Goal: Communication & Community: Ask a question

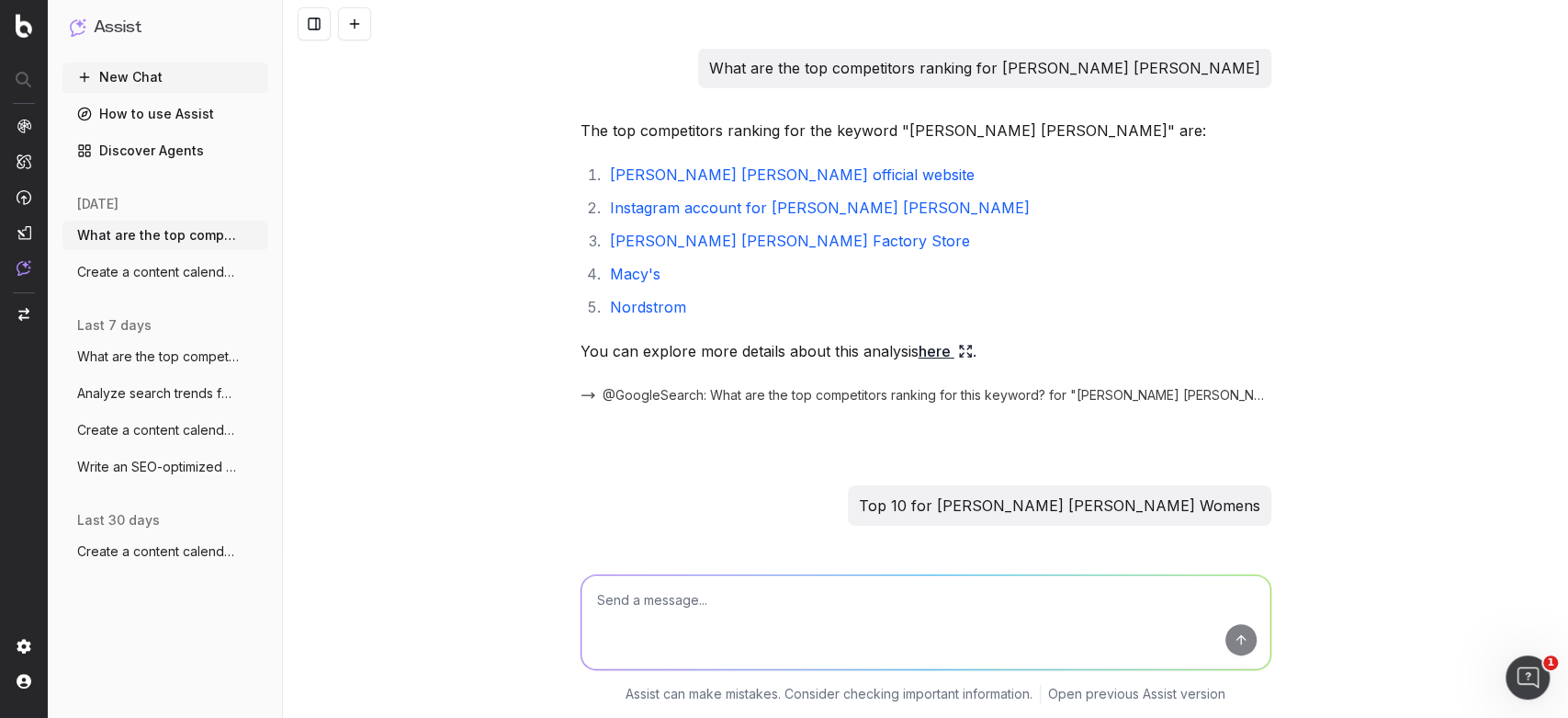
scroll to position [314, 0]
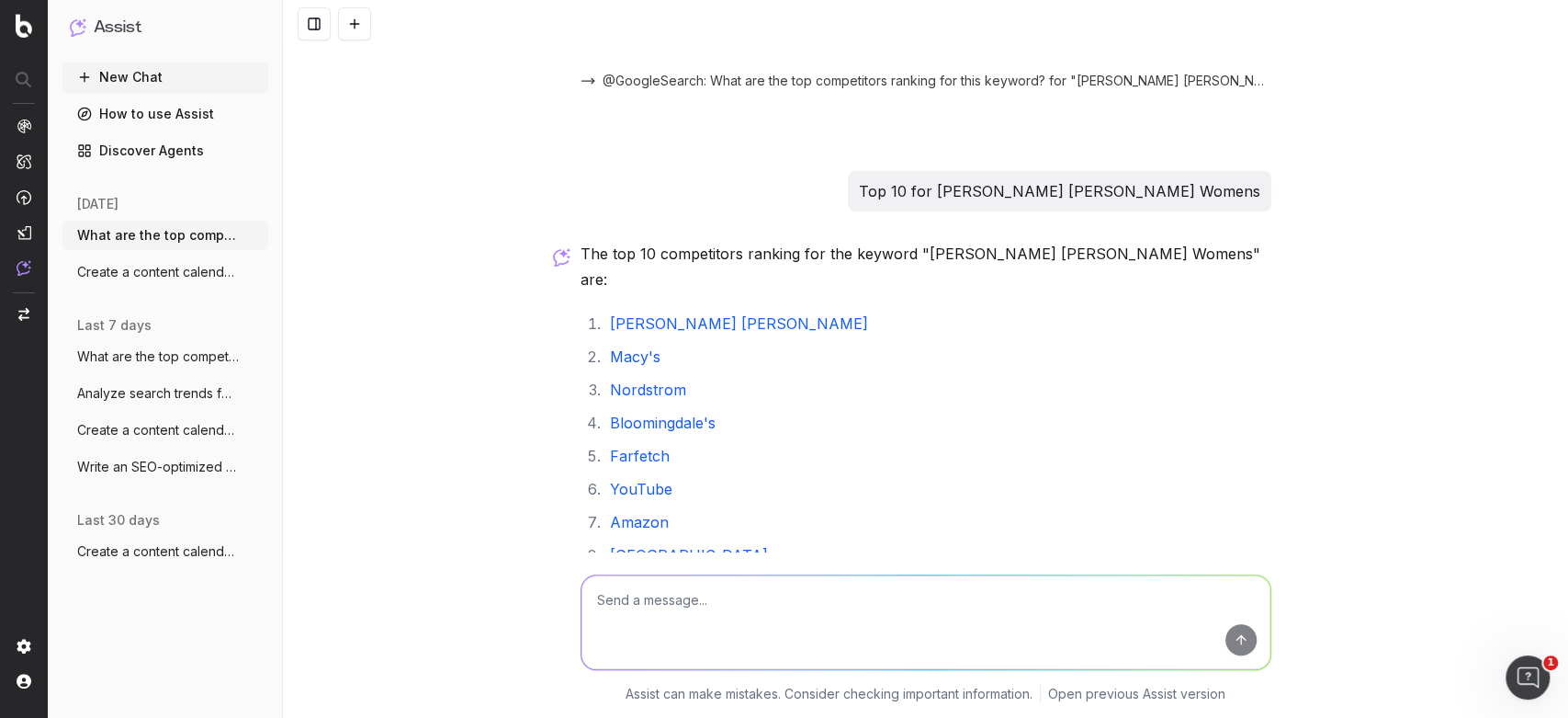
click at [121, 80] on button "New Chat" at bounding box center [165, 77] width 206 height 29
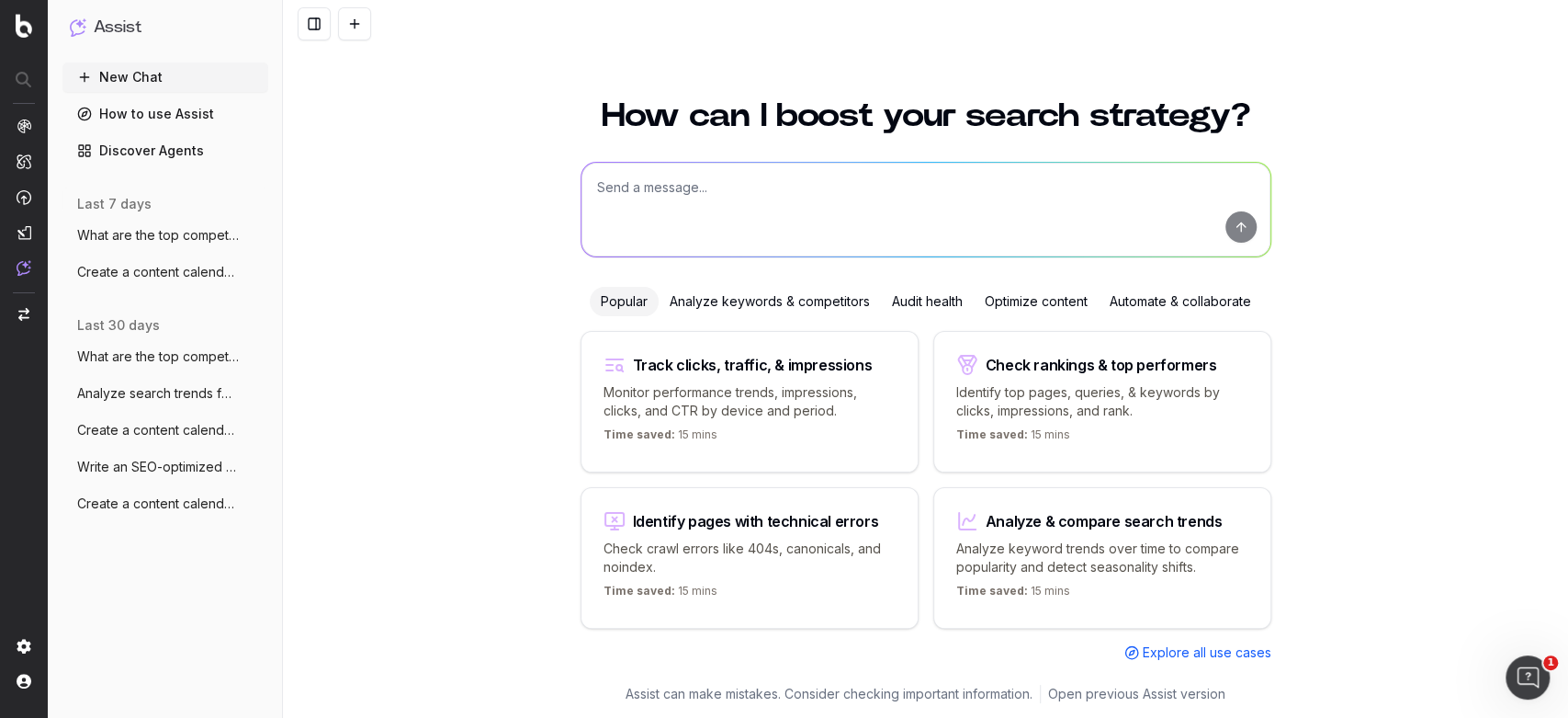
click at [1066, 293] on div "Optimize content" at bounding box center [1036, 302] width 125 height 29
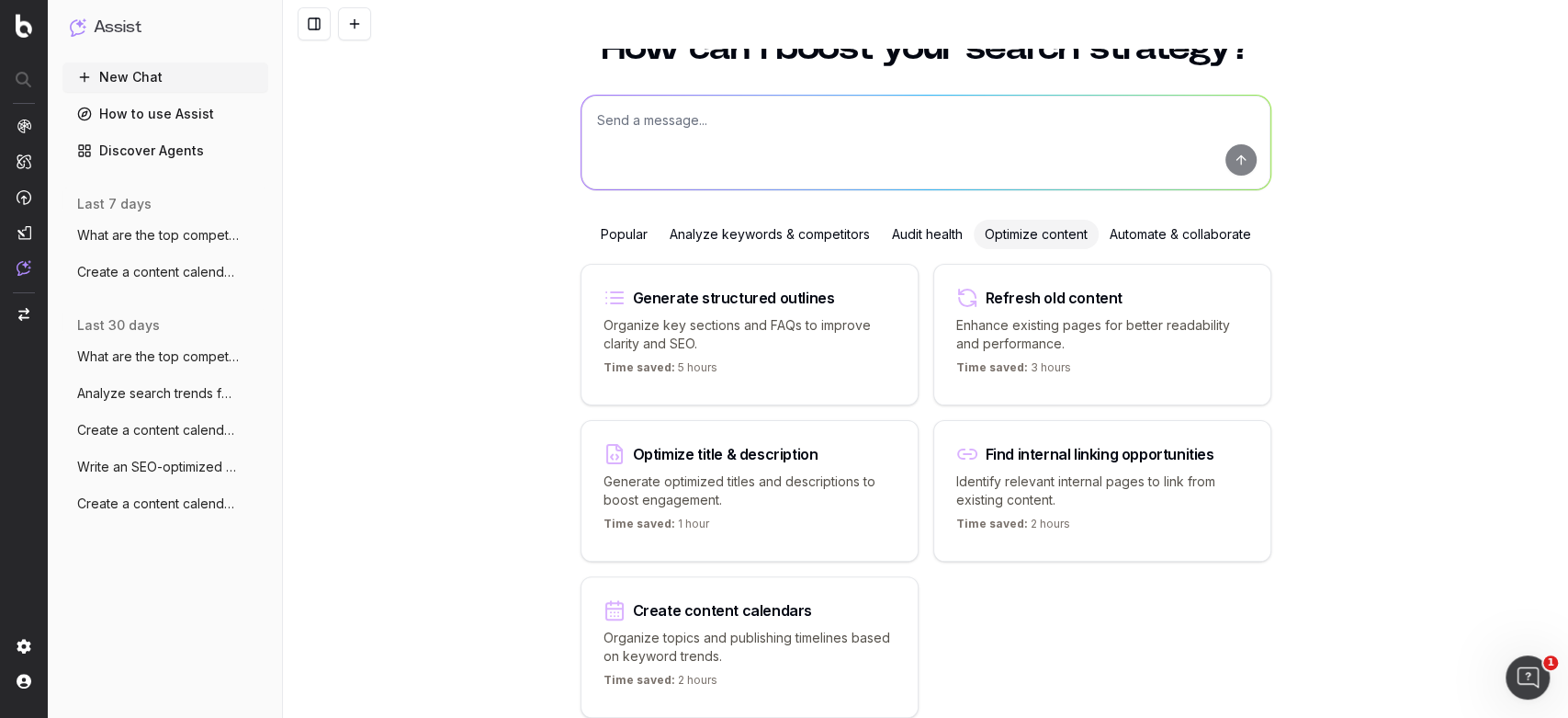
scroll to position [66, 0]
click at [762, 240] on div "Analyze keywords & competitors" at bounding box center [769, 235] width 222 height 29
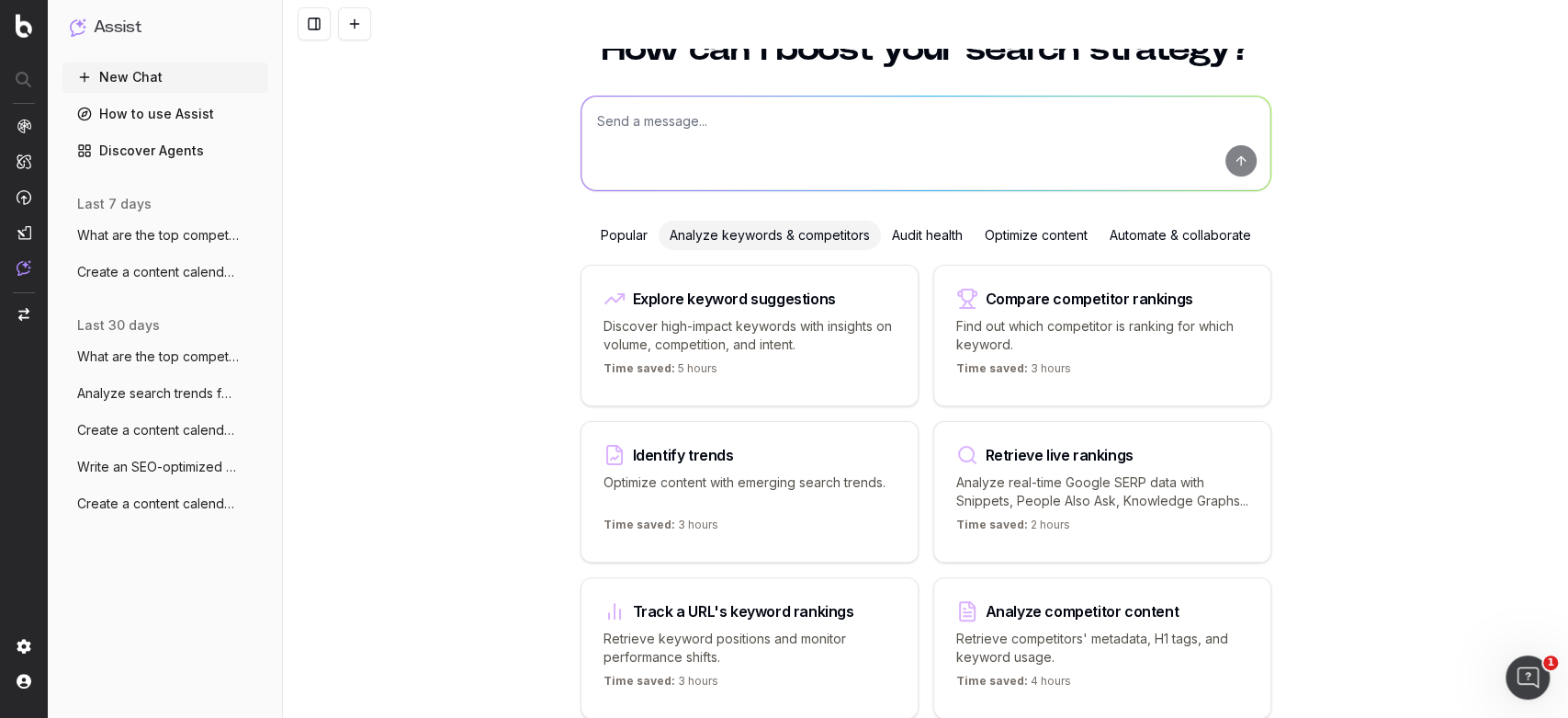
click at [619, 238] on div "Popular" at bounding box center [624, 235] width 69 height 29
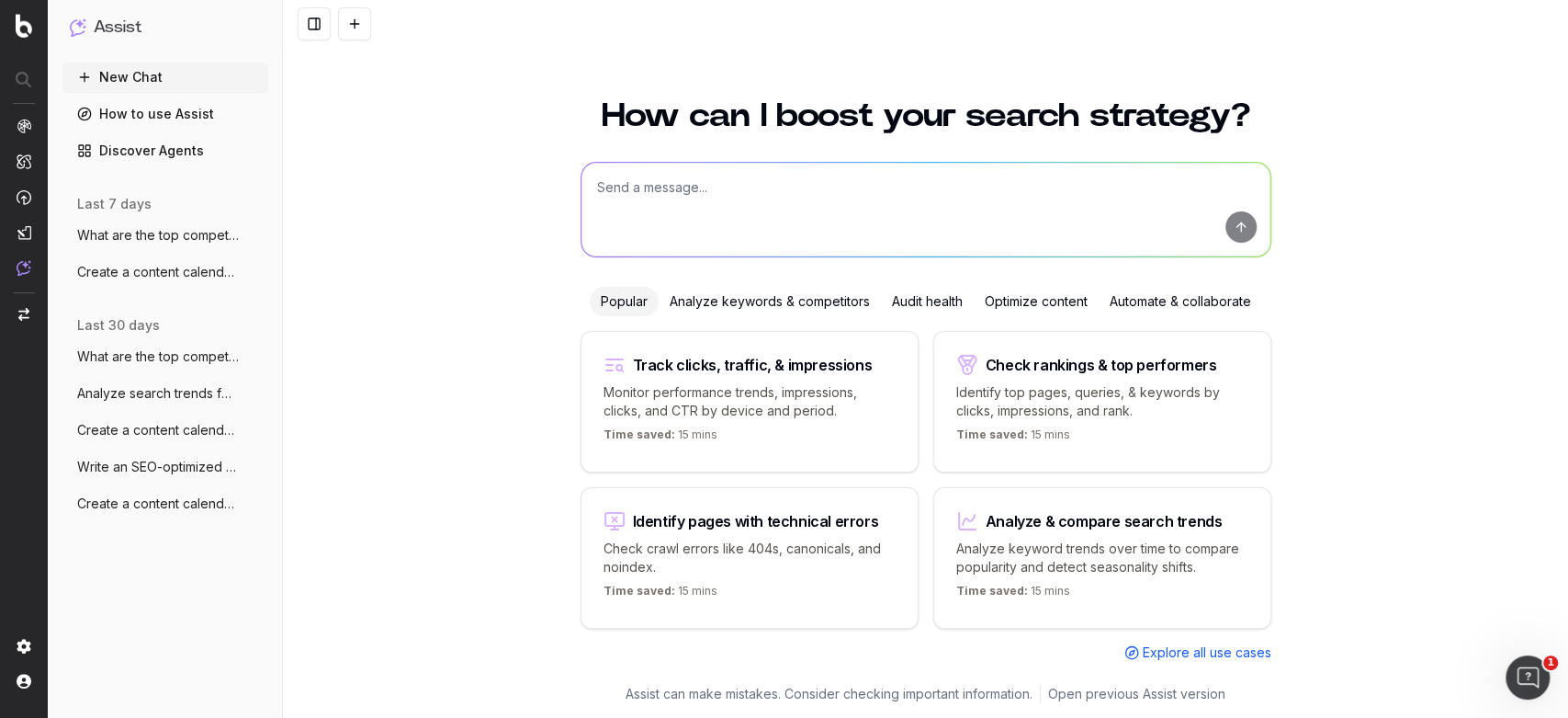
click at [1149, 291] on div "Automate & collaborate" at bounding box center [1180, 302] width 164 height 29
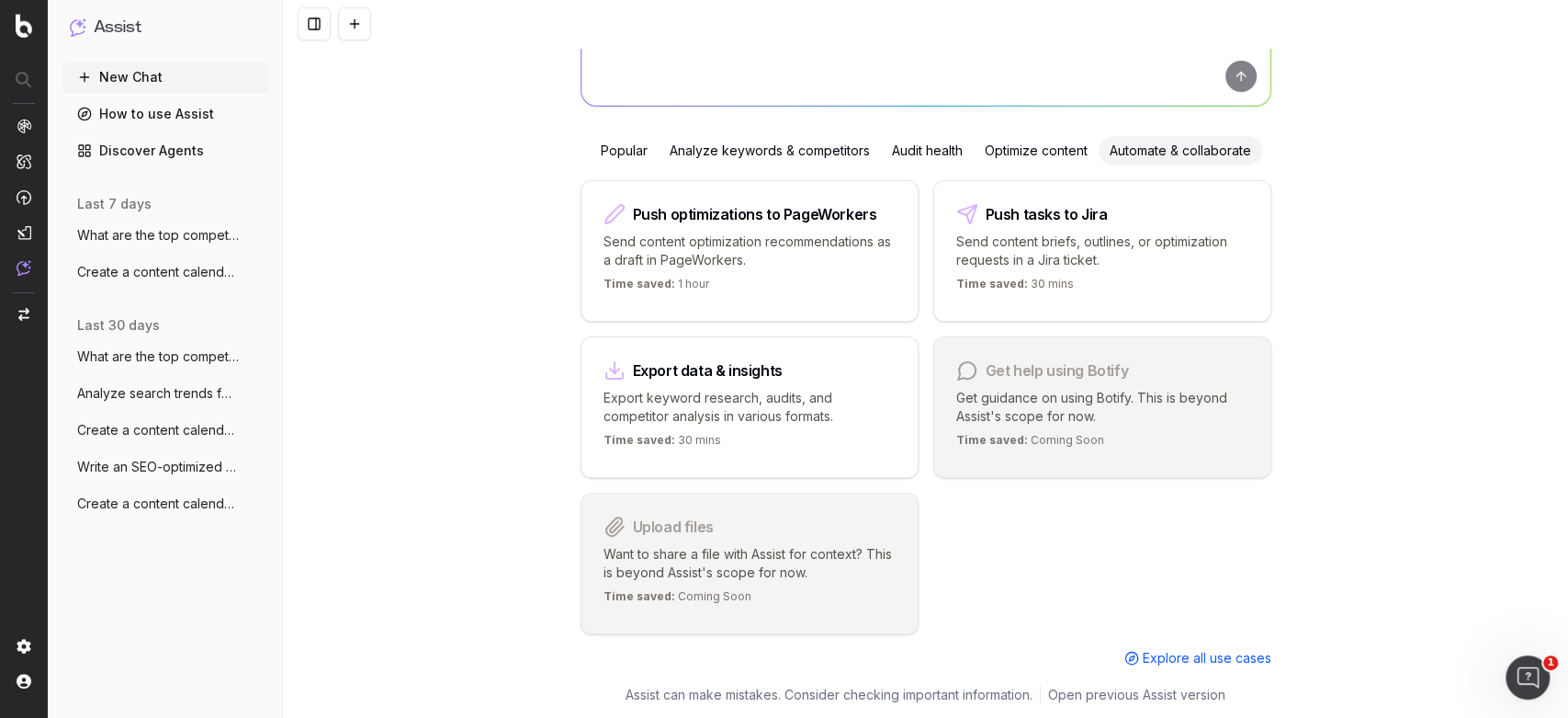
click at [1022, 162] on div "Optimize content" at bounding box center [1036, 150] width 125 height 29
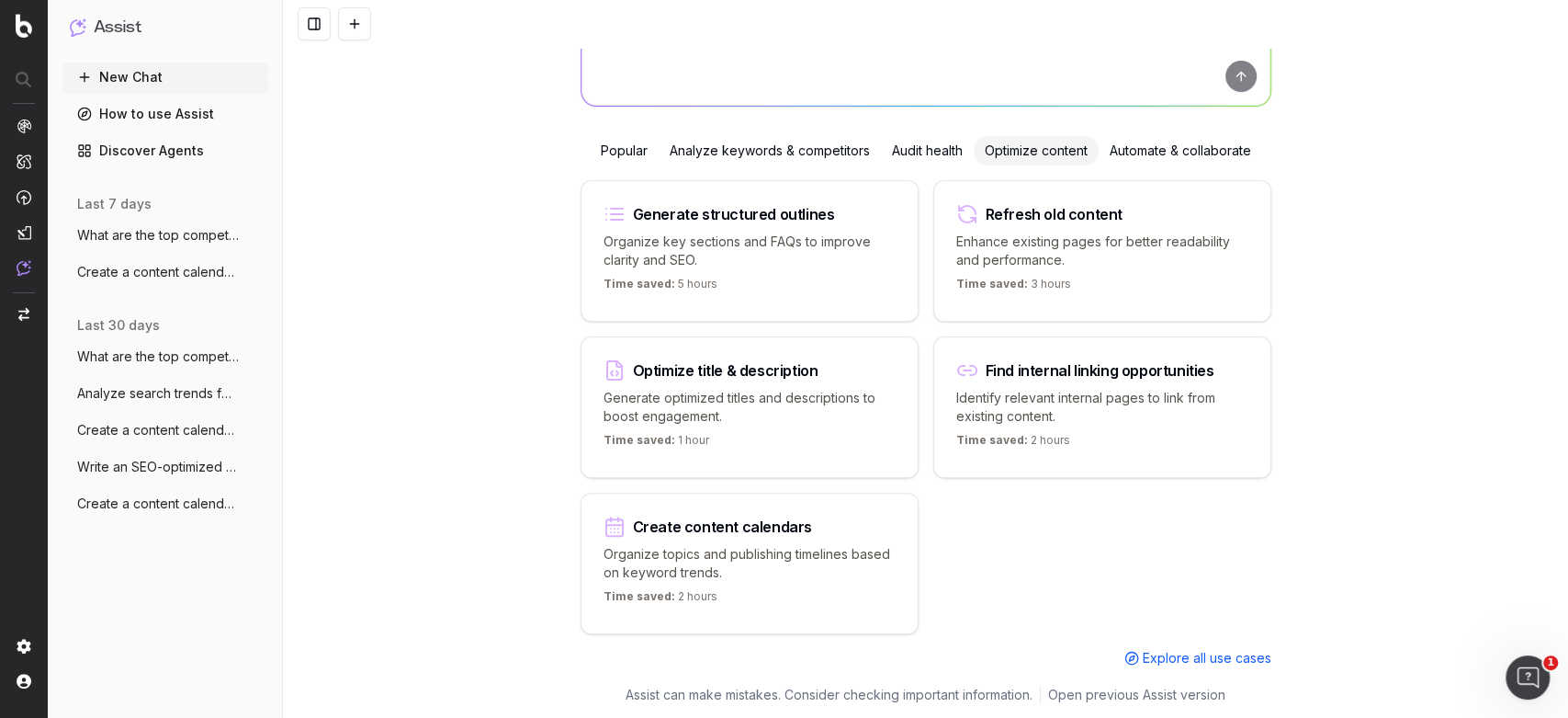
click at [1023, 160] on div "Optimize content" at bounding box center [1036, 150] width 125 height 29
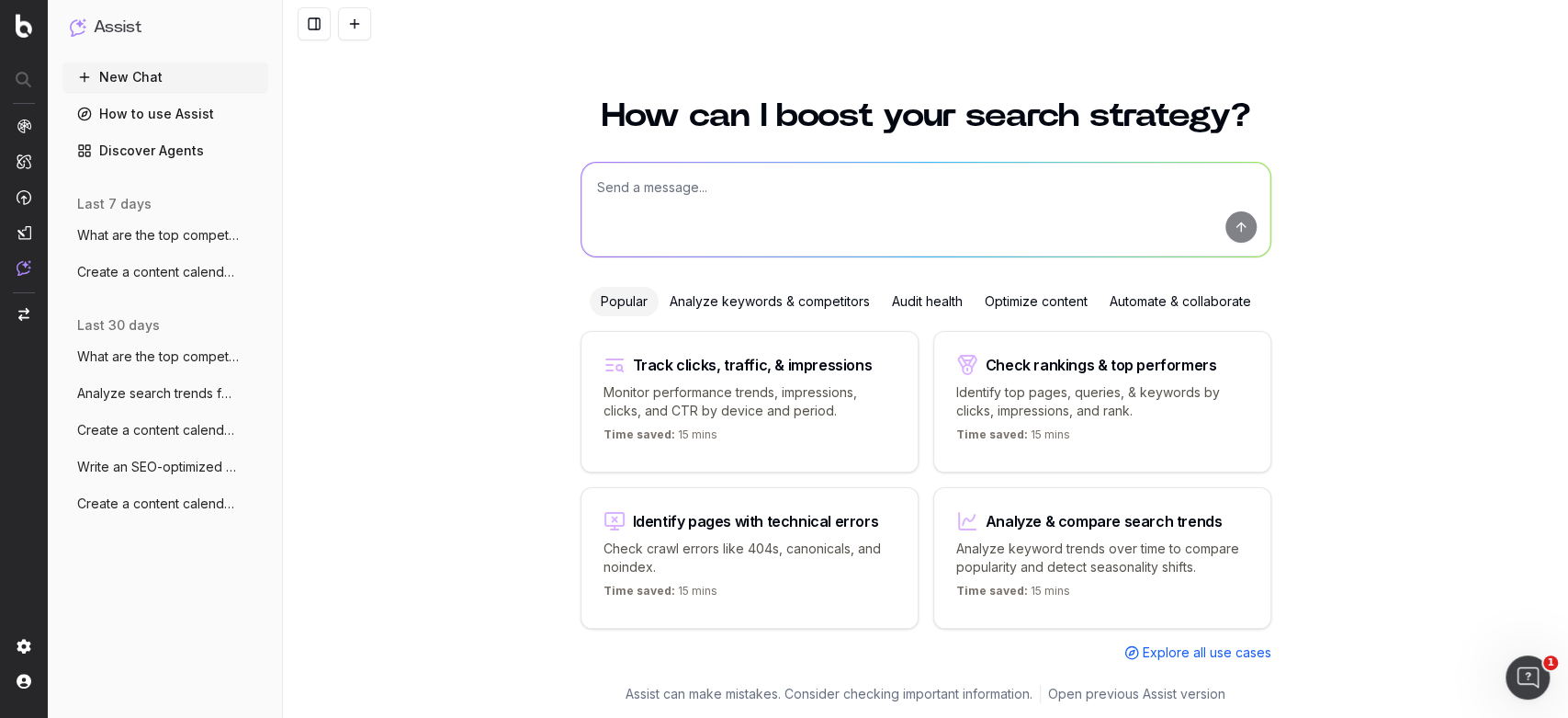
drag, startPoint x: 1023, startPoint y: 160, endPoint x: 907, endPoint y: 379, distance: 247.8
click at [907, 379] on div "How can I boost your search strategy? Popular Analyze keywords & competitors Au…" at bounding box center [926, 381] width 706 height 607
click at [902, 290] on div "Audit health" at bounding box center [928, 302] width 93 height 29
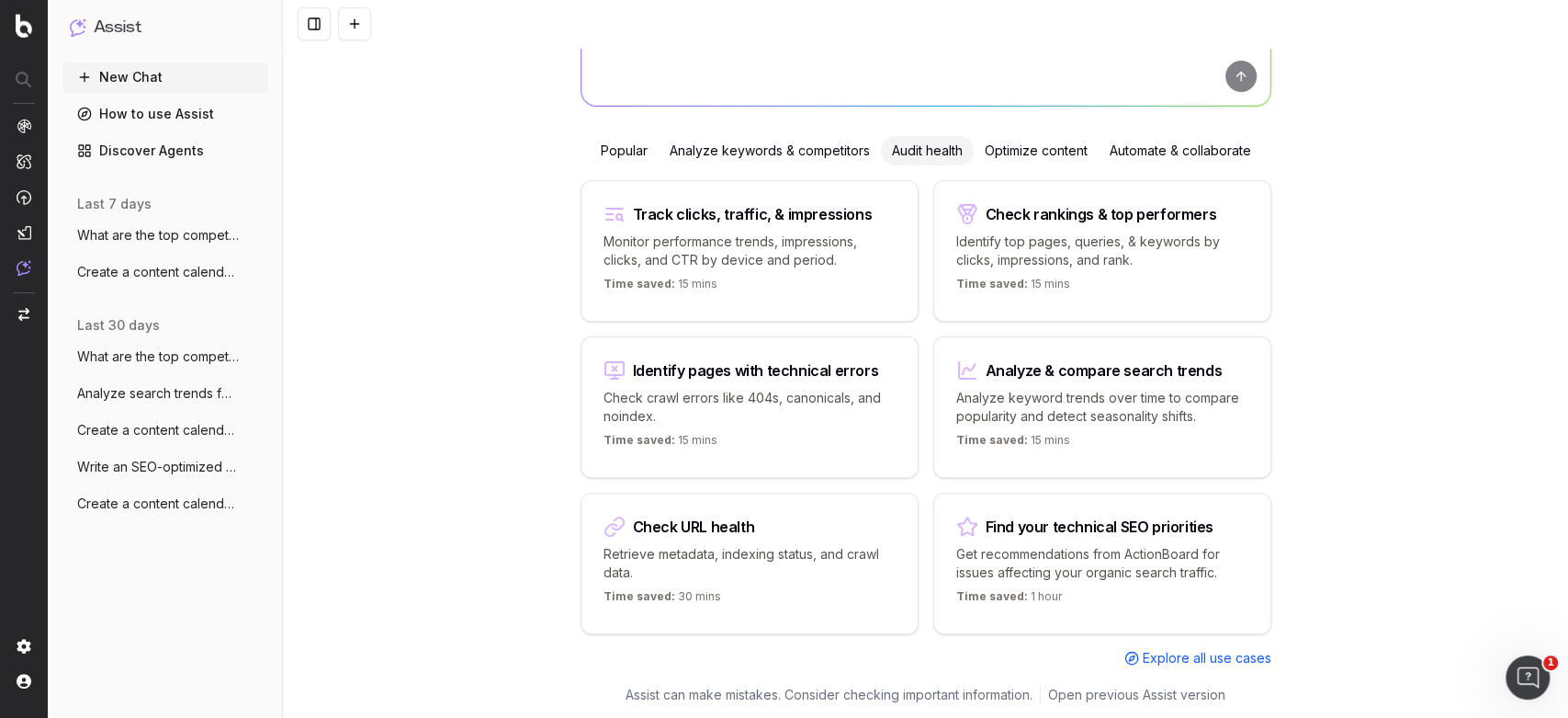
click at [745, 149] on div "Analyze keywords & competitors" at bounding box center [769, 150] width 222 height 29
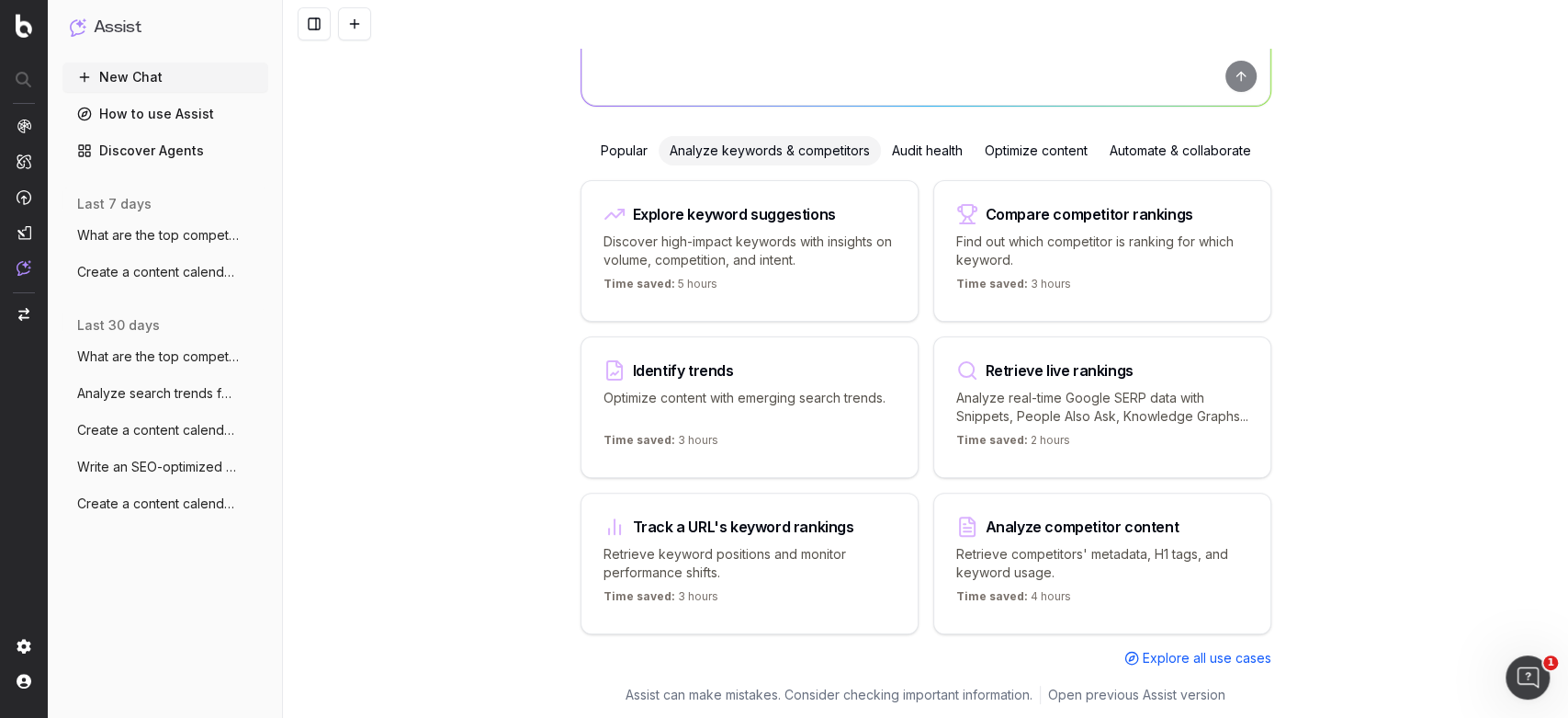
click at [152, 502] on span "Create a content calendar using trends &" at bounding box center [158, 504] width 162 height 18
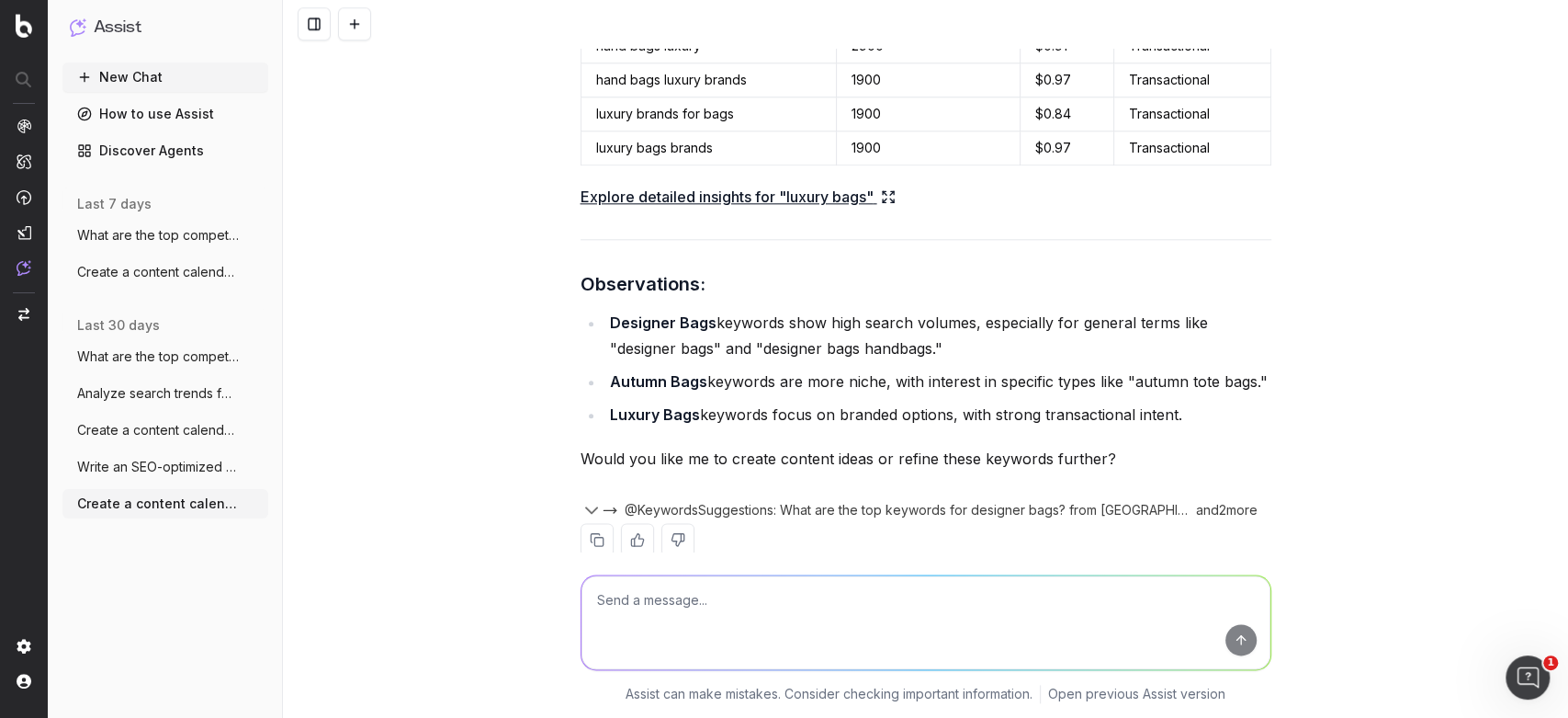
click at [161, 465] on span "Write an SEO-optimized article about on" at bounding box center [158, 467] width 162 height 18
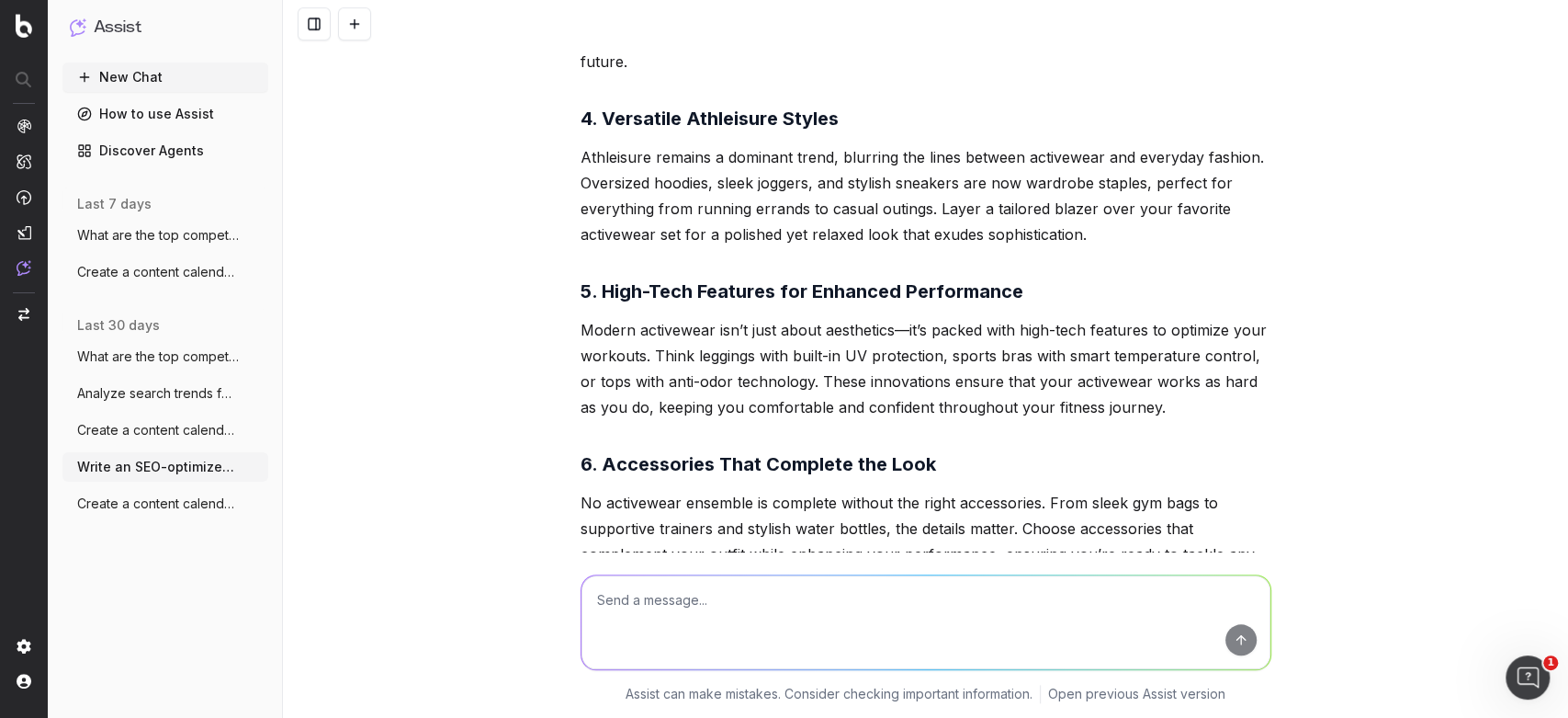
scroll to position [1360, 0]
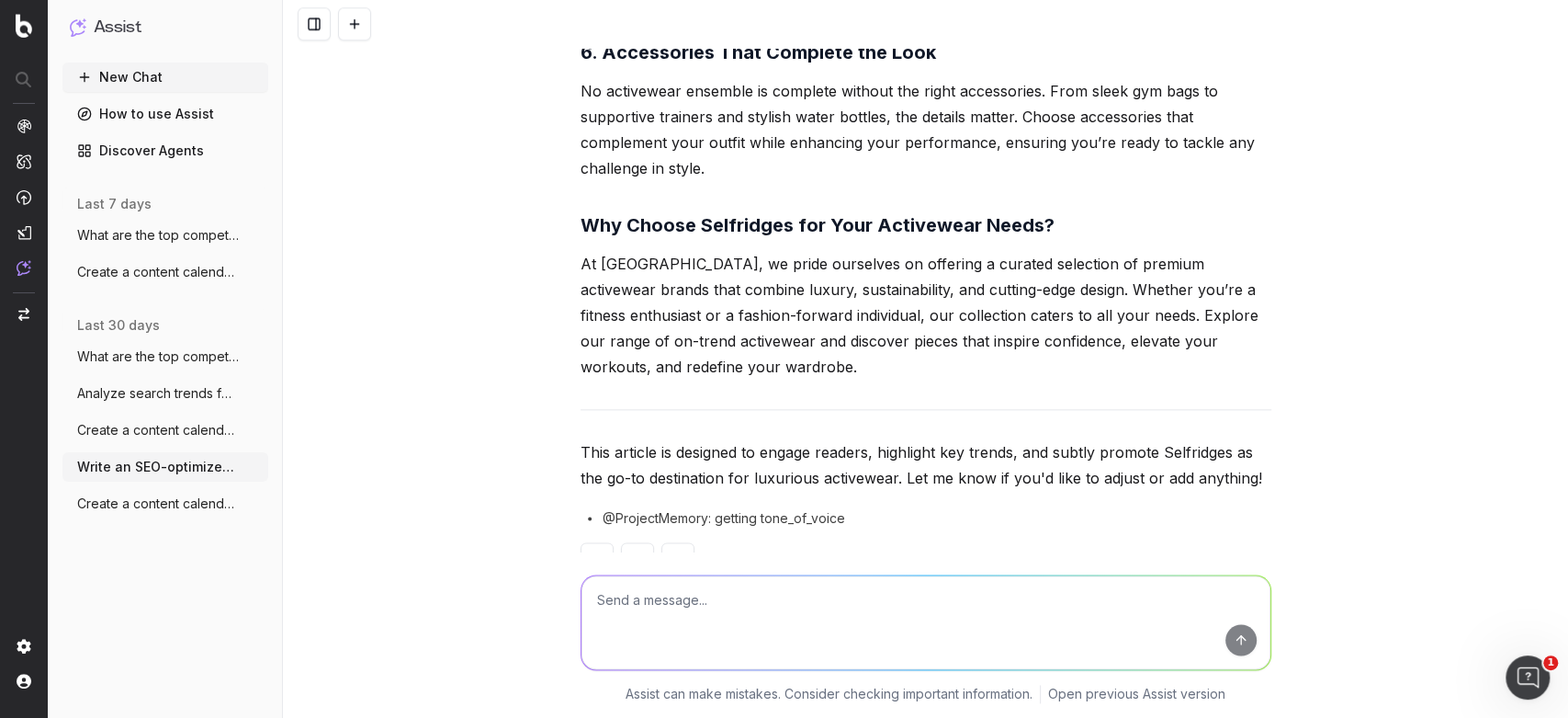
click at [742, 608] on textarea at bounding box center [926, 622] width 689 height 94
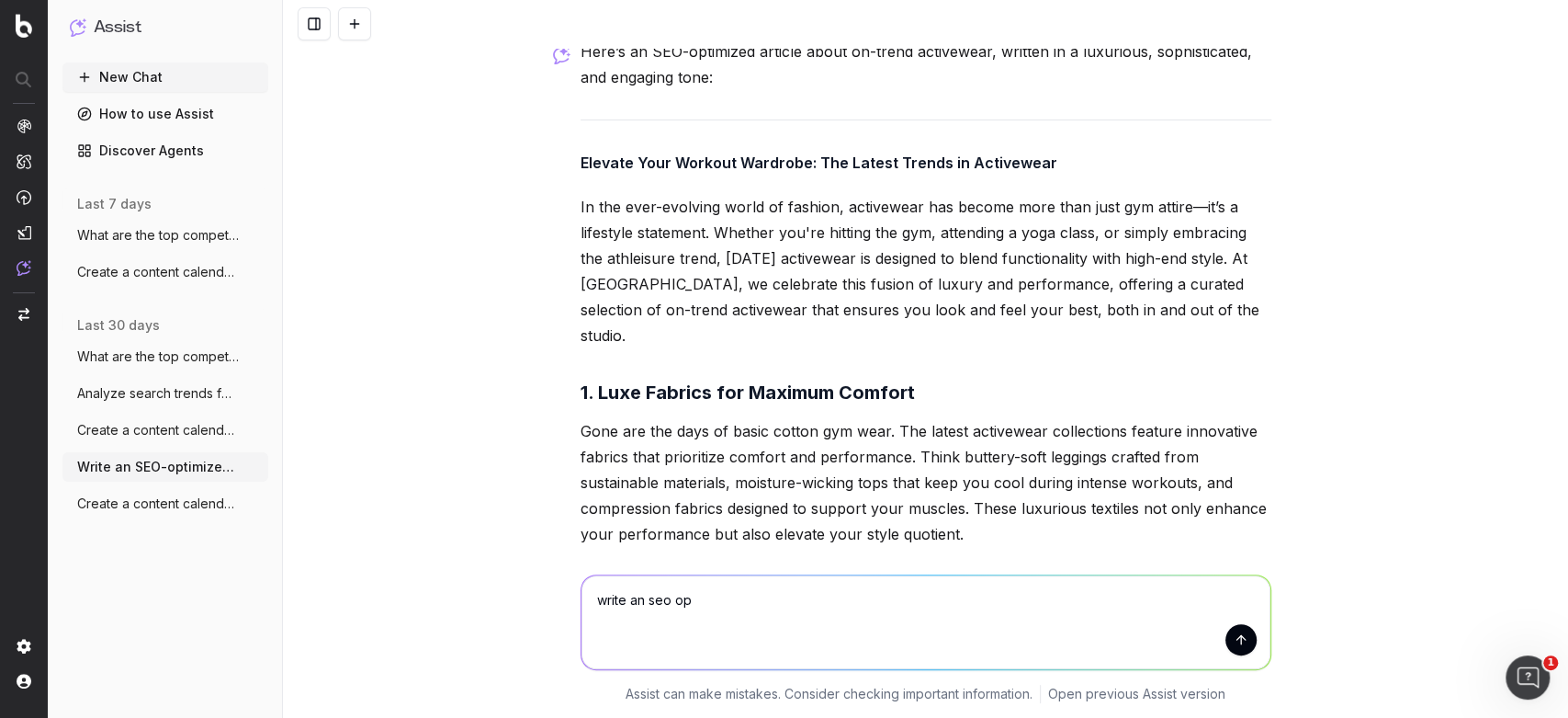
scroll to position [0, 0]
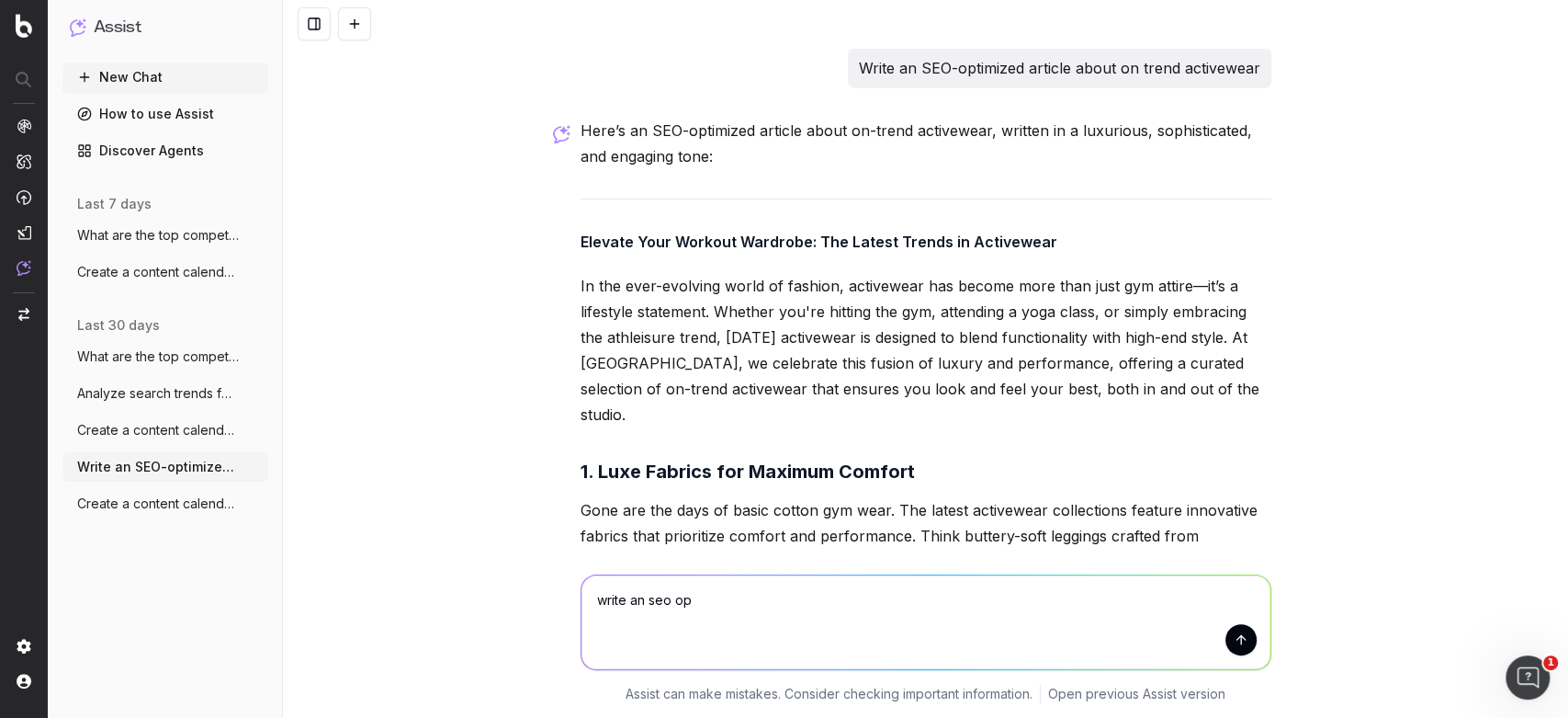
type textarea "write an seo op"
drag, startPoint x: 845, startPoint y: 69, endPoint x: 1130, endPoint y: 61, distance: 285.1
click at [1130, 61] on div "Write an SEO-optimized article about on trend activewear" at bounding box center [1060, 68] width 424 height 41
copy p "Write an SEO-optimized article about on"
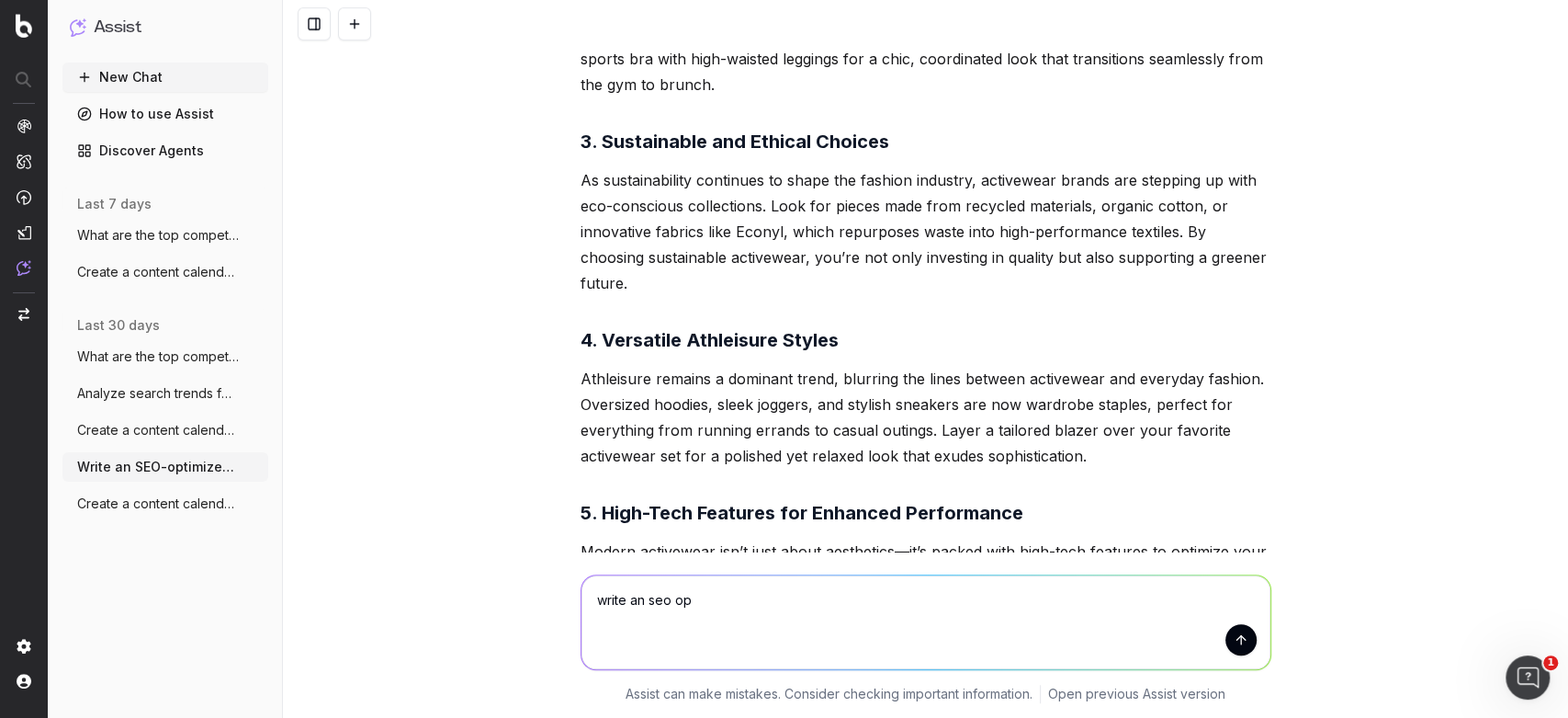
scroll to position [868, 0]
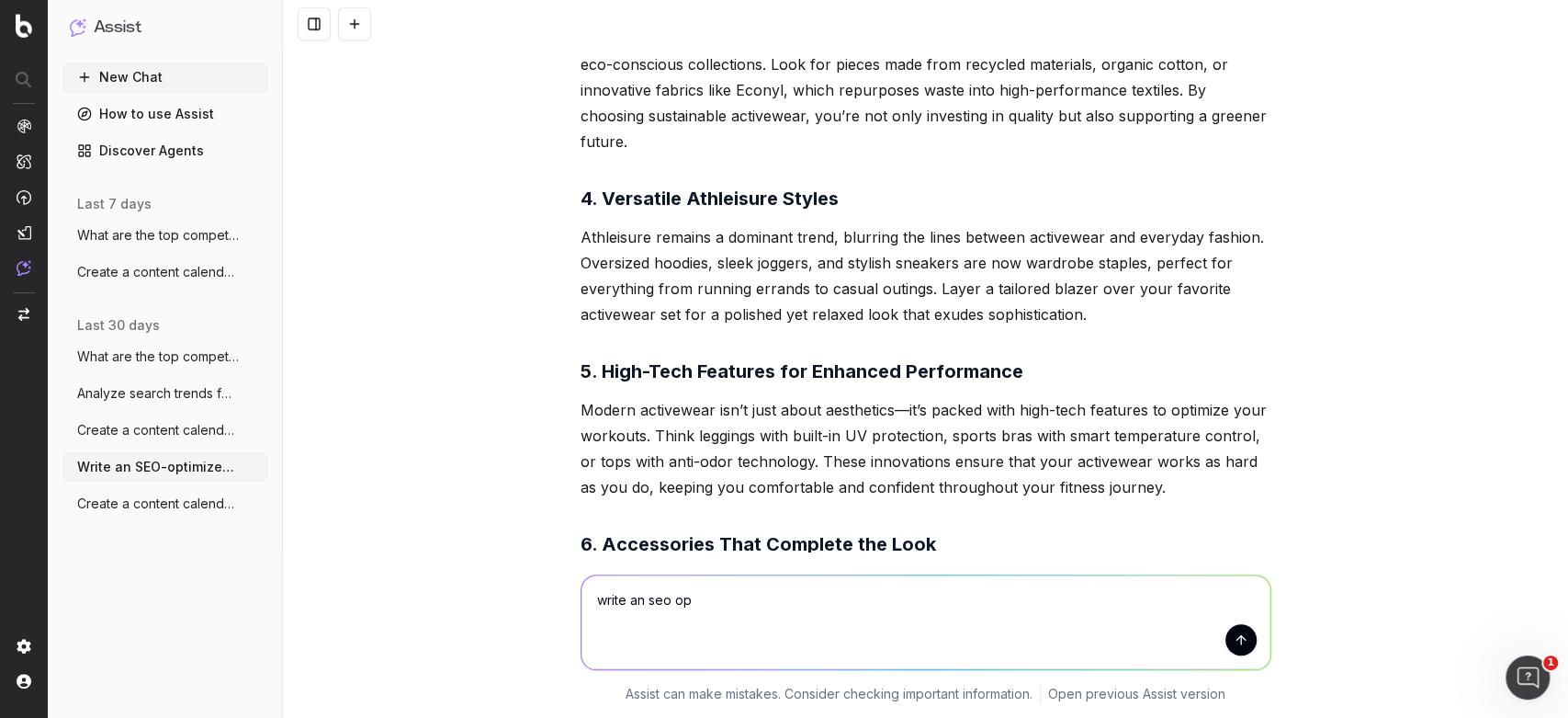
drag, startPoint x: 694, startPoint y: 622, endPoint x: 383, endPoint y: 477, distance: 343.1
click at [383, 477] on div "Write an SEO-optimized article about on trend activewear Here’s an SEO-optimize…" at bounding box center [926, 359] width 1286 height 718
paste textarea "Write an SEO-optimized article about on"
click at [887, 589] on textarea "Write an SEO-optimized article about on" at bounding box center [926, 622] width 689 height 94
paste textarea "Wardrobe Essentials for Changing Seasons"
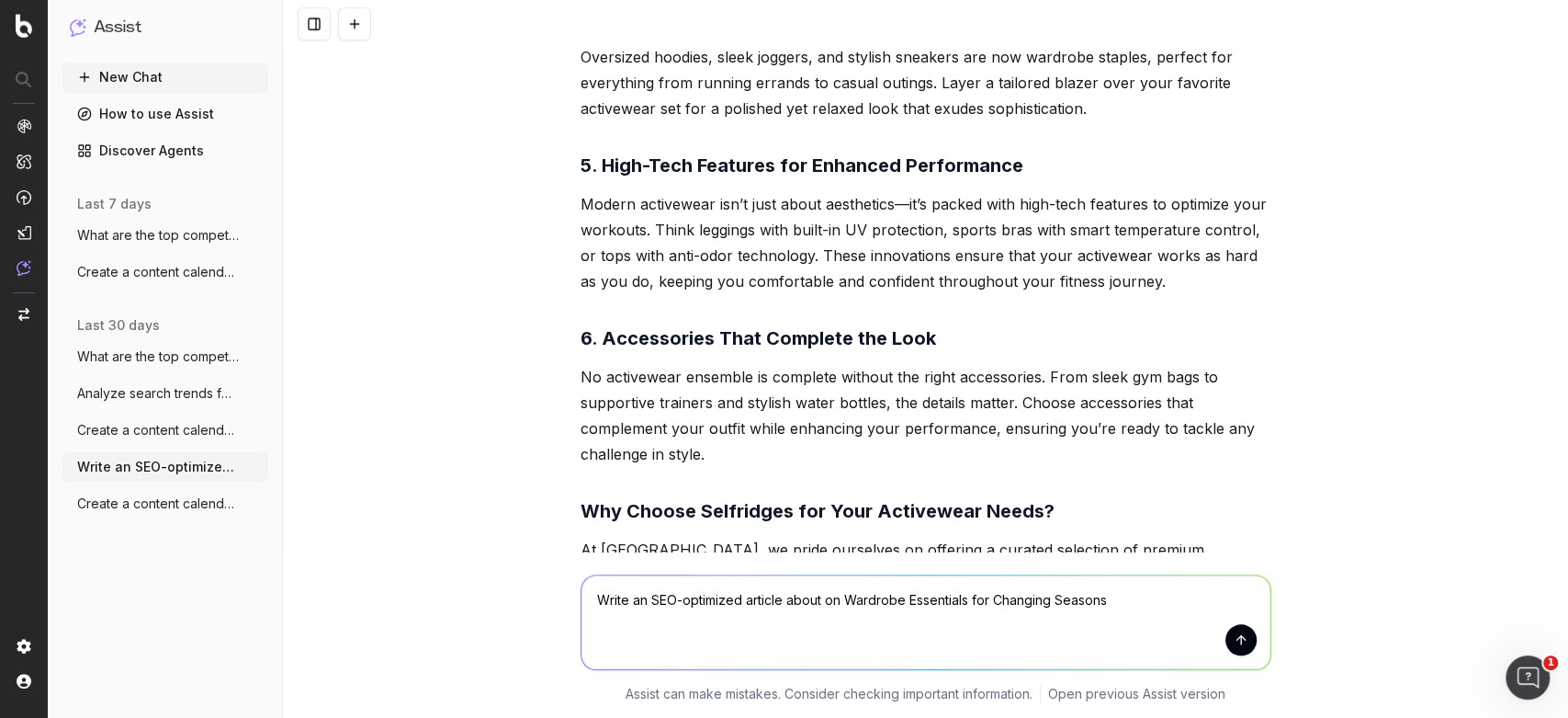
scroll to position [1077, 0]
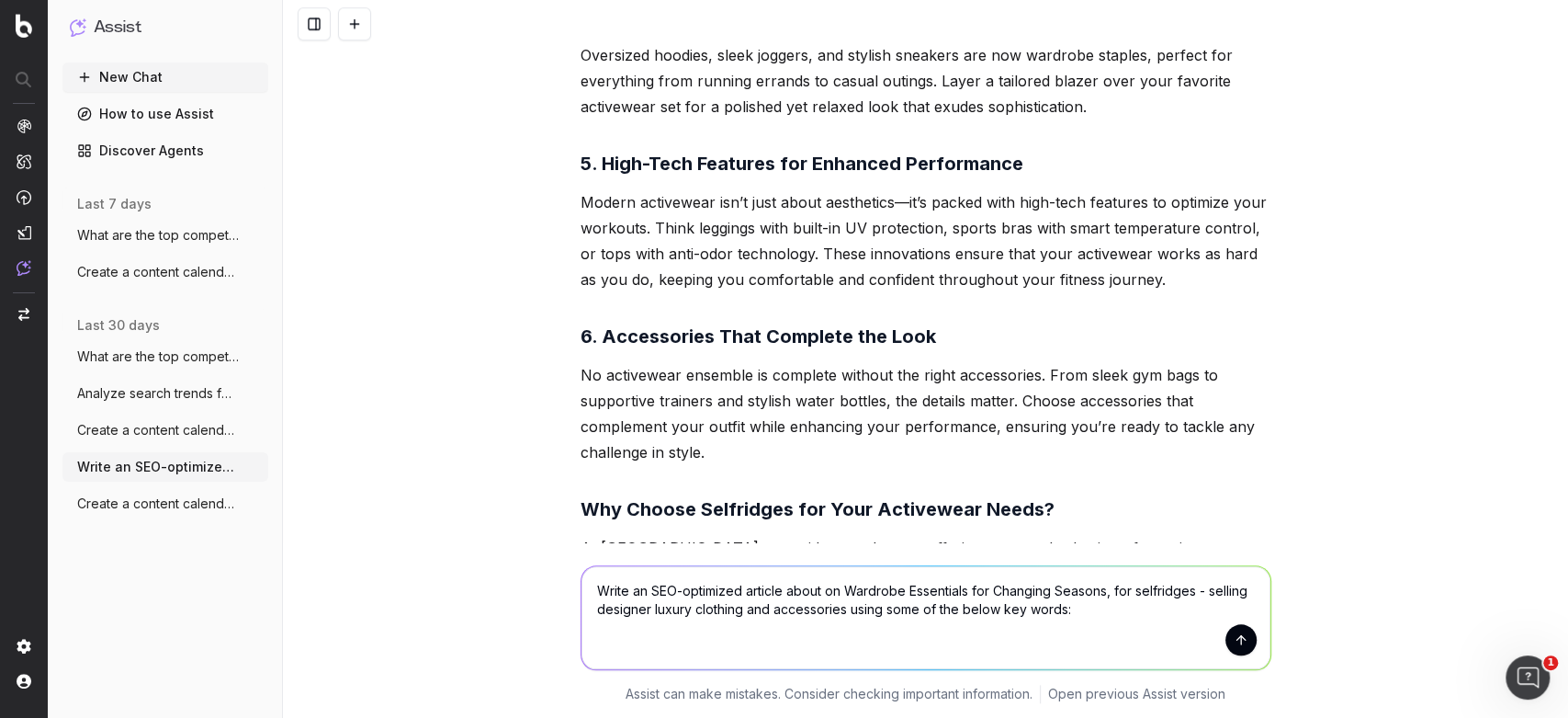
click at [1102, 587] on textarea "Write an SEO-optimized article about on Wardrobe Essentials for Changing Season…" at bounding box center [926, 618] width 689 height 103
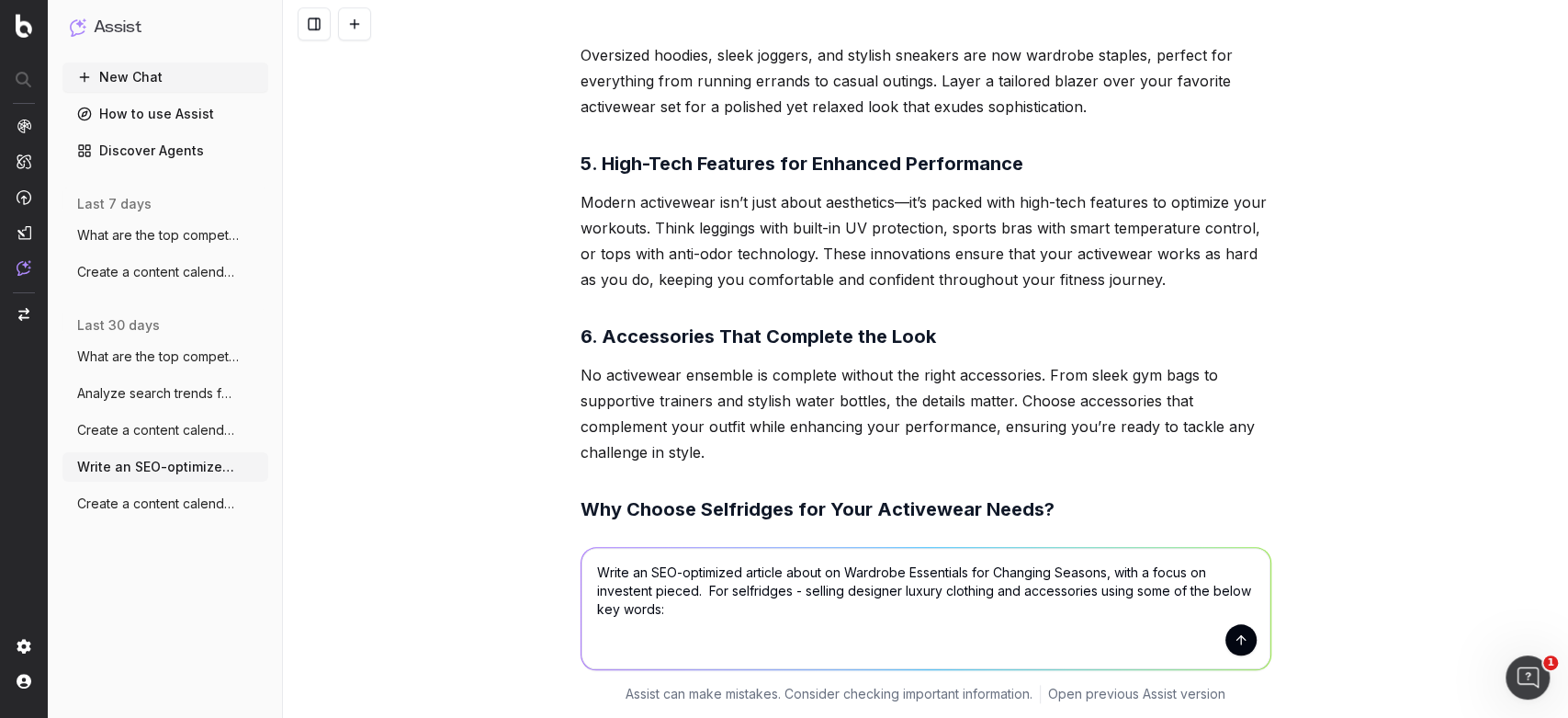
click at [919, 631] on textarea "Write an SEO-optimized article about on Wardrobe Essentials for Changing Season…" at bounding box center [926, 608] width 689 height 121
click at [688, 587] on textarea "Write an SEO-optimized article about on Wardrobe Essentials for Changing Season…" at bounding box center [926, 608] width 689 height 121
click at [684, 584] on textarea "Write an SEO-optimized article about on Wardrobe Essentials for Changing Season…" at bounding box center [926, 608] width 689 height 121
click at [684, 585] on textarea "Write an SEO-optimized article about on Wardrobe Essentials for Changing Season…" at bounding box center [926, 608] width 689 height 121
click at [664, 587] on textarea "Write an SEO-optimized article about on Wardrobe Essentials for Changing Season…" at bounding box center [926, 608] width 689 height 121
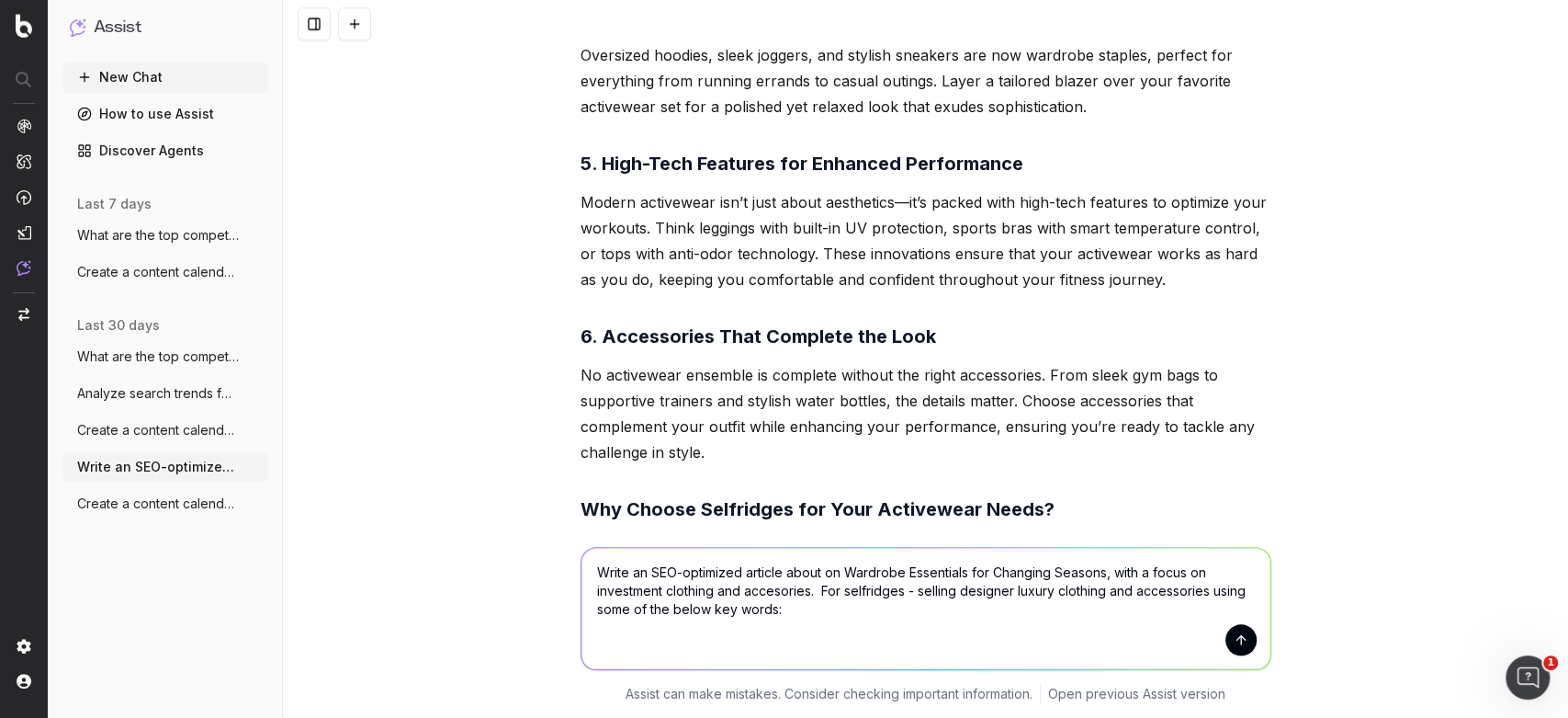
click at [849, 611] on textarea "Write an SEO-optimized article about on Wardrobe Essentials for Changing Season…" at bounding box center [926, 608] width 689 height 121
click at [734, 588] on textarea "Write an SEO-optimized article about on Wardrobe Essentials for Changing Season…" at bounding box center [926, 608] width 689 height 121
click at [720, 588] on textarea "Write an SEO-optimized article about on Wardrobe Essentials for Changing Season…" at bounding box center [926, 608] width 689 height 121
click at [893, 587] on textarea "Write an SEO-optimized article about on Wardrobe Essentials for Changing Season…" at bounding box center [926, 608] width 689 height 121
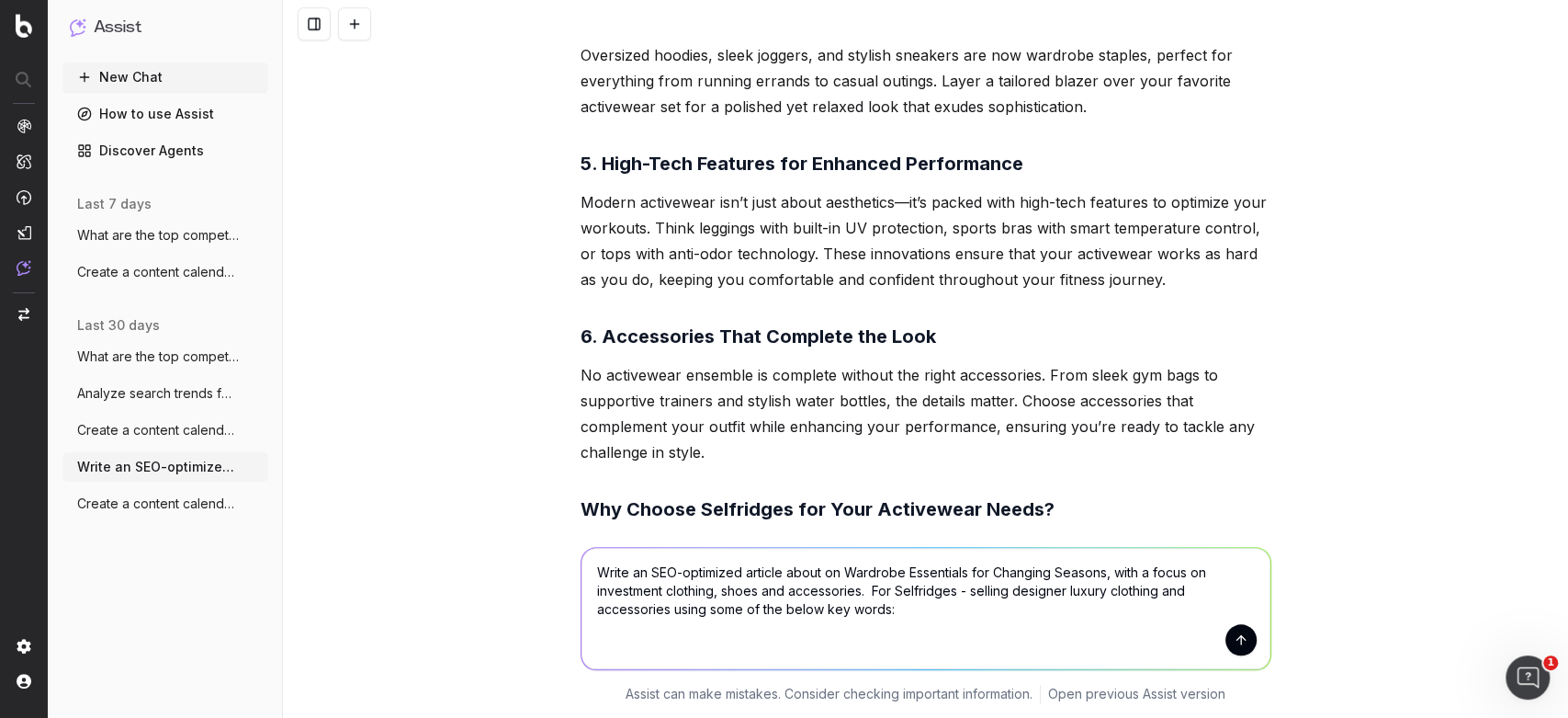
click at [893, 607] on textarea "Write an SEO-optimized article about on Wardrobe Essentials for Changing Season…" at bounding box center [926, 608] width 689 height 121
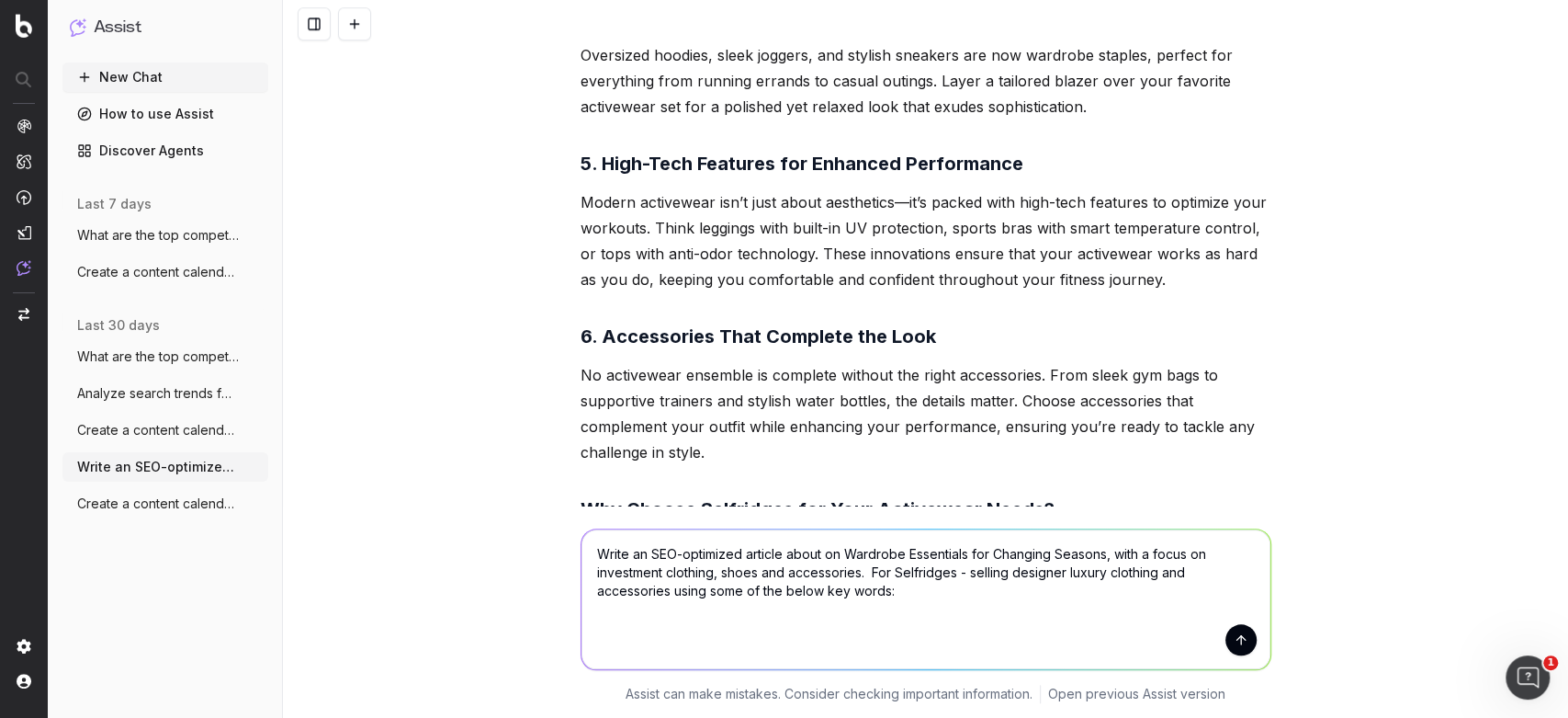
paste textarea "Tote Bags [PERSON_NAME] Tote Bag Coach Tote Bag [PERSON_NAME] [PERSON_NAME] Tot…"
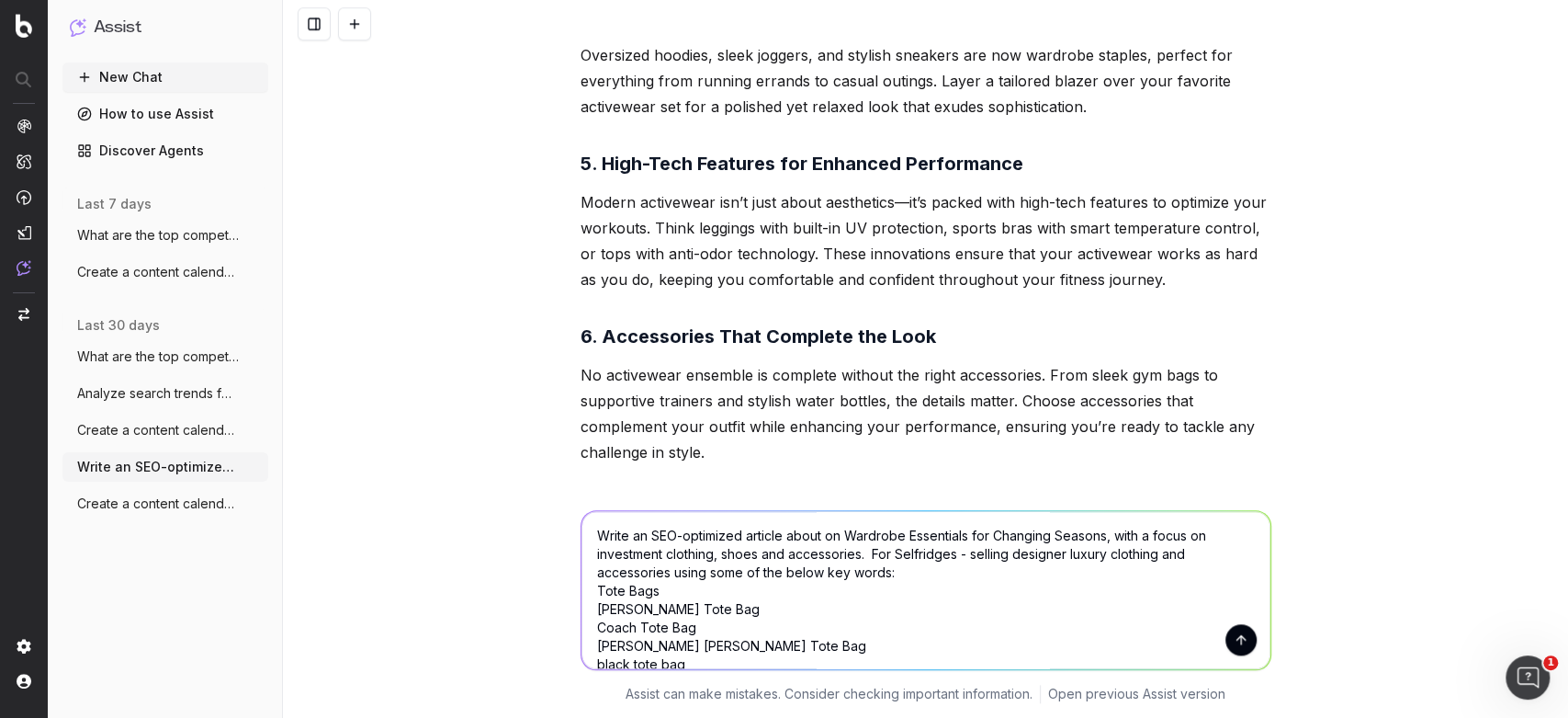
scroll to position [132, 0]
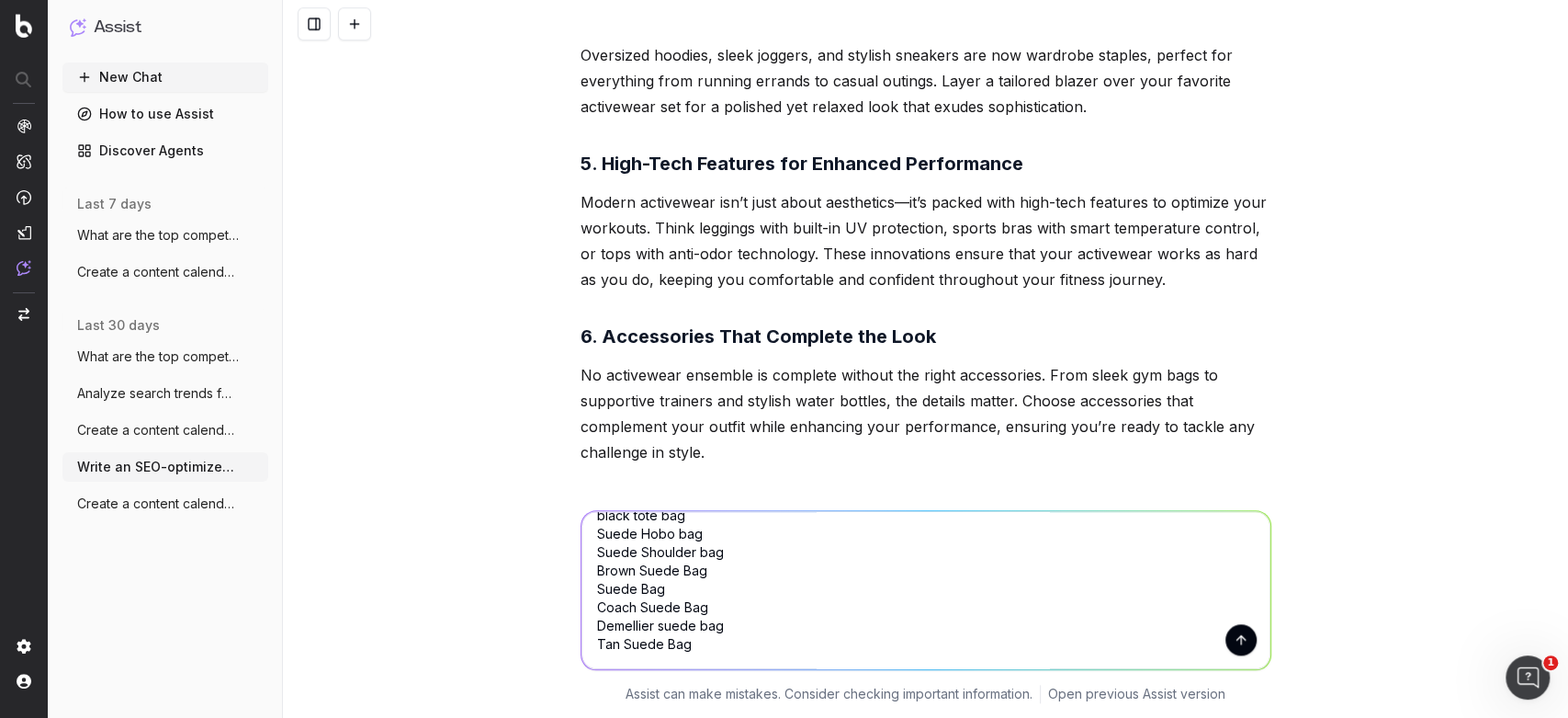
paste textarea "Trenchcoat Burberry trenchcoat Short trenchcoat Leather trenchcoat Knitwear Men…"
paste textarea "Ugg womens boots ugg boots women boots for women chelsea boots women black boot…"
drag, startPoint x: 762, startPoint y: 571, endPoint x: 575, endPoint y: 550, distance: 188.2
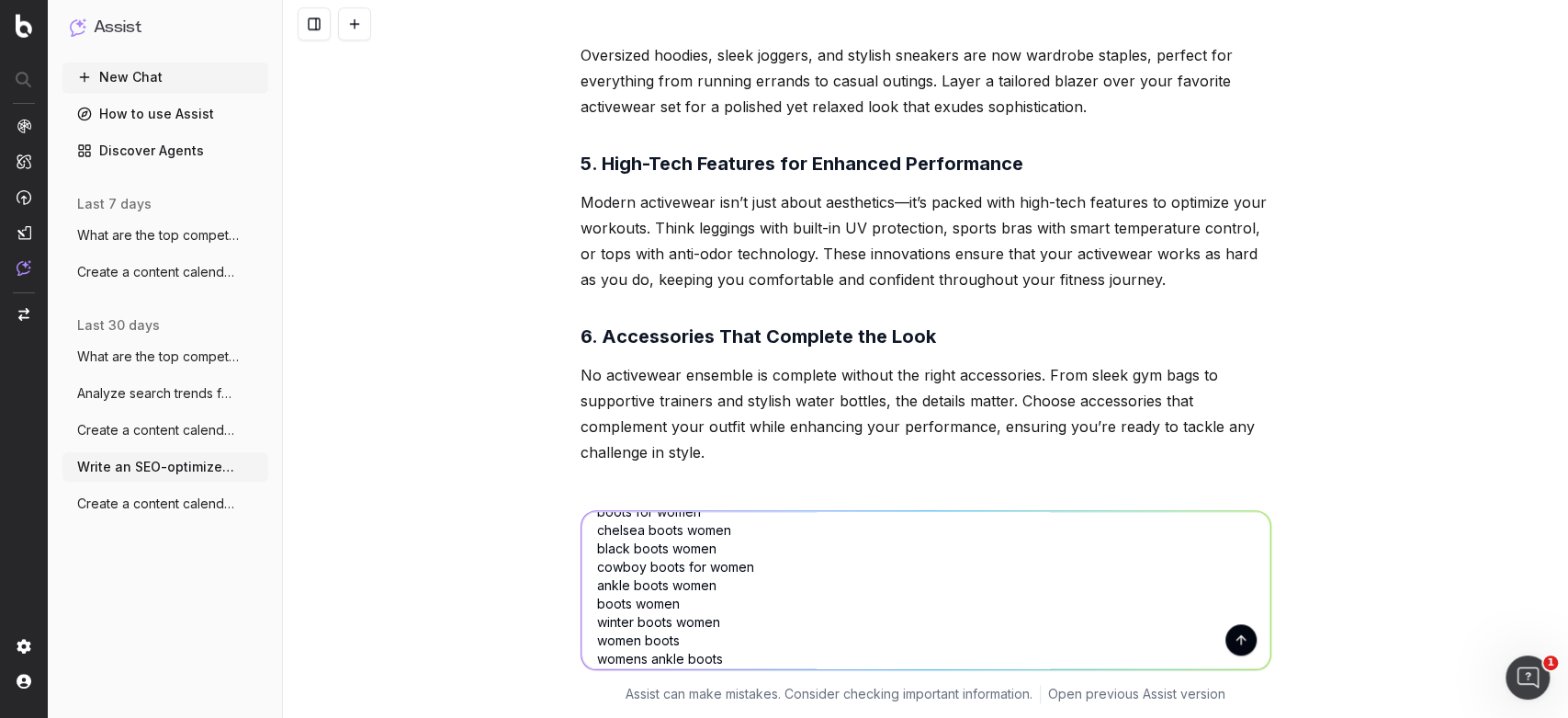
click at [582, 550] on textarea "Write an SEO-optimized article about on Wardrobe Essentials for Changing Season…" at bounding box center [926, 590] width 689 height 158
drag, startPoint x: 720, startPoint y: 548, endPoint x: 573, endPoint y: 537, distance: 147.4
click at [582, 537] on textarea "Write an SEO-optimized article about on Wardrobe Essentials for Changing Season…" at bounding box center [926, 590] width 689 height 158
click at [633, 530] on textarea "Write an SEO-optimized article about on Wardrobe Essentials for Changing Season…" at bounding box center [926, 590] width 689 height 158
click at [749, 536] on textarea "Write an SEO-optimized article about on Wardrobe Essentials for Changing Season…" at bounding box center [926, 590] width 689 height 158
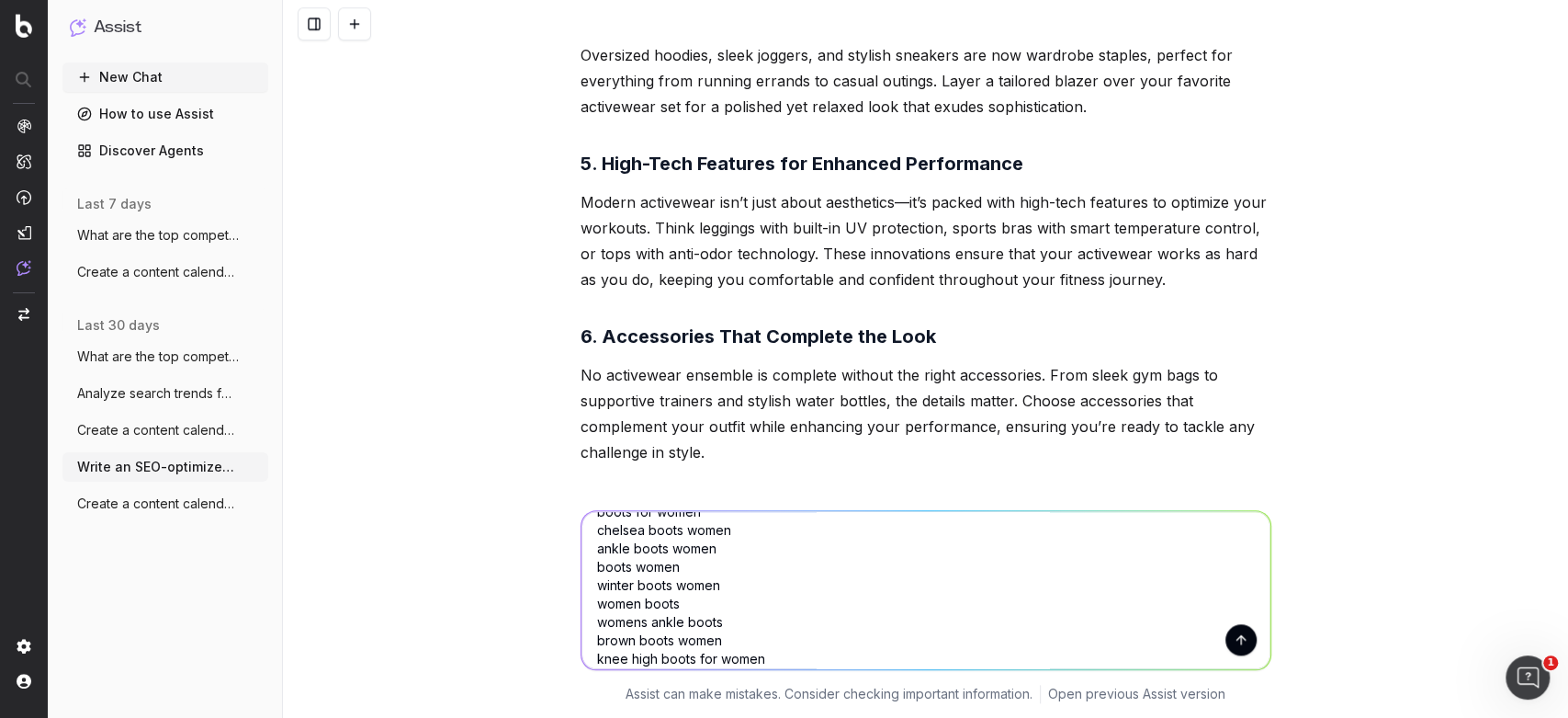
drag, startPoint x: 748, startPoint y: 528, endPoint x: 581, endPoint y: 528, distance: 167.0
click at [582, 528] on textarea "Write an SEO-optimized article about on Wardrobe Essentials for Changing Season…" at bounding box center [926, 590] width 689 height 158
drag, startPoint x: 730, startPoint y: 579, endPoint x: 576, endPoint y: 577, distance: 154.0
click at [582, 577] on textarea "Write an SEO-optimized article about on Wardrobe Essentials for Changing Season…" at bounding box center [926, 590] width 689 height 158
drag, startPoint x: 692, startPoint y: 601, endPoint x: 586, endPoint y: 587, distance: 106.9
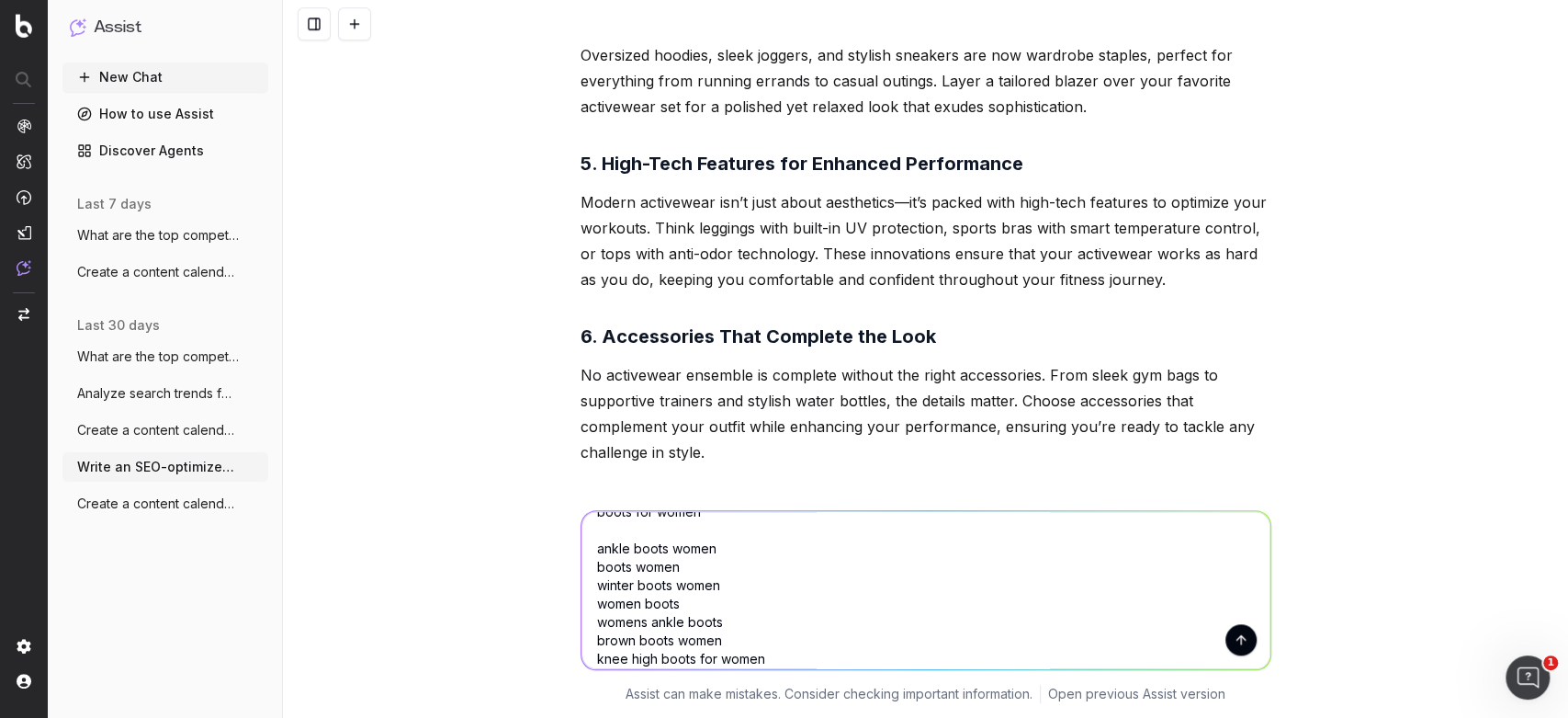
click at [586, 587] on textarea "Write an SEO-optimized article about on Wardrobe Essentials for Changing Season…" at bounding box center [926, 590] width 689 height 158
drag, startPoint x: 745, startPoint y: 586, endPoint x: 555, endPoint y: 587, distance: 190.0
click at [555, 587] on div "Write an SEO-optimized article about on Wardrobe Essentials for Changing Season…" at bounding box center [926, 603] width 1286 height 230
drag, startPoint x: 713, startPoint y: 603, endPoint x: 566, endPoint y: 588, distance: 147.8
click at [573, 588] on div "Write an SEO-optimized article about on Wardrobe Essentials for Changing Season…" at bounding box center [926, 586] width 706 height 197
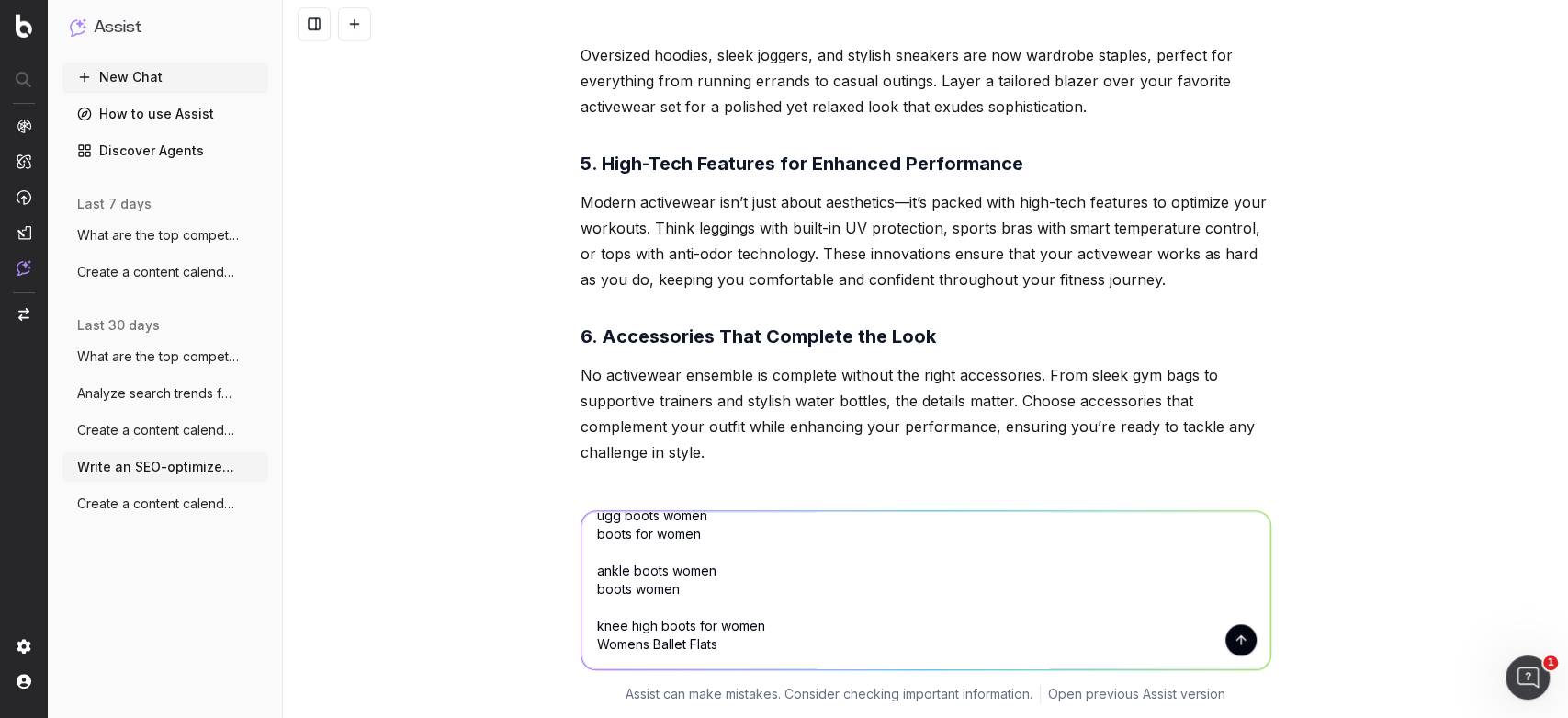
click at [620, 534] on textarea "Write an SEO-optimized article about on Wardrobe Essentials for Changing Season…" at bounding box center [926, 590] width 689 height 158
click at [630, 593] on textarea "Write an SEO-optimized article about on Wardrobe Essentials for Changing Season…" at bounding box center [926, 590] width 689 height 158
click at [639, 582] on textarea "Write an SEO-optimized article about on Wardrobe Essentials for Changing Season…" at bounding box center [926, 590] width 689 height 158
click at [612, 579] on textarea "Write an SEO-optimized article about on Wardrobe Essentials for Changing Season…" at bounding box center [926, 590] width 689 height 158
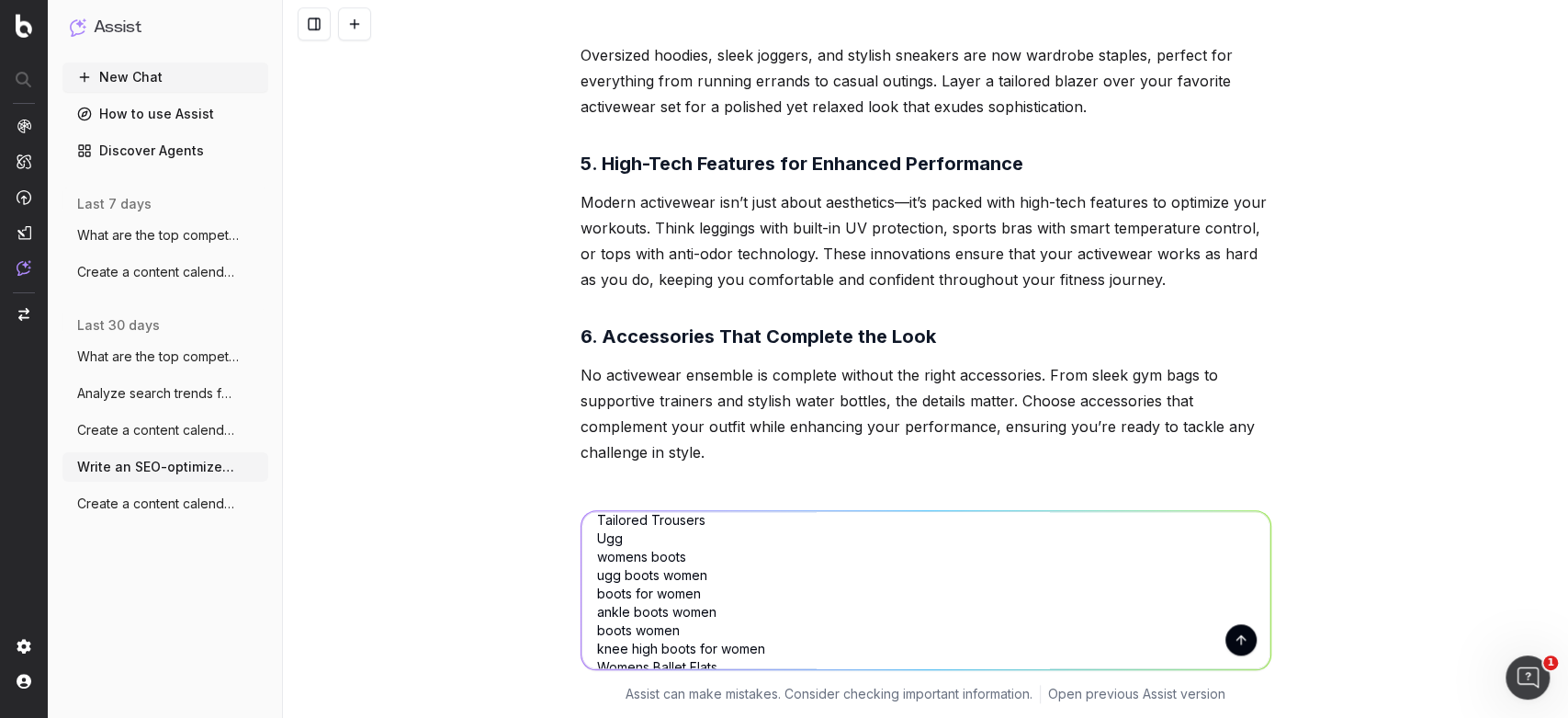
scroll to position [459, 0]
drag, startPoint x: 693, startPoint y: 552, endPoint x: 566, endPoint y: 564, distance: 127.6
click at [573, 564] on div "Write an SEO-optimized article about on Wardrobe Essentials for Changing Season…" at bounding box center [926, 586] width 706 height 197
drag, startPoint x: 695, startPoint y: 574, endPoint x: 585, endPoint y: 567, distance: 110.2
click at [585, 567] on textarea "Write an SEO-optimized article about on Wardrobe Essentials for Changing Season…" at bounding box center [926, 590] width 689 height 158
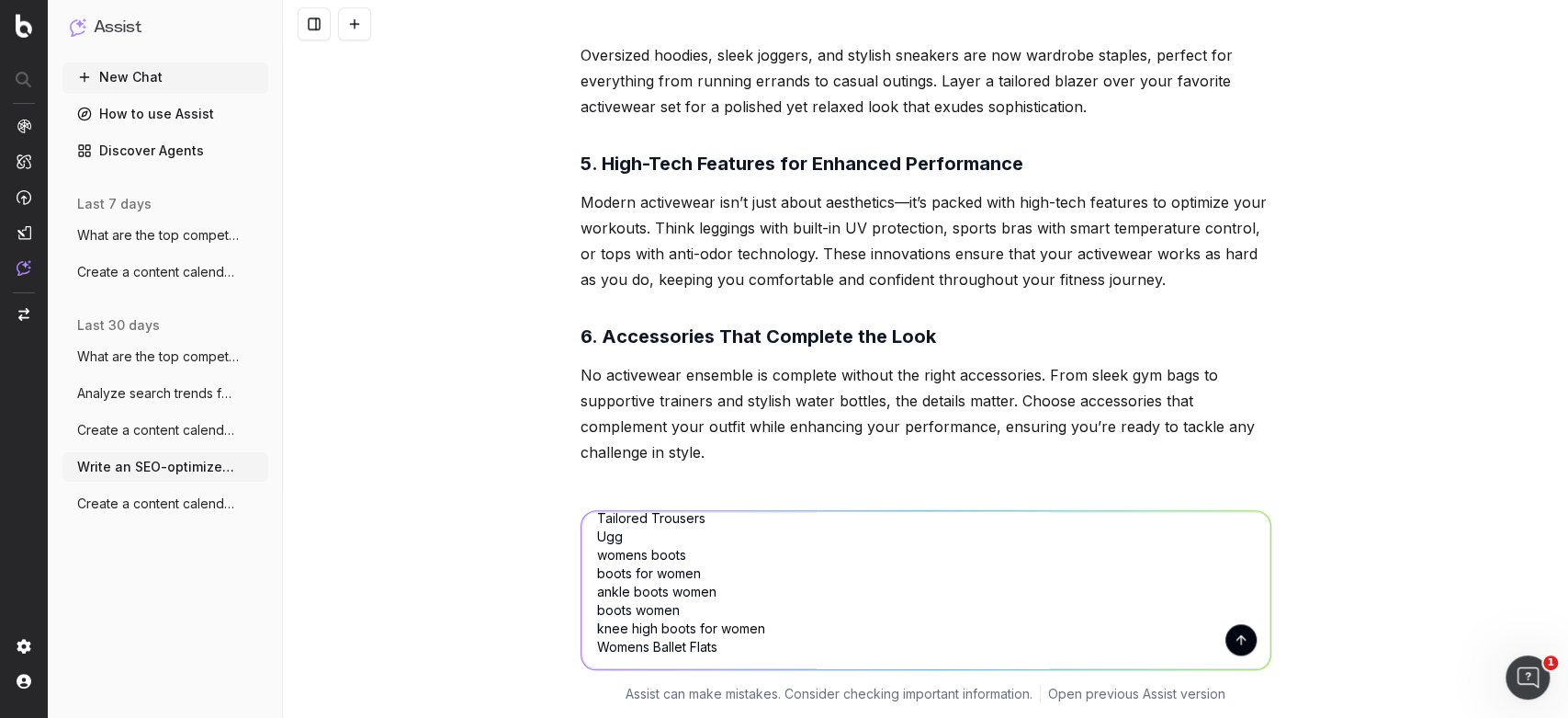
drag, startPoint x: 693, startPoint y: 570, endPoint x: 581, endPoint y: 562, distance: 112.3
click at [582, 562] on textarea "Write an SEO-optimized article about on Wardrobe Essentials for Changing Season…" at bounding box center [926, 590] width 689 height 158
click at [667, 574] on textarea "Write an SEO-optimized article about on Wardrobe Essentials for Changing Season…" at bounding box center [926, 590] width 689 height 158
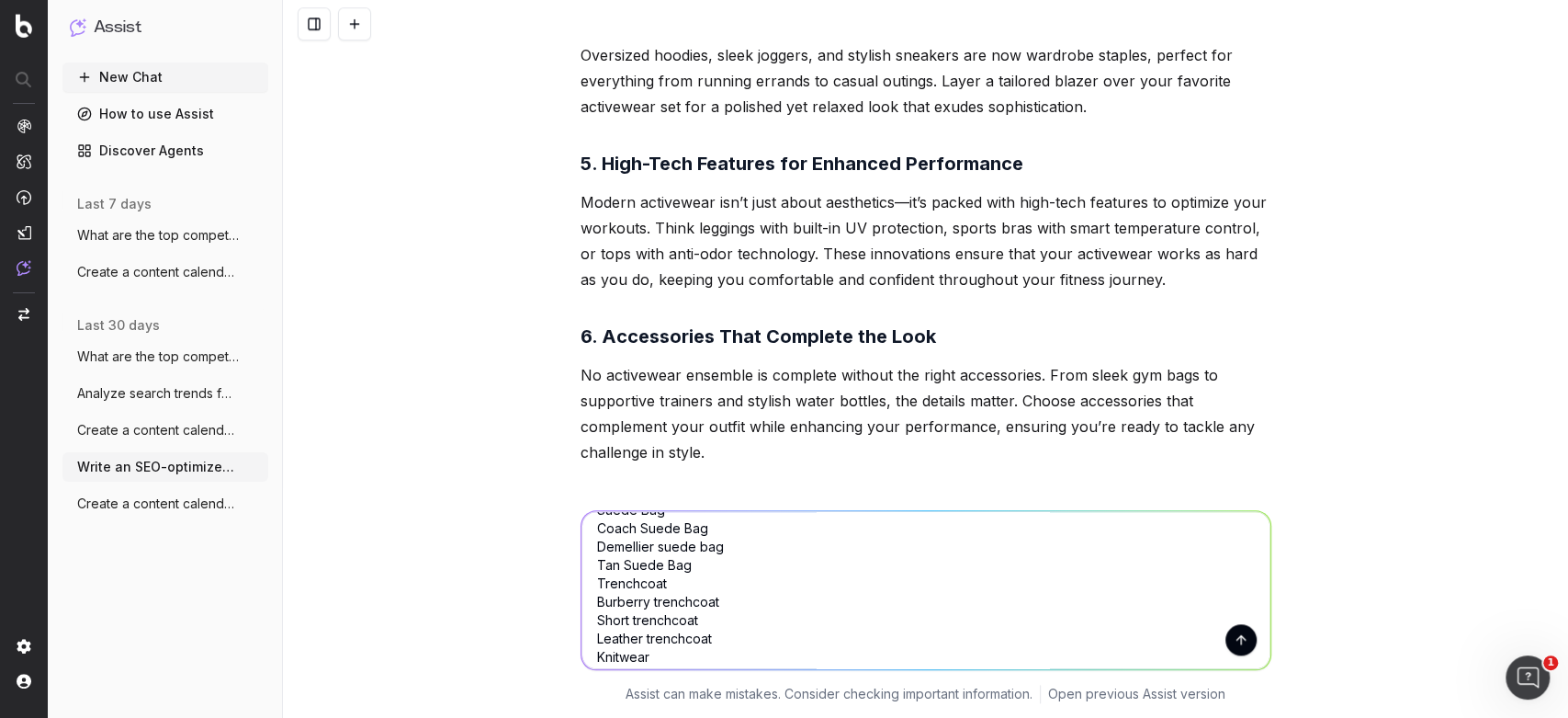
drag, startPoint x: 712, startPoint y: 637, endPoint x: 644, endPoint y: 631, distance: 68.3
click at [644, 631] on textarea "Write an SEO-optimized article about on Wardrobe Essentials for Changing Season…" at bounding box center [926, 590] width 689 height 158
drag, startPoint x: 724, startPoint y: 597, endPoint x: 564, endPoint y: 598, distance: 160.0
click at [573, 598] on div "Write an SEO-optimized article about on Wardrobe Essentials for Changing Season…" at bounding box center [926, 586] width 706 height 197
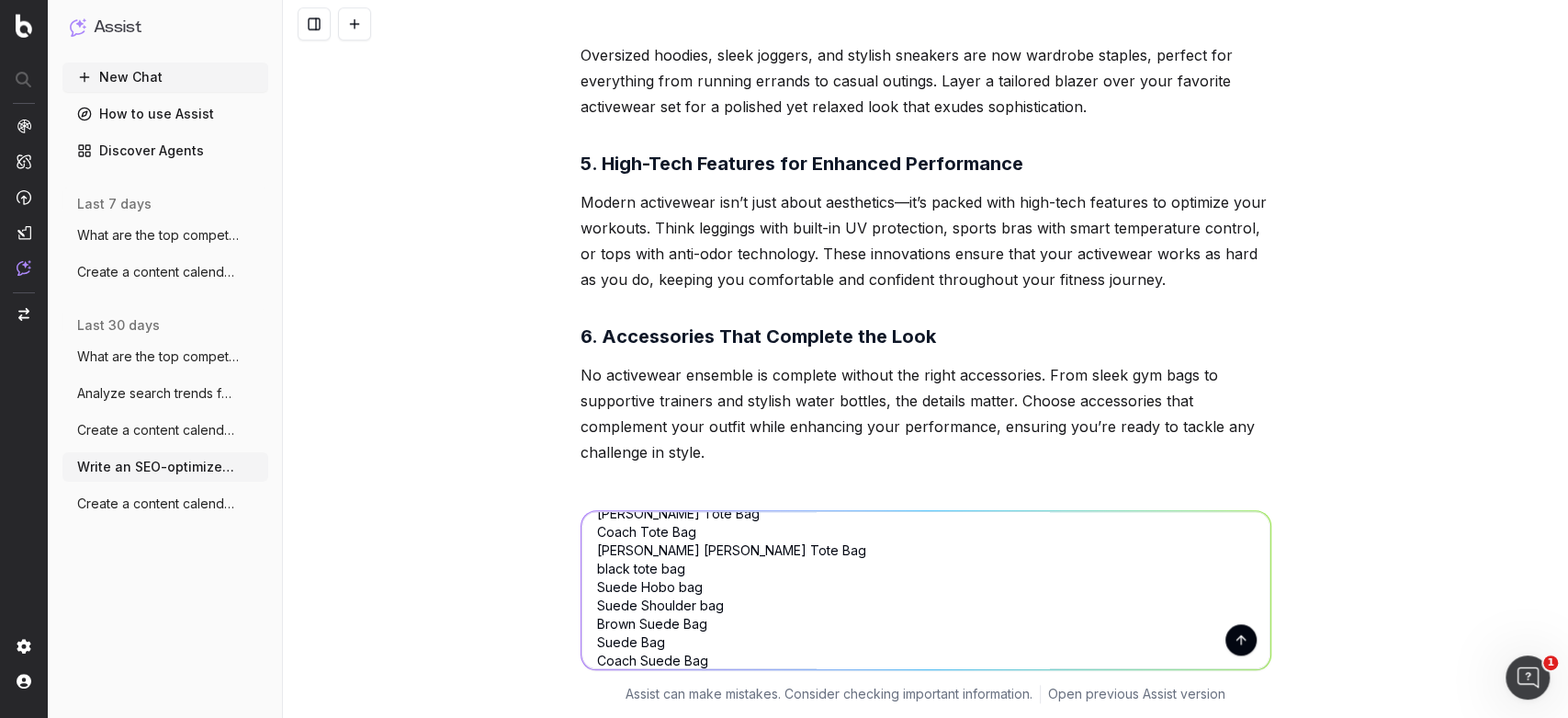
drag, startPoint x: 722, startPoint y: 593, endPoint x: 586, endPoint y: 557, distance: 140.7
click at [586, 557] on textarea "Write an SEO-optimized article about on Wardrobe Essentials for Changing Season…" at bounding box center [926, 590] width 689 height 158
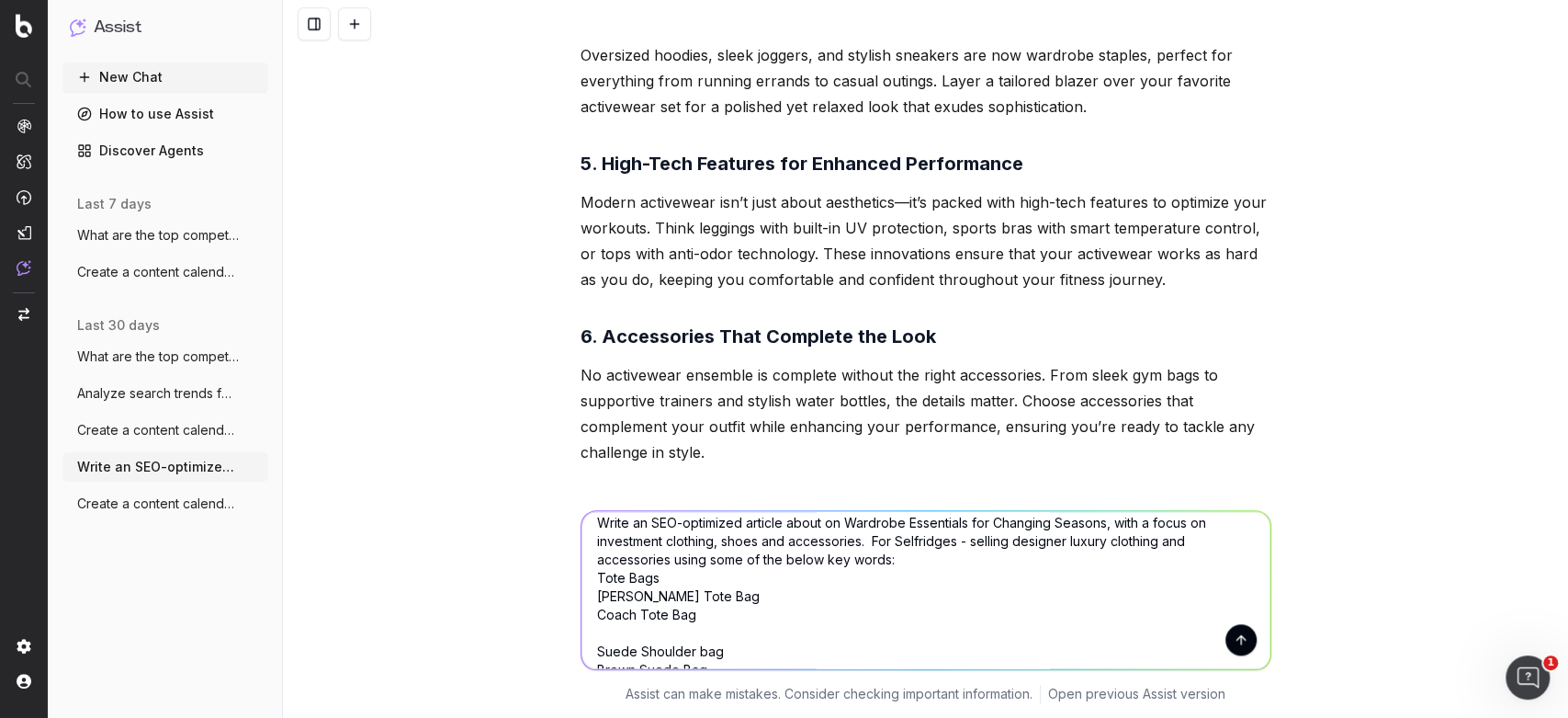
scroll to position [13, 0]
drag, startPoint x: 737, startPoint y: 592, endPoint x: 587, endPoint y: 604, distance: 150.5
click at [587, 604] on textarea "Write an SEO-optimized article about on Wardrobe Essentials for Changing Season…" at bounding box center [926, 590] width 689 height 158
drag, startPoint x: 723, startPoint y: 596, endPoint x: 586, endPoint y: 602, distance: 137.1
click at [586, 602] on textarea "Write an SEO-optimized article about on Wardrobe Essentials for Changing Season…" at bounding box center [926, 590] width 689 height 158
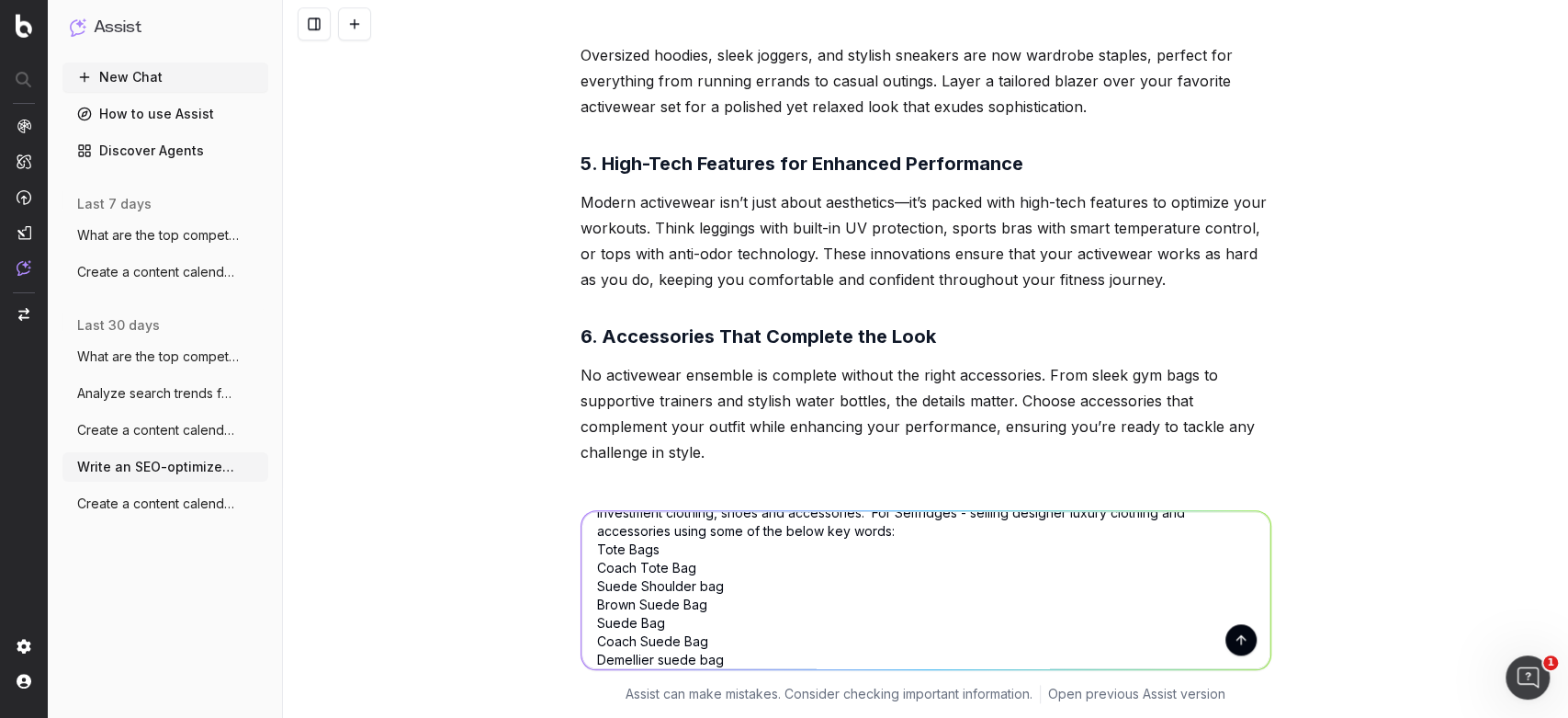
scroll to position [0, 0]
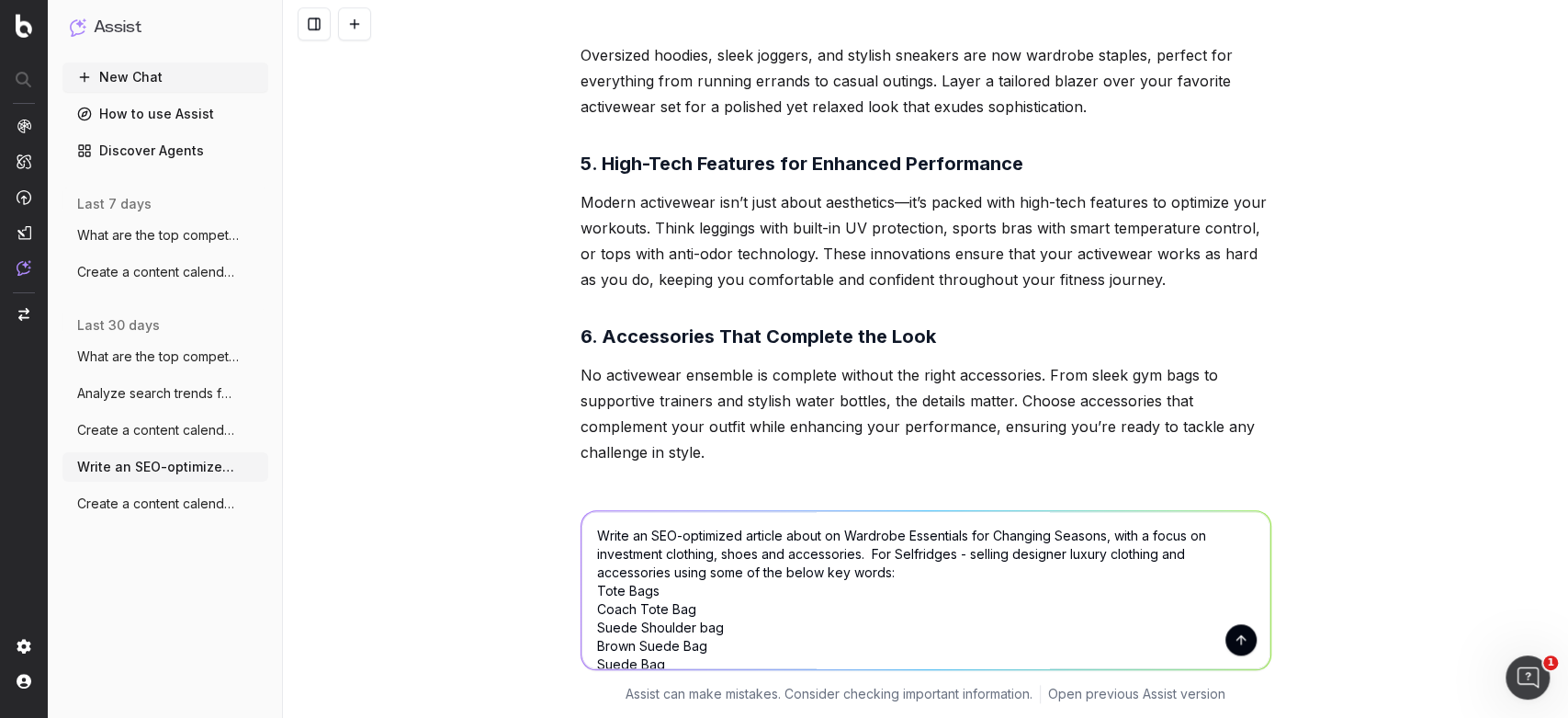
click at [745, 584] on textarea "Write an SEO-optimized article about on Wardrobe Essentials for Changing Season…" at bounding box center [926, 590] width 689 height 158
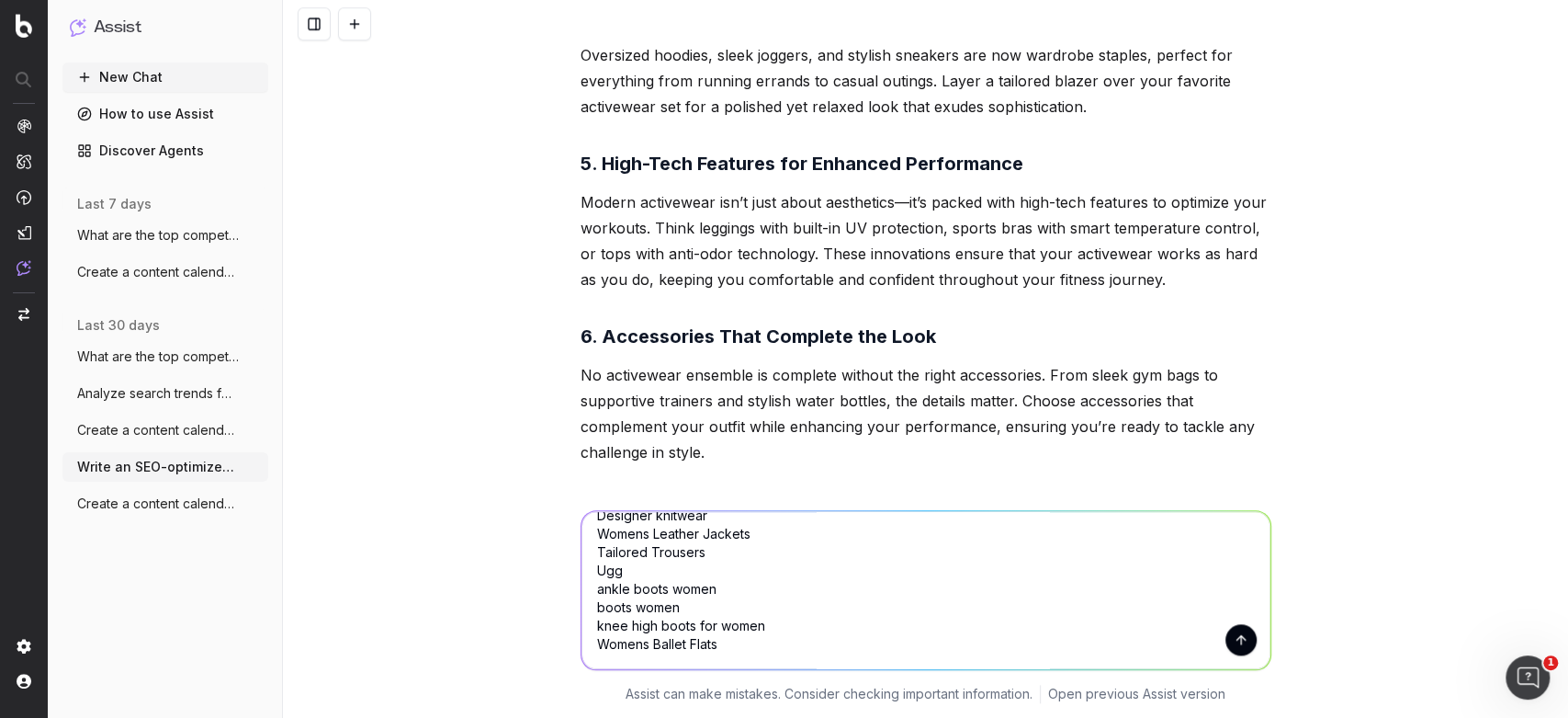
type textarea "Write an SEO-optimized article about on Wardrobe Essentials for Changing Season…"
click at [1235, 636] on button "submit" at bounding box center [1241, 639] width 31 height 31
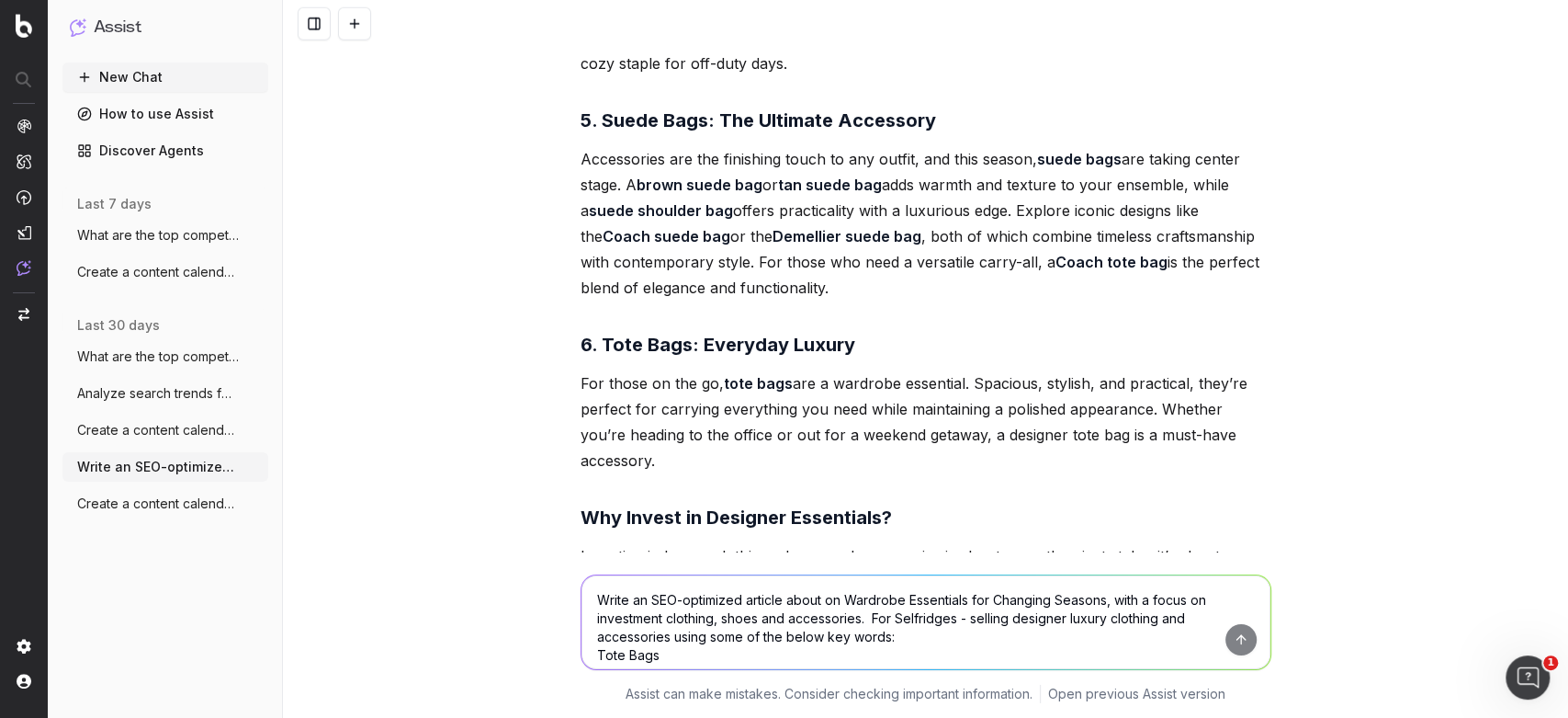
scroll to position [4139, 0]
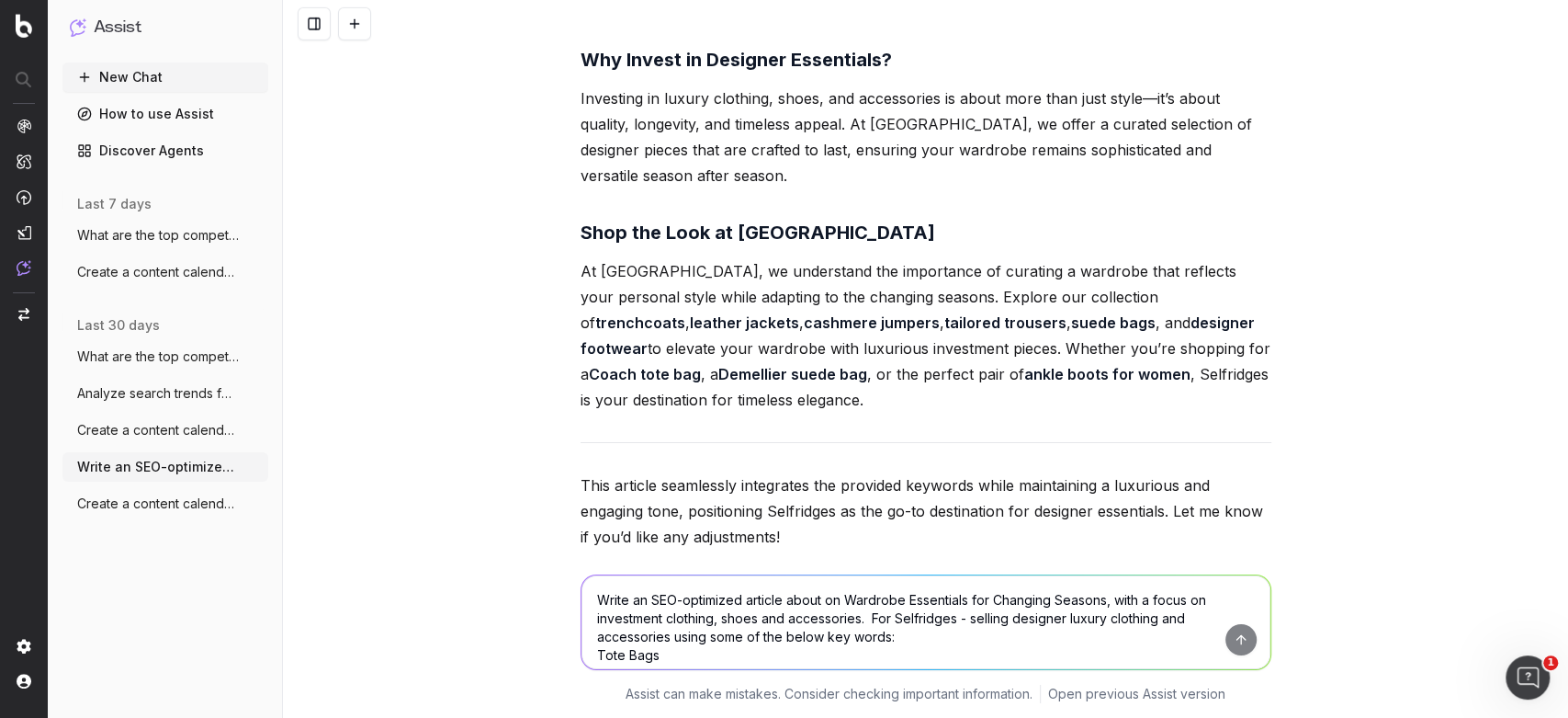
click at [631, 592] on textarea "Write an SEO-optimized article about on Wardrobe Essentials for Changing Season…" at bounding box center [926, 622] width 689 height 94
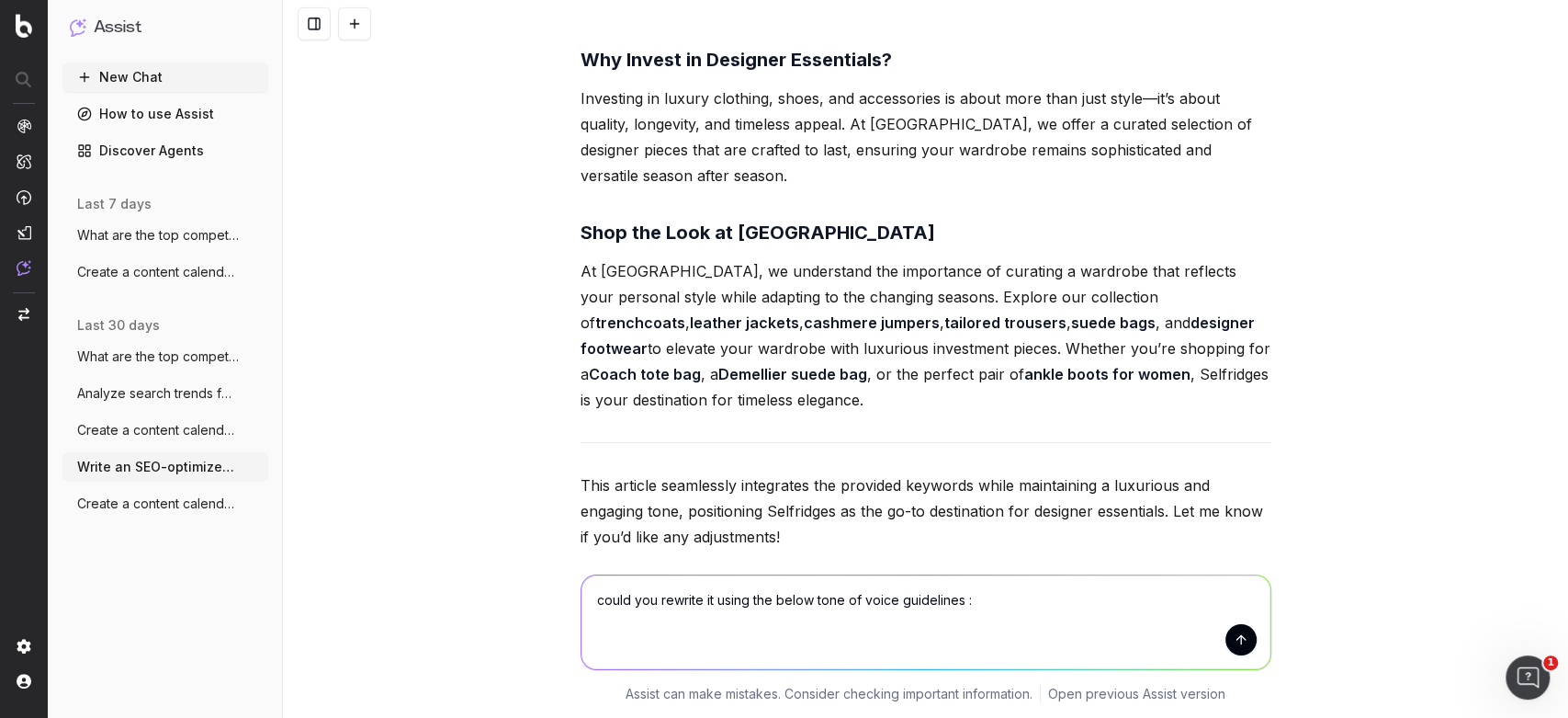
paste textarea "lo ipsu dolorsita con adipiscing elit seddo eiusmodtem inc utlaboreetd magn ali…"
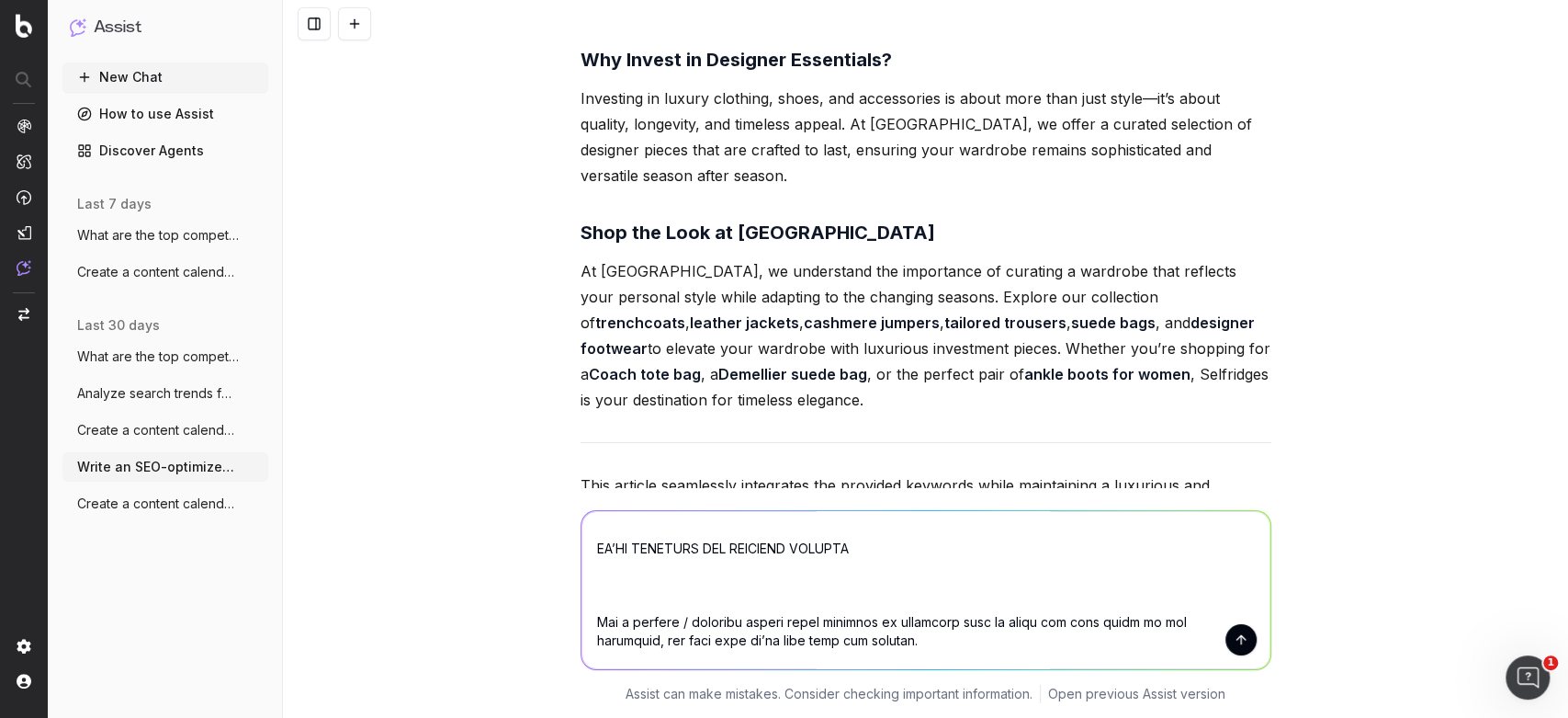
scroll to position [264, 0]
drag, startPoint x: 877, startPoint y: 566, endPoint x: 520, endPoint y: 536, distance: 358.3
click at [520, 536] on div "Assist can make mistakes. Consider checking important information. Open previou…" at bounding box center [926, 603] width 1286 height 230
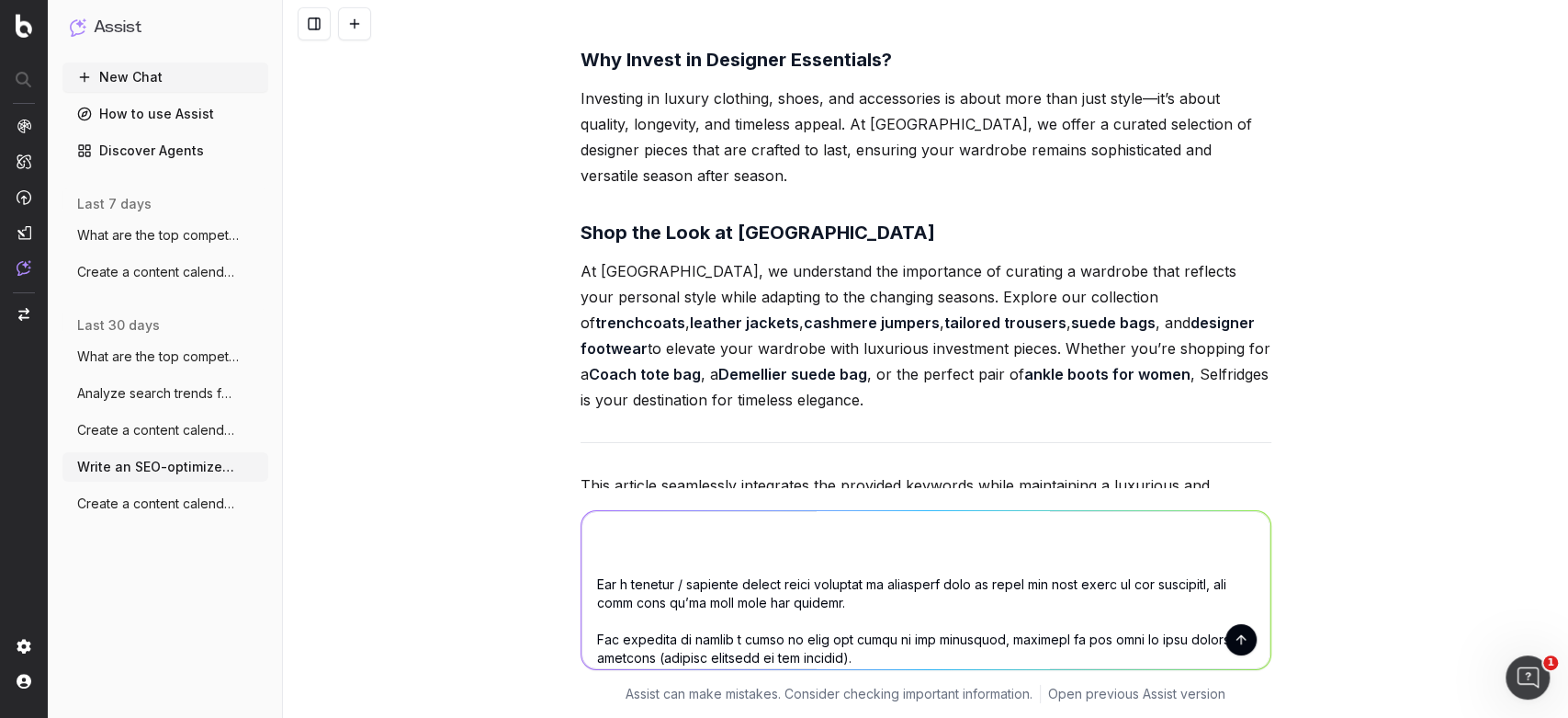
scroll to position [227, 0]
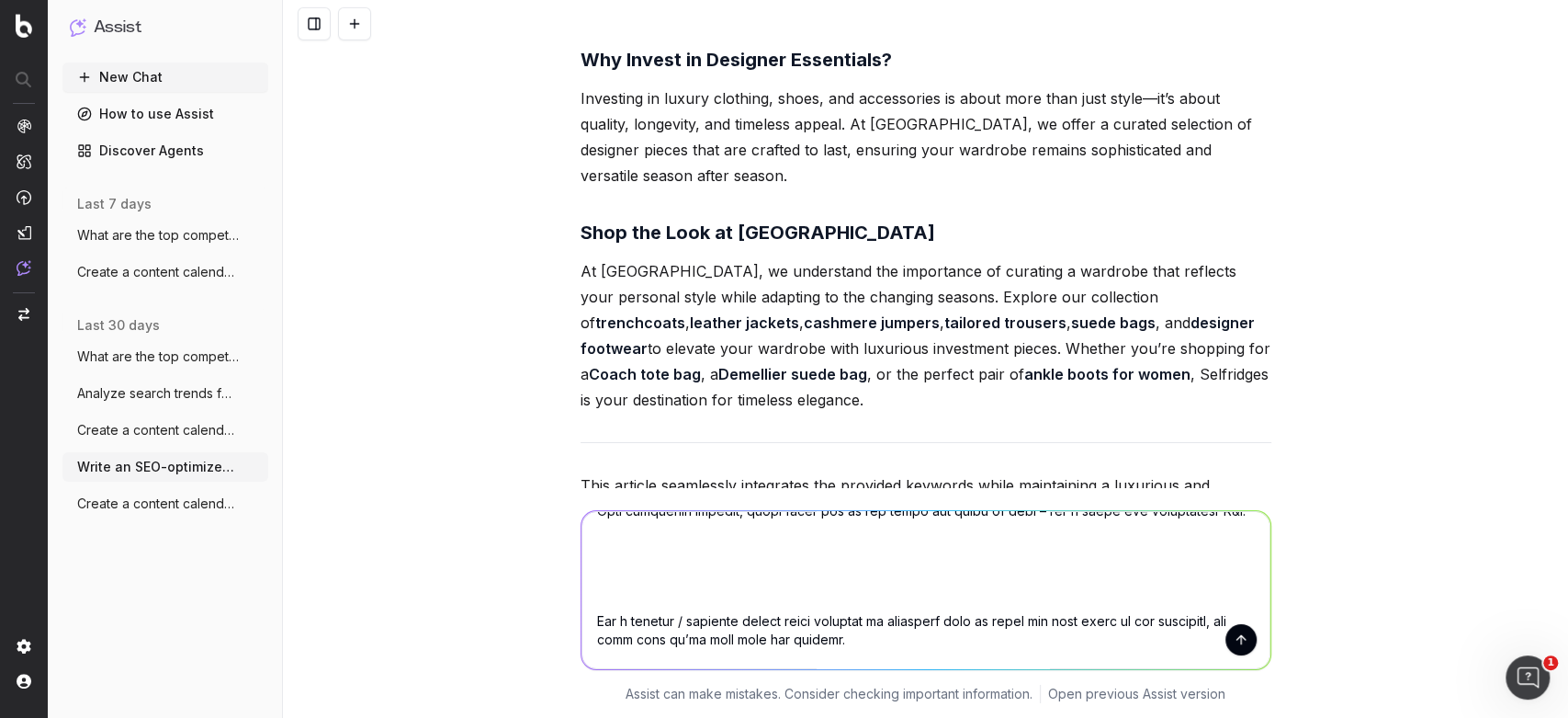
drag, startPoint x: 618, startPoint y: 593, endPoint x: 596, endPoint y: 548, distance: 50.1
click at [596, 548] on textarea at bounding box center [926, 590] width 689 height 158
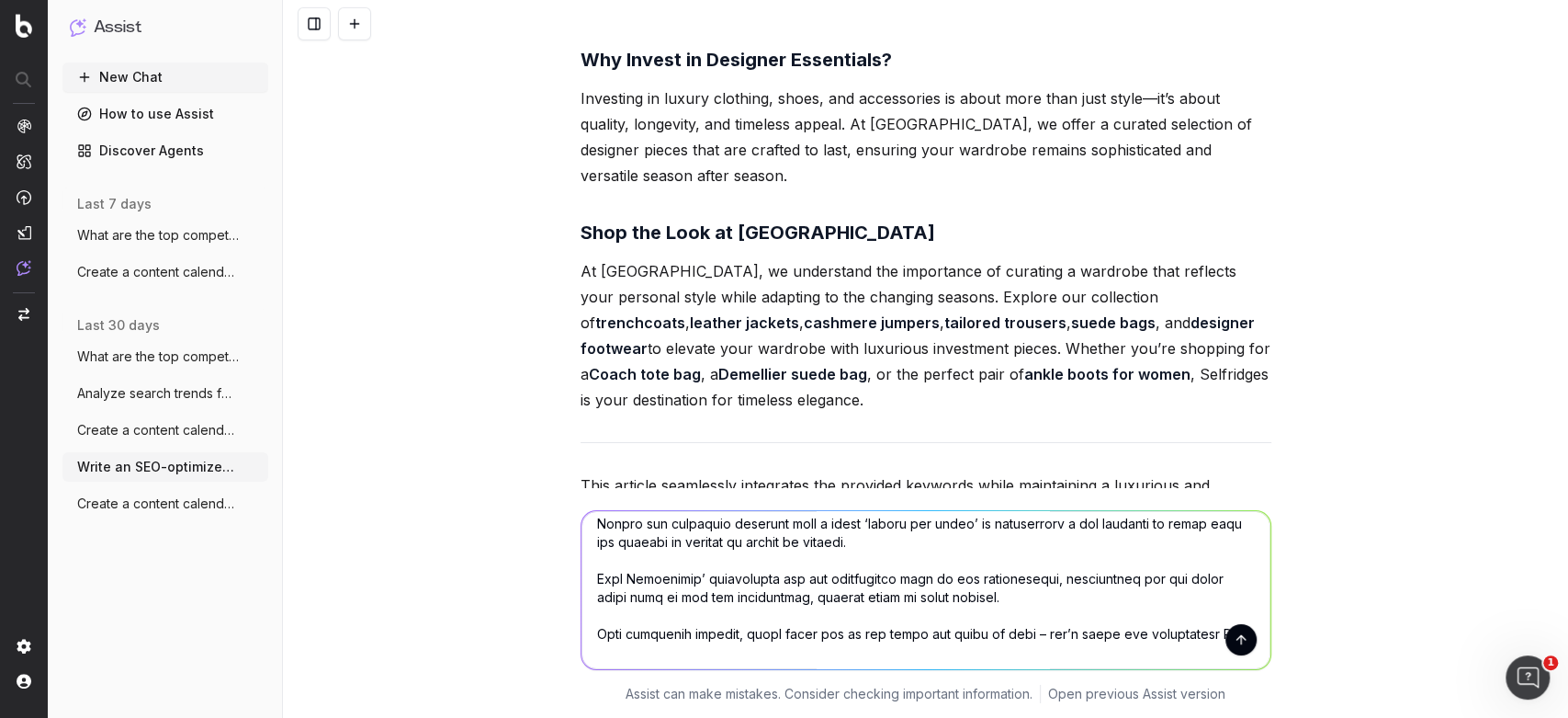
scroll to position [114, 0]
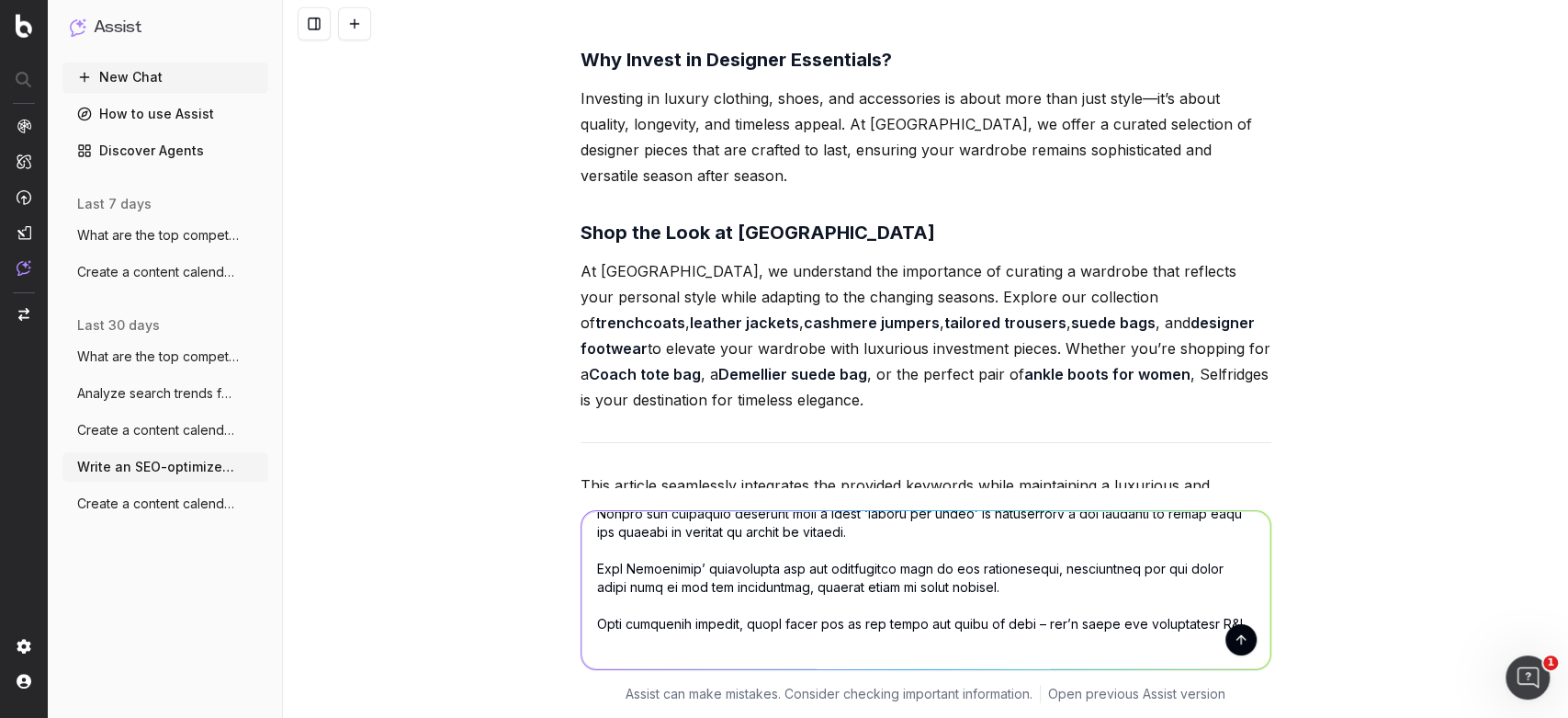
drag, startPoint x: 772, startPoint y: 642, endPoint x: 572, endPoint y: 628, distance: 200.5
click at [582, 628] on textarea at bounding box center [926, 590] width 689 height 158
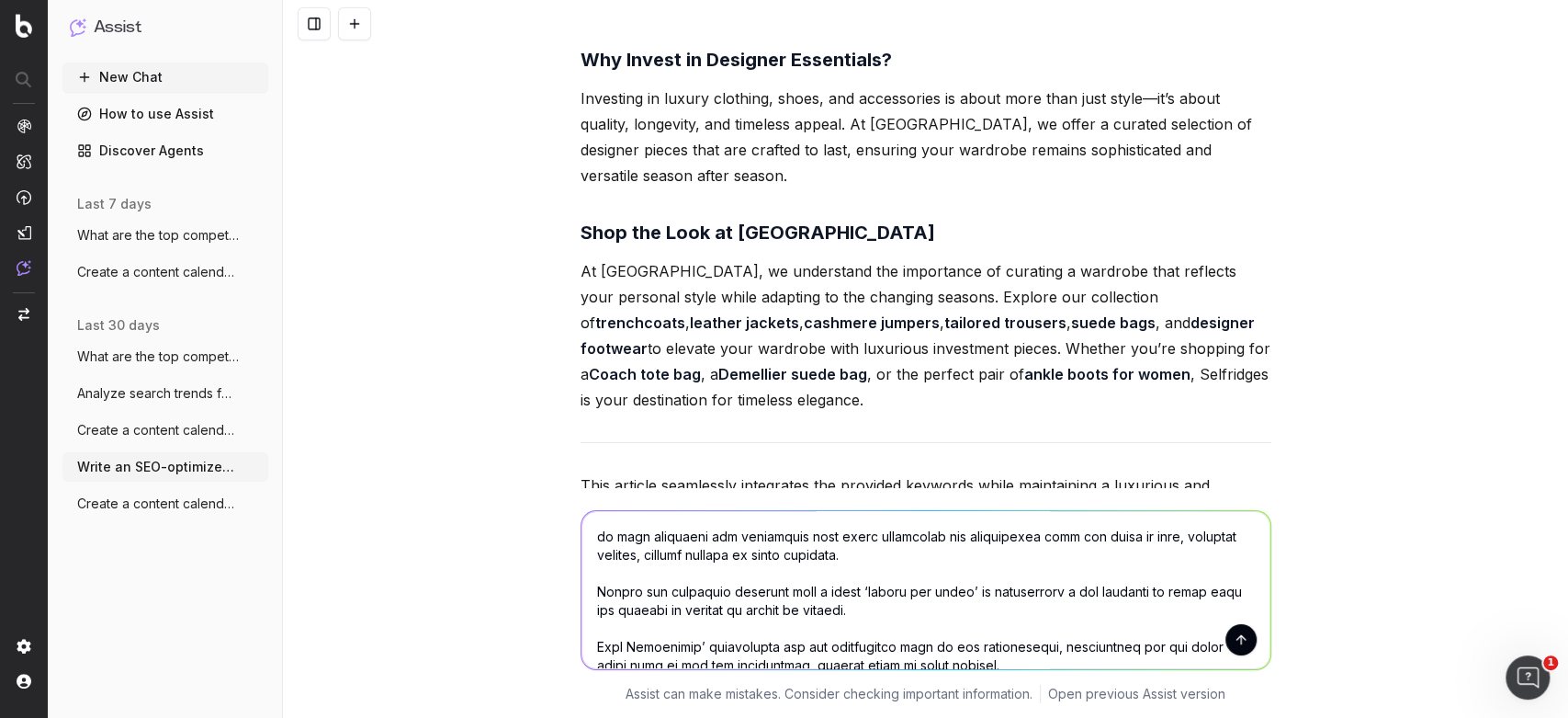
scroll to position [8, 0]
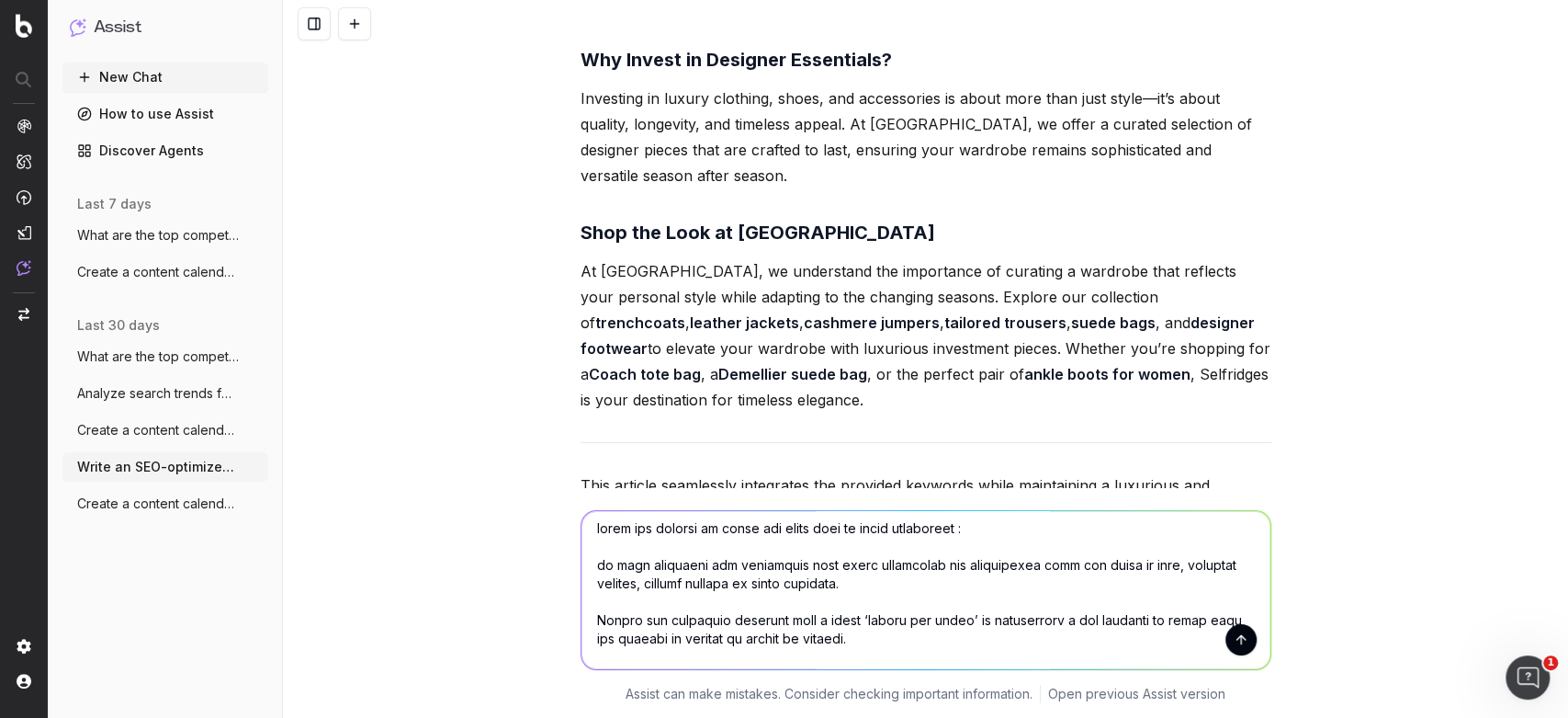
click at [586, 570] on textarea at bounding box center [926, 590] width 689 height 158
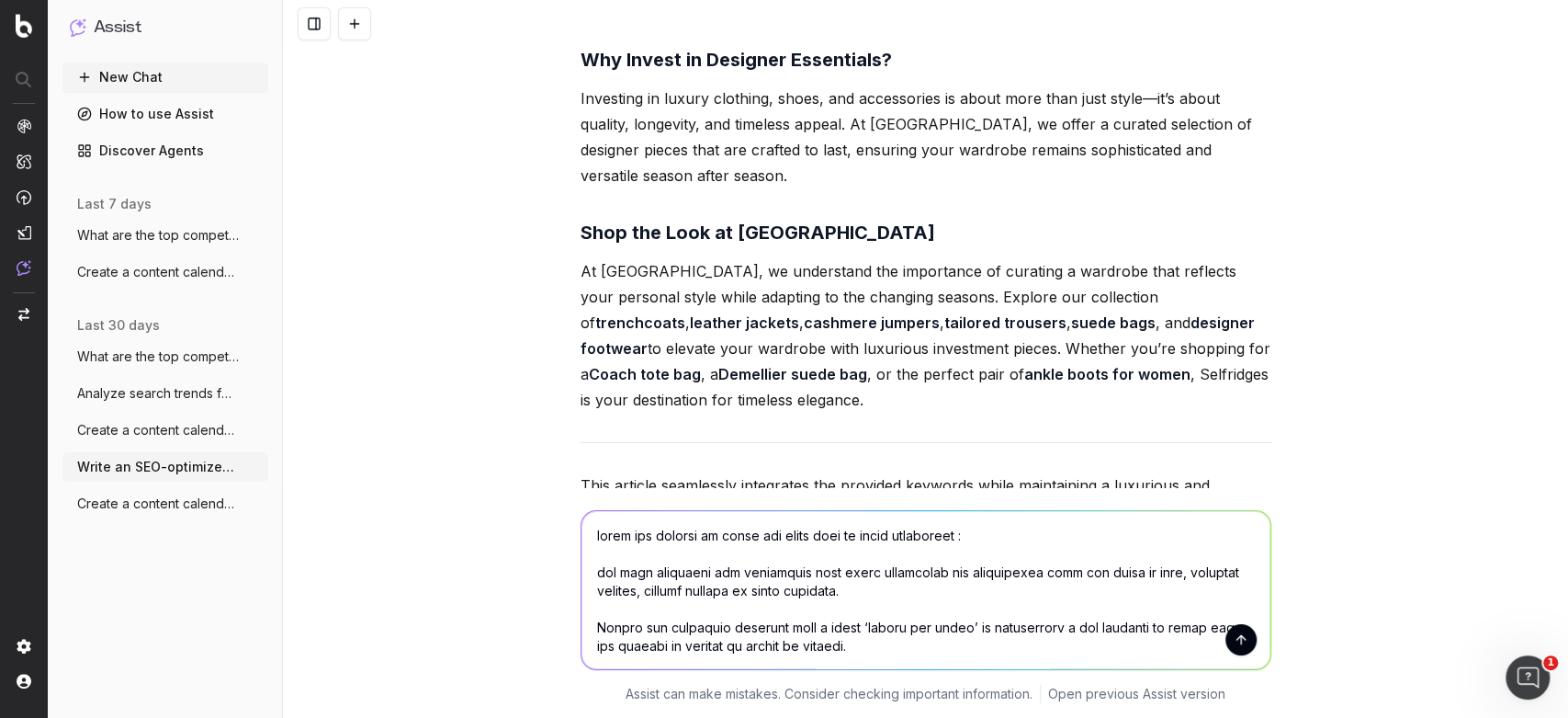
type textarea "lorem ips dolorsi am conse adi elits doei te incid utlaboreet : dol magn aliqua…"
click at [1236, 638] on button "submit" at bounding box center [1241, 639] width 31 height 31
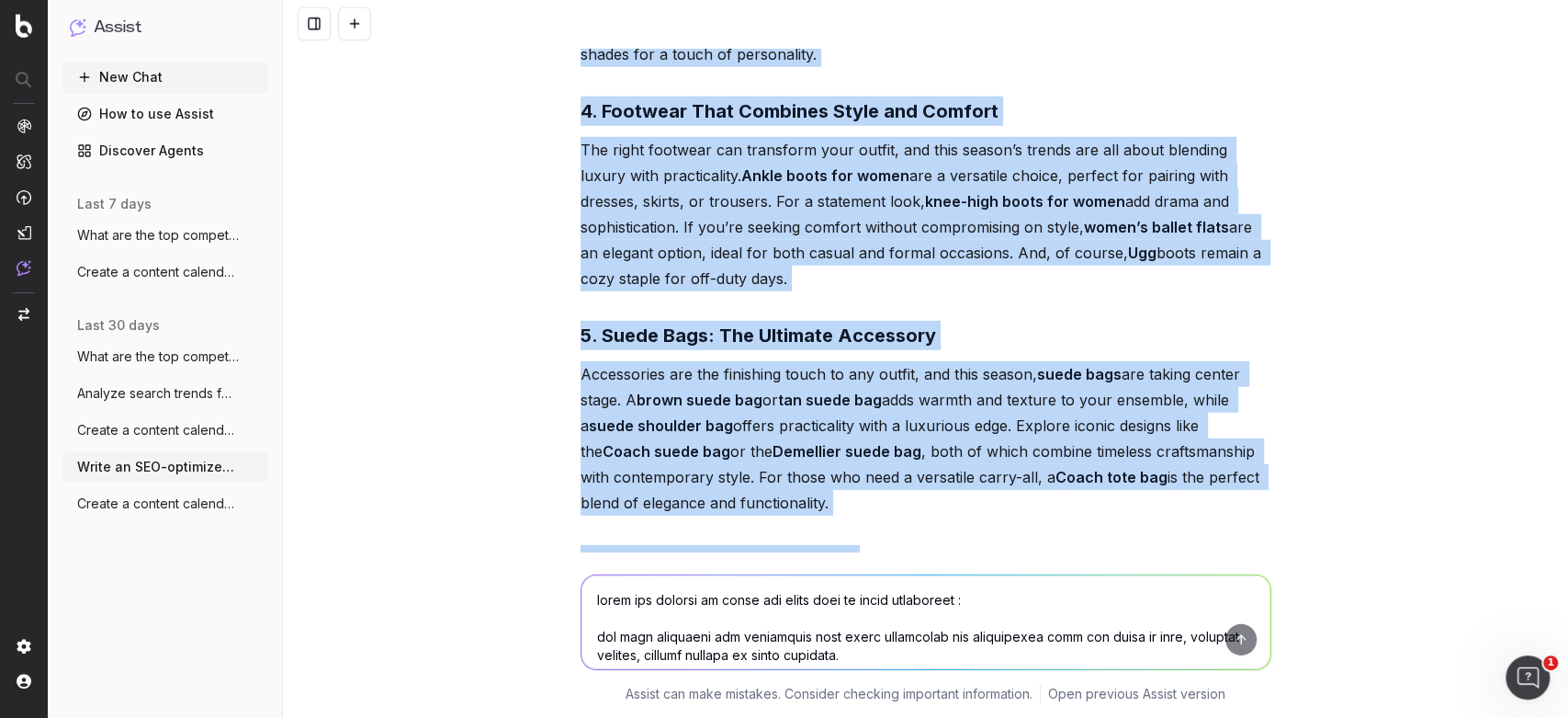
scroll to position [3571, 0]
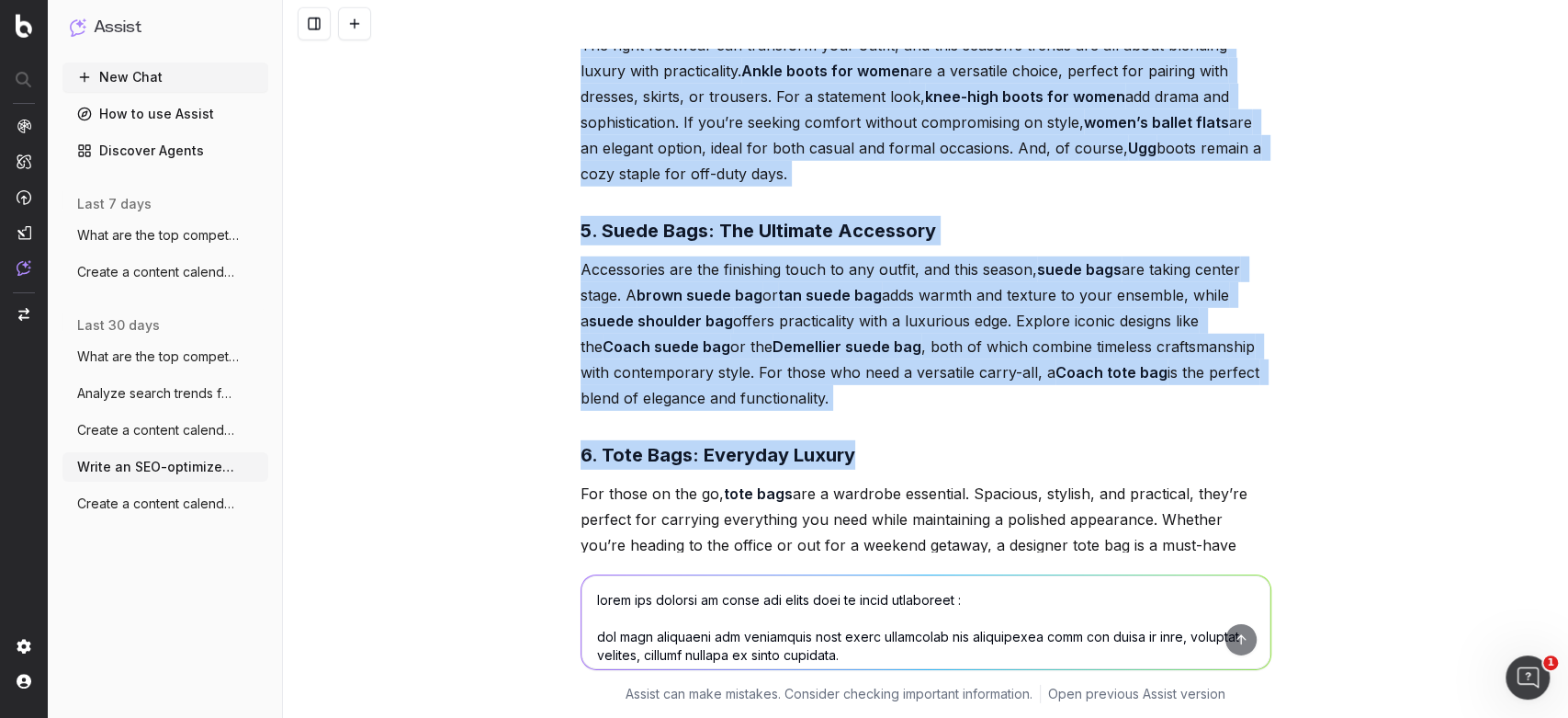
drag, startPoint x: 587, startPoint y: 307, endPoint x: 964, endPoint y: 408, distance: 390.3
click at [964, 408] on div "Here’s an SEO-optimized article tailored for Selfridges, written in a luxurious…" at bounding box center [926, 153] width 691 height 2091
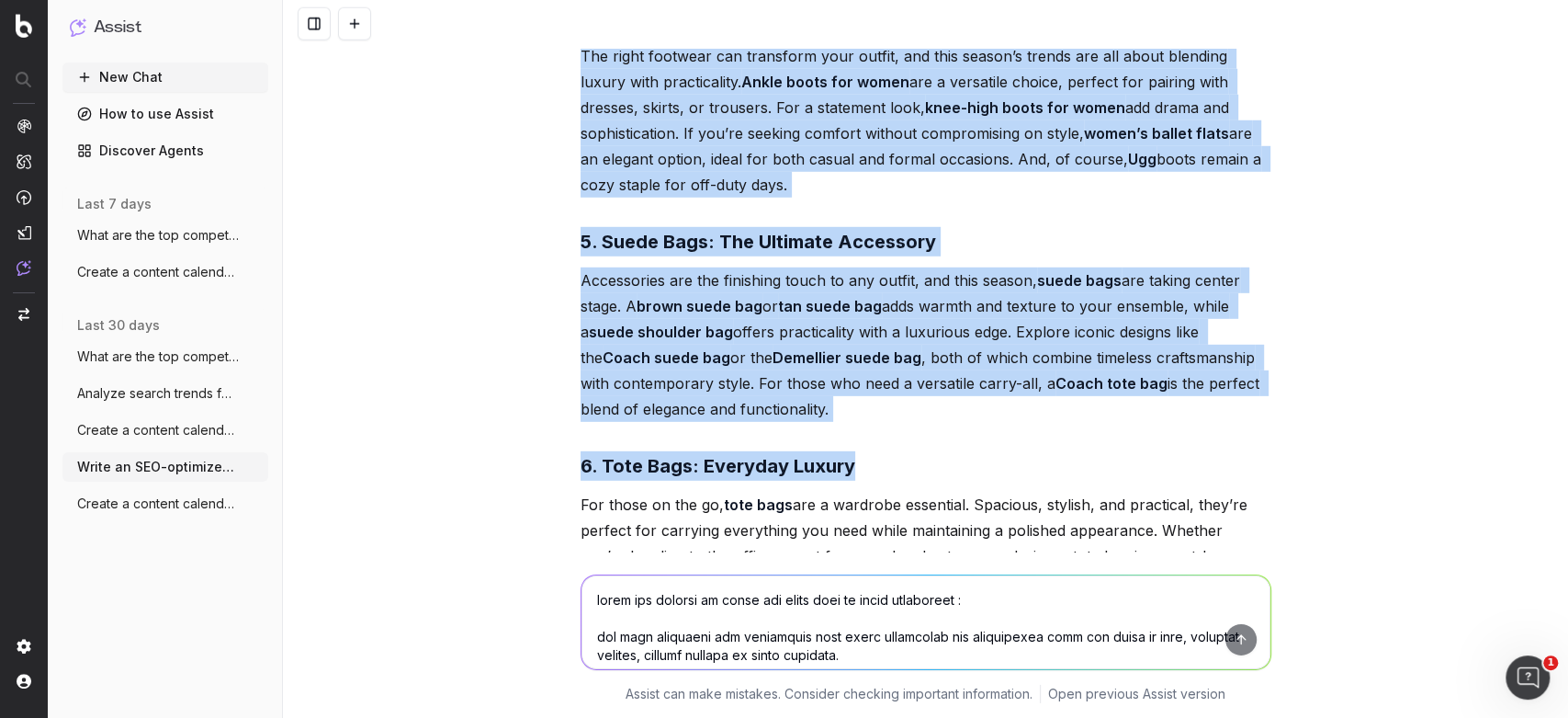
scroll to position [3559, 0]
click at [934, 361] on p "Accessories are the finishing touch to any outfit, and this season, suede bags …" at bounding box center [926, 345] width 691 height 154
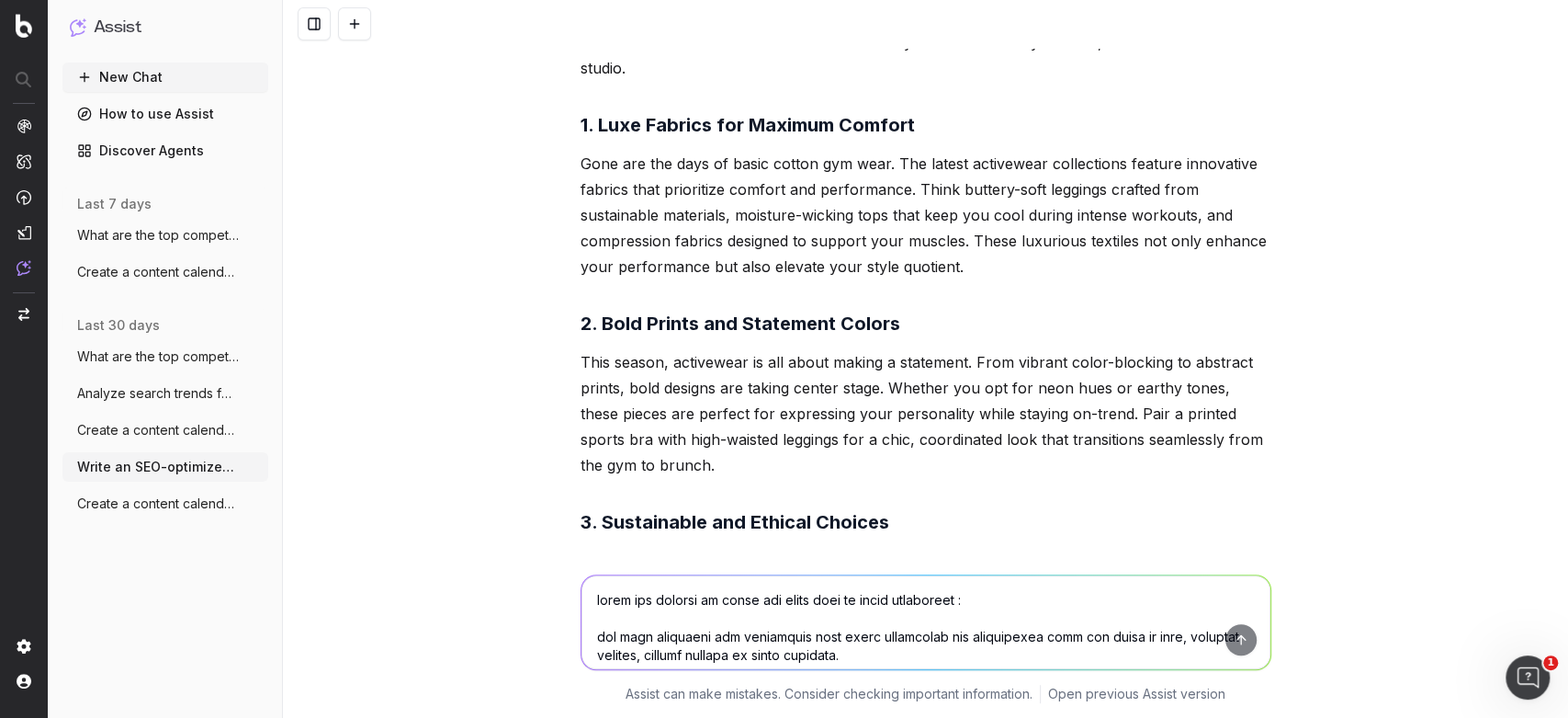
scroll to position [339, 0]
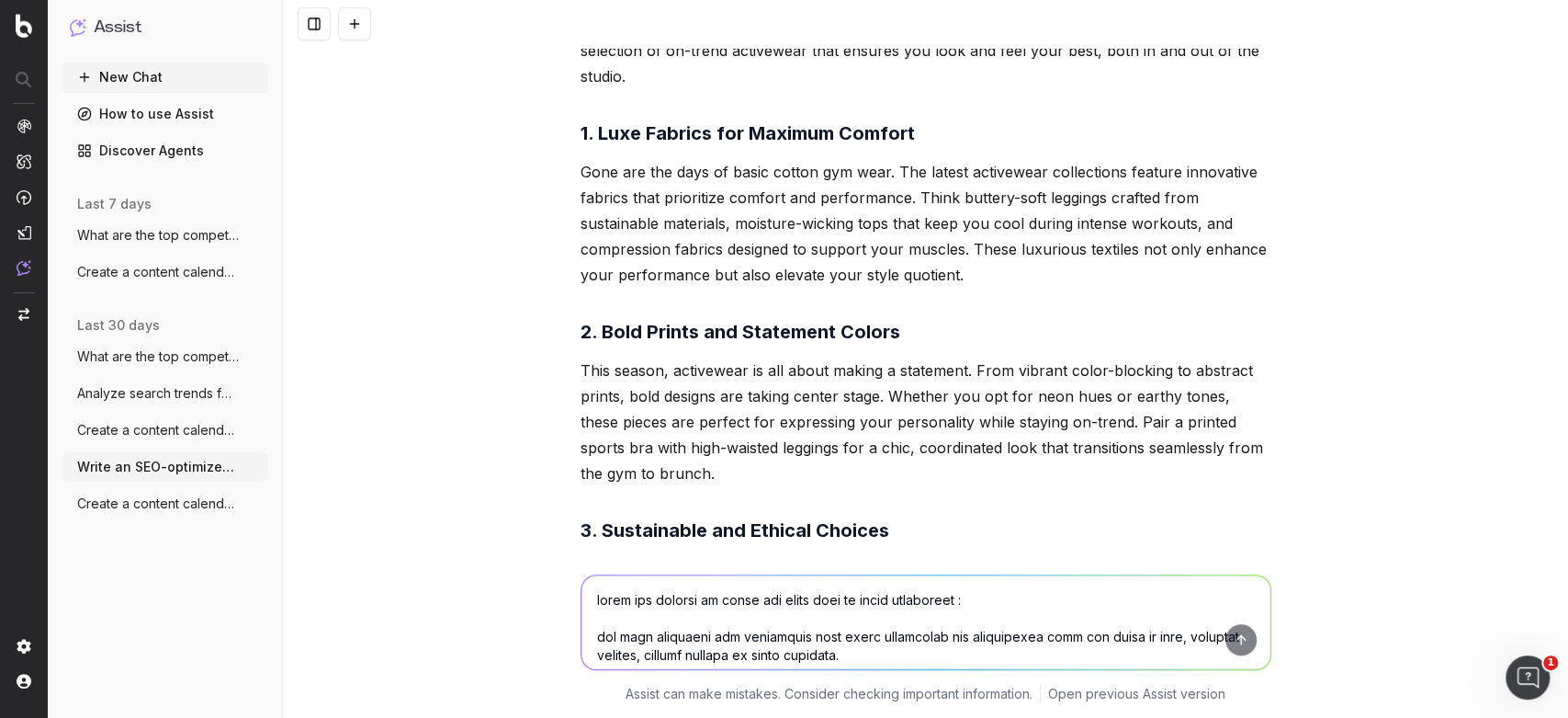
drag, startPoint x: 847, startPoint y: 358, endPoint x: 565, endPoint y: 105, distance: 378.9
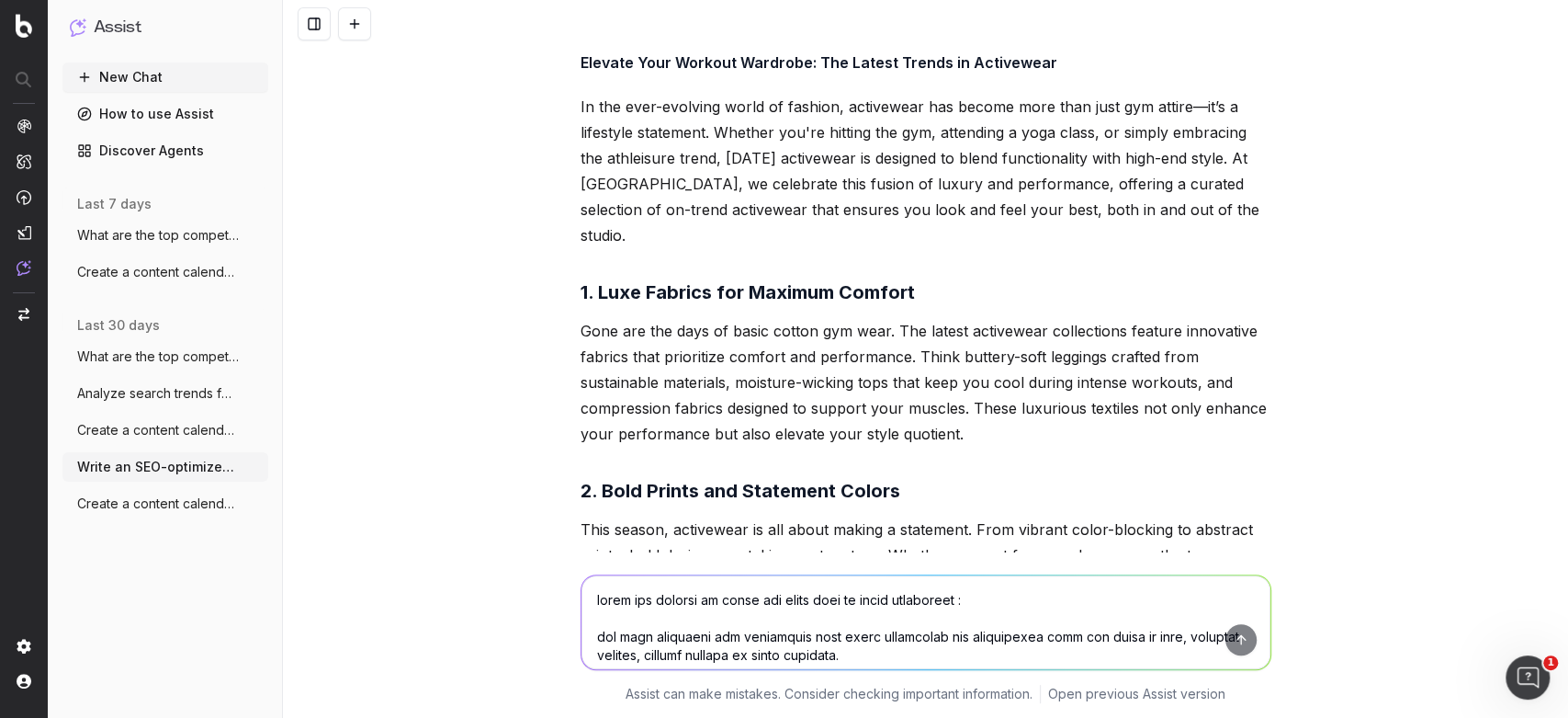
scroll to position [179, 0]
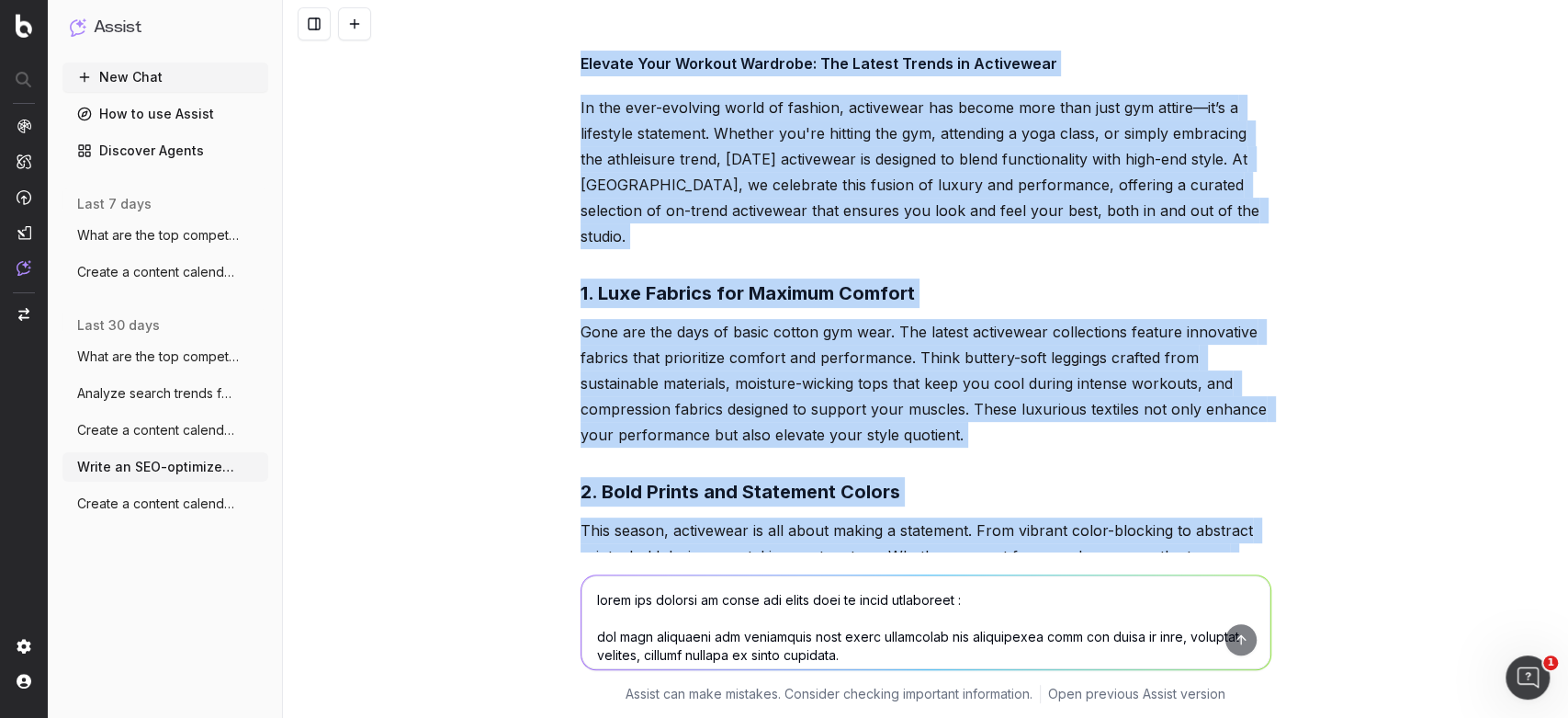
drag, startPoint x: 561, startPoint y: 50, endPoint x: 743, endPoint y: 545, distance: 527.4
click at [743, 545] on div "Write an SEO-optimized article about on trend activewear Here’s an SEO-optimize…" at bounding box center [926, 359] width 1286 height 718
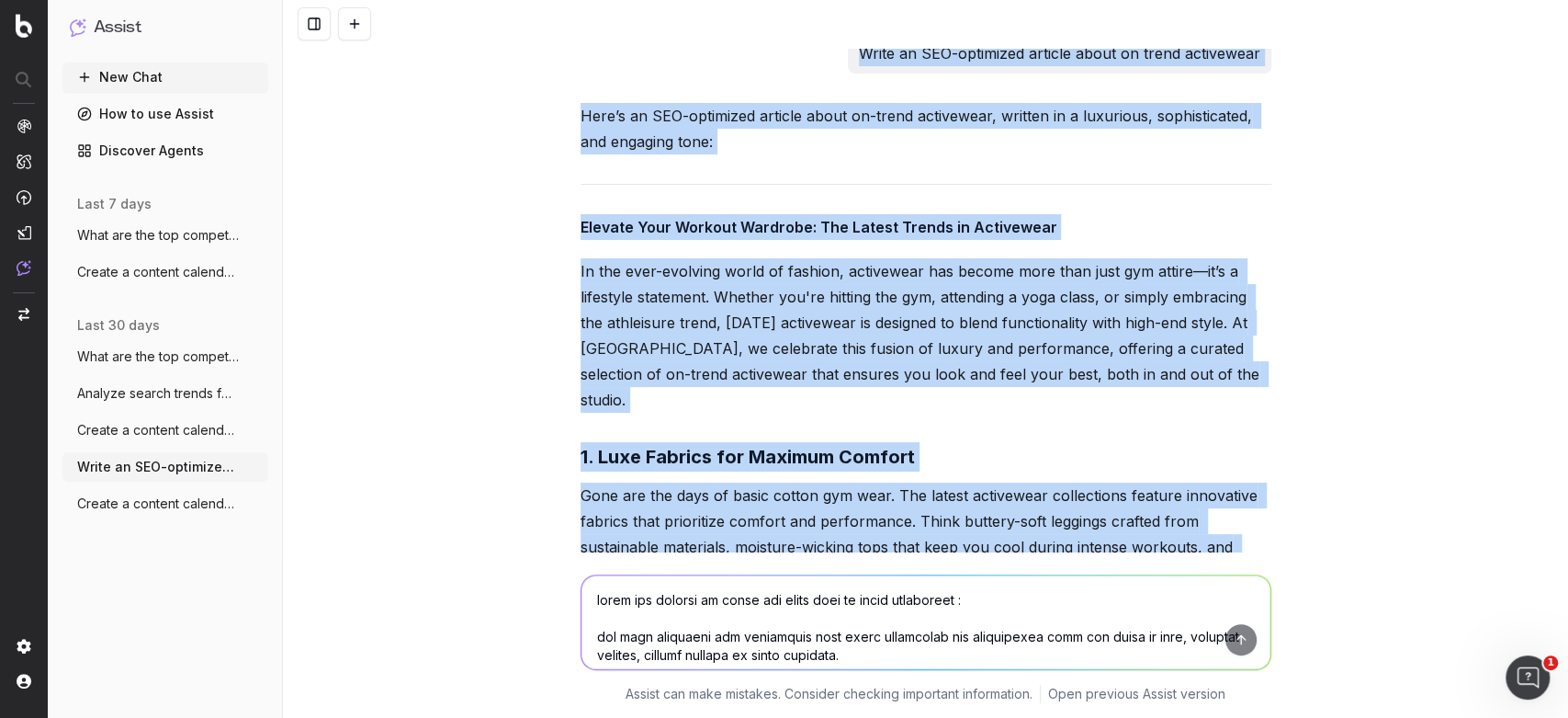
scroll to position [9, 0]
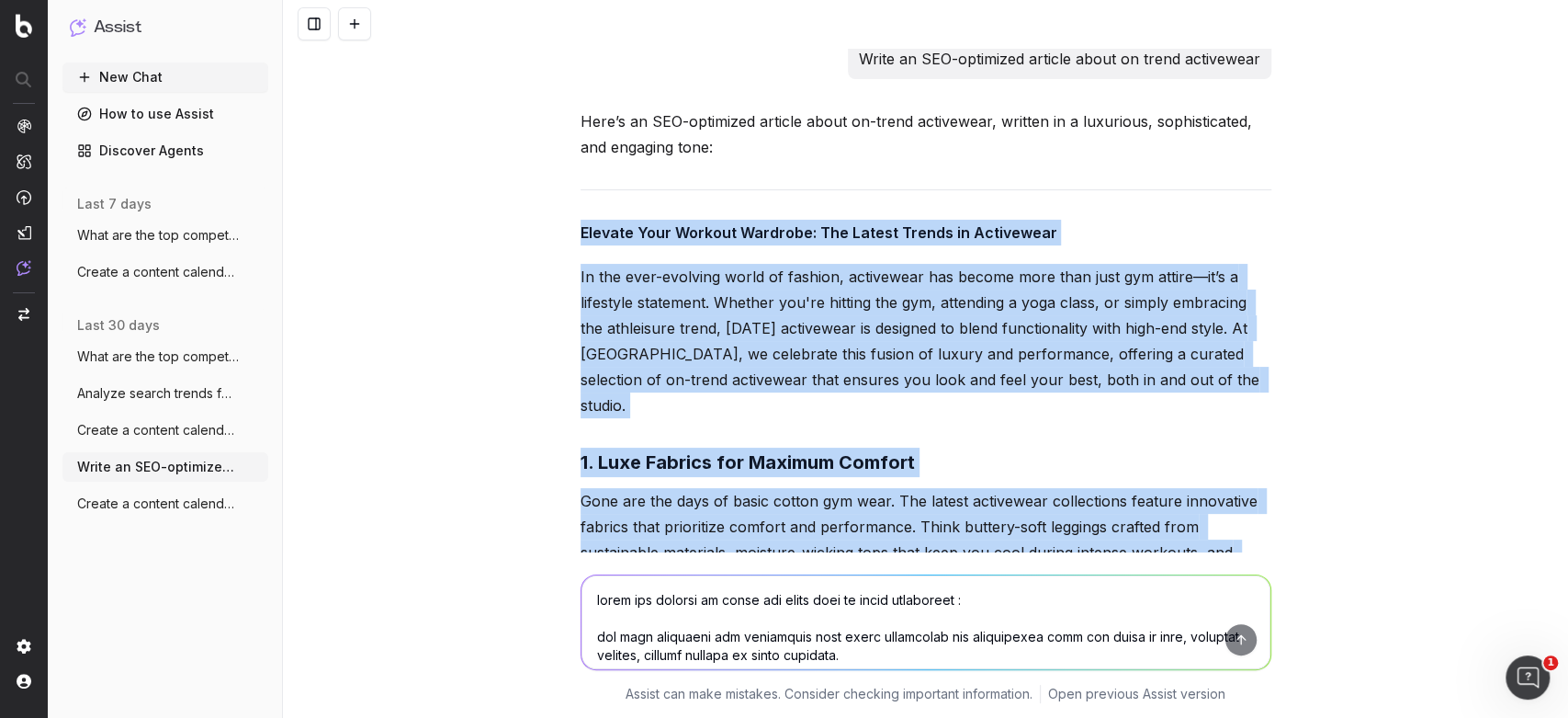
drag, startPoint x: 826, startPoint y: 339, endPoint x: 552, endPoint y: 228, distance: 295.6
click at [552, 228] on div "Write an SEO-optimized article about on trend activewear Here’s an SEO-optimize…" at bounding box center [926, 359] width 1286 height 718
copy div "Loremip Dolo Sitamet Consecte: Adi Elitse Doeius te Incididunt Ut lab etdo-magn…"
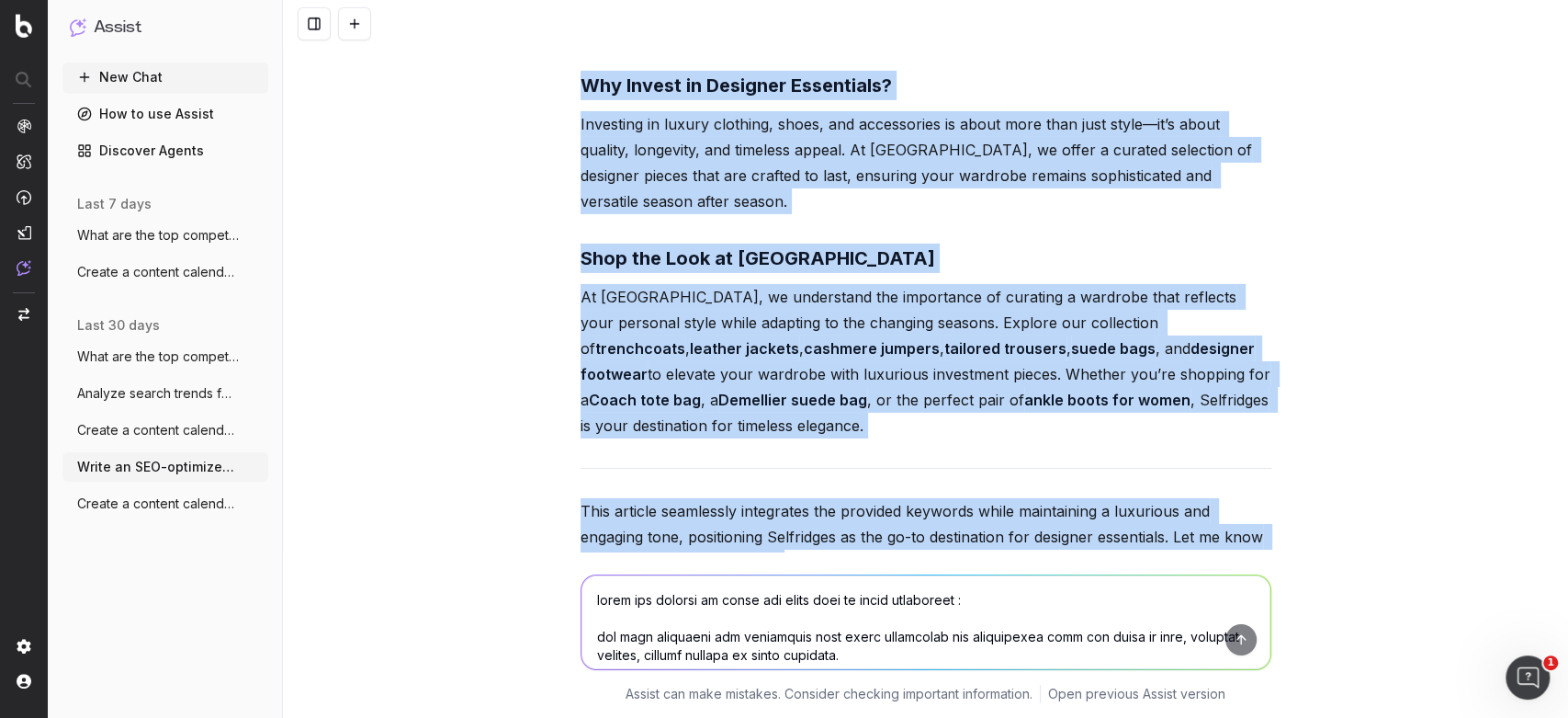
scroll to position [4134, 0]
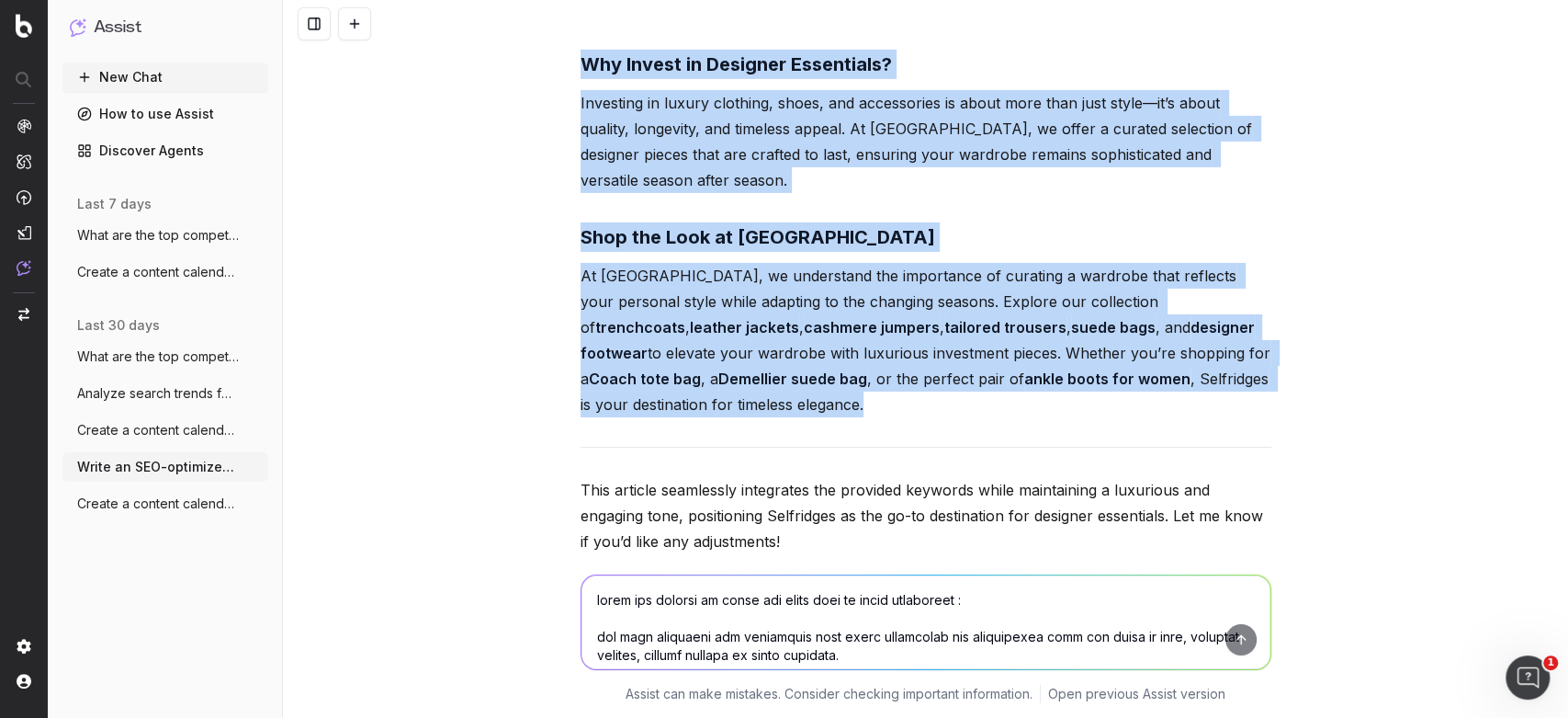
drag, startPoint x: 566, startPoint y: 205, endPoint x: 959, endPoint y: 314, distance: 407.8
copy div "Loremips Dolorsitam con Adipisci Elitsed: Doeiusmodt Incidi ut Laboree Dolo Mag…"
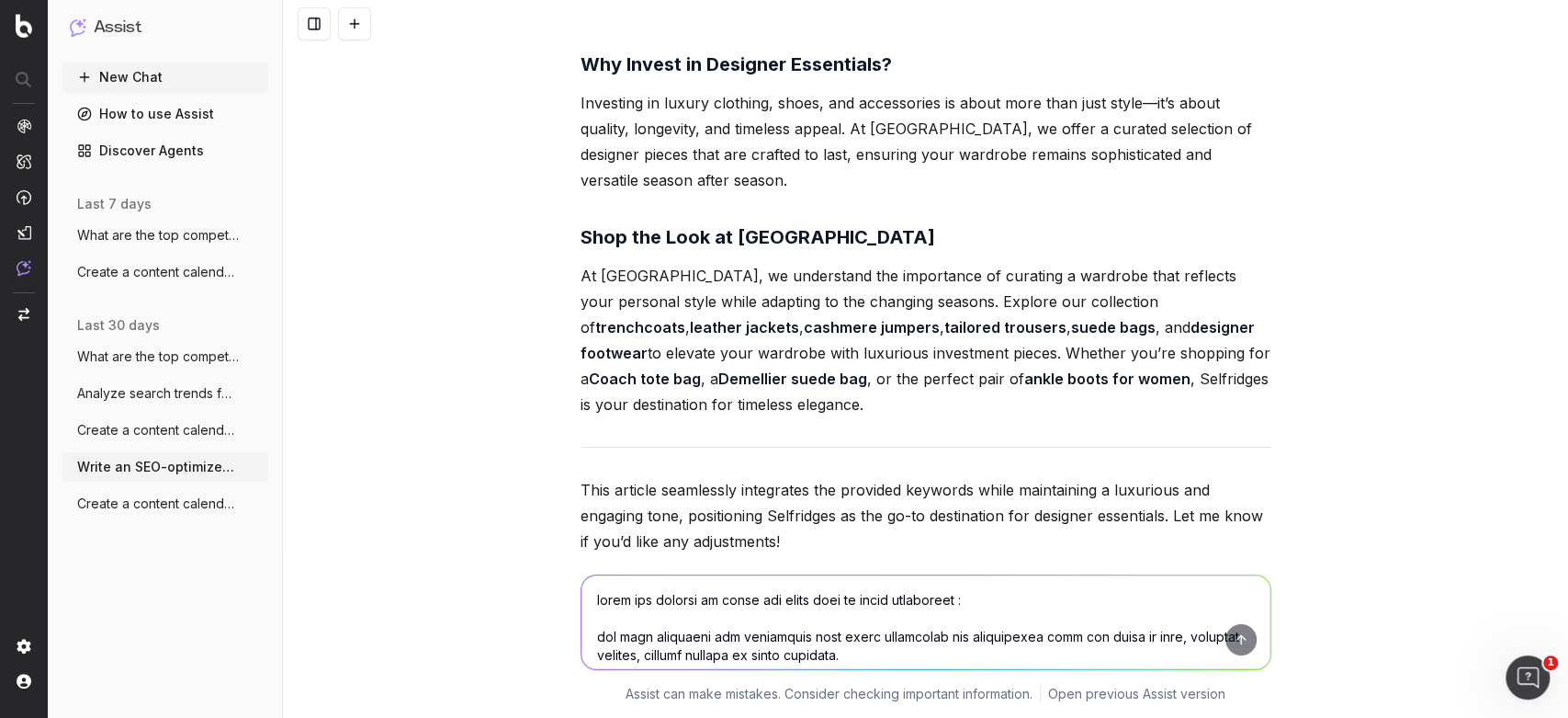
click at [521, 354] on div "Write an SEO-optimized article about on trend activewear Here’s an SEO-optimize…" at bounding box center [926, 359] width 1286 height 718
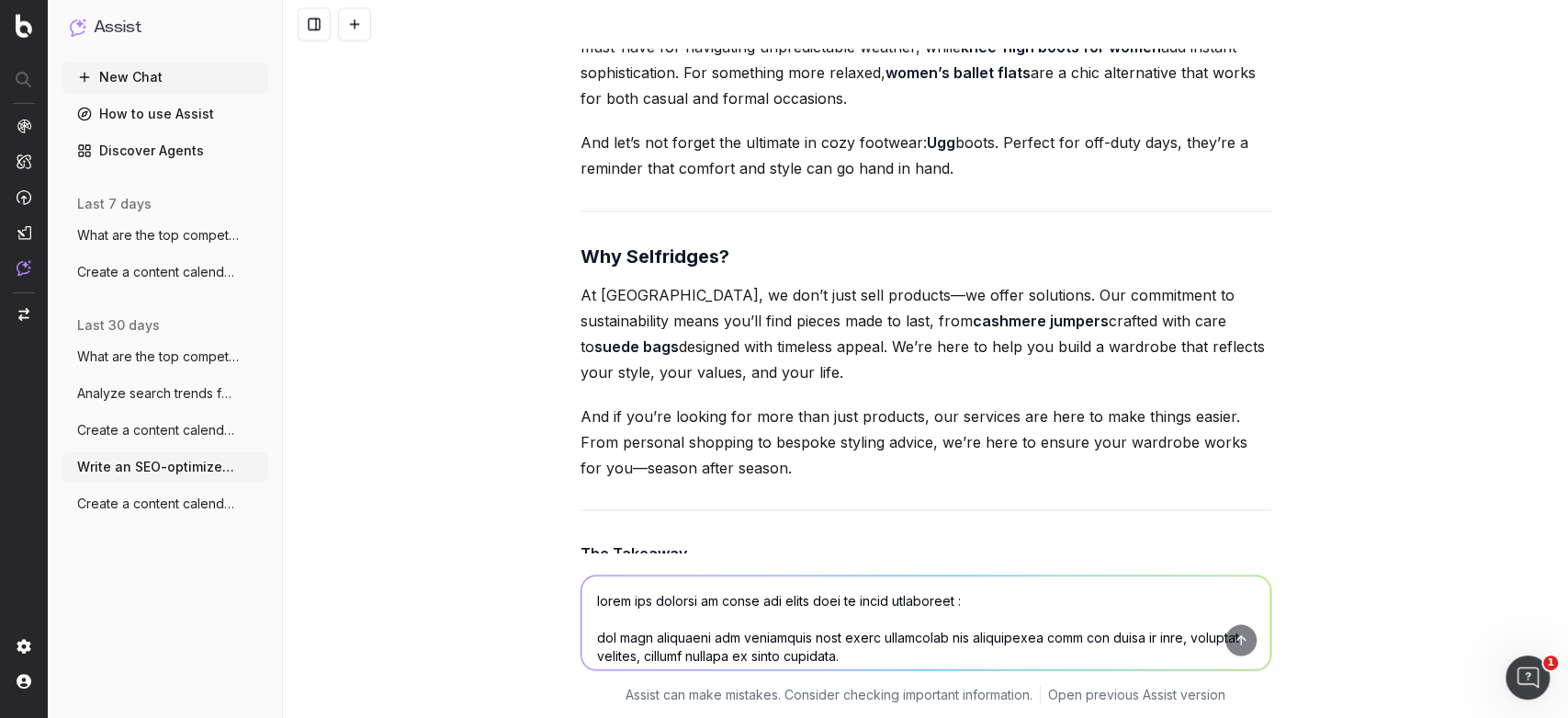
scroll to position [7099, 0]
